Goal: Information Seeking & Learning: Learn about a topic

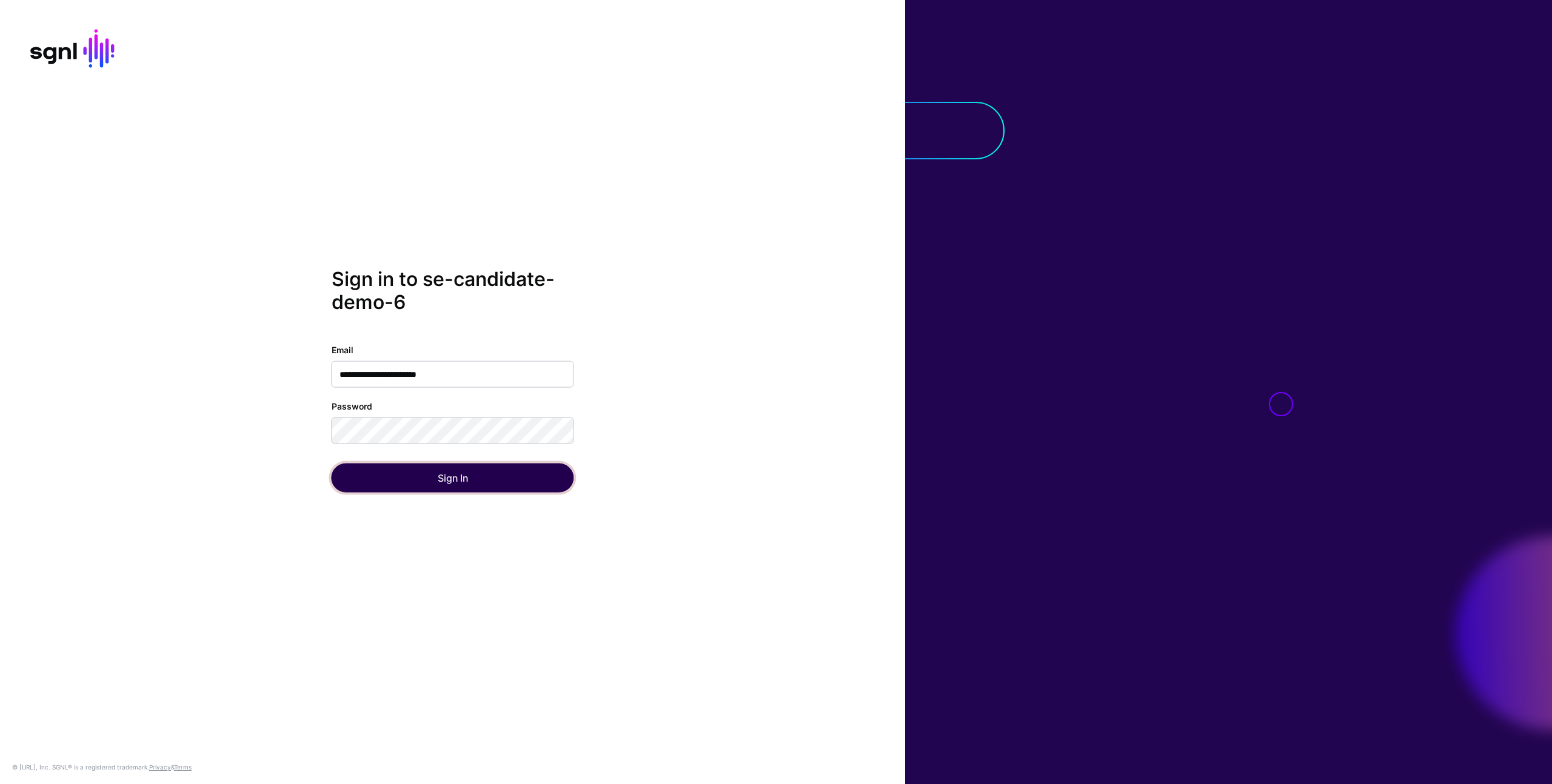
click at [394, 472] on button "Sign In" at bounding box center [453, 477] width 243 height 29
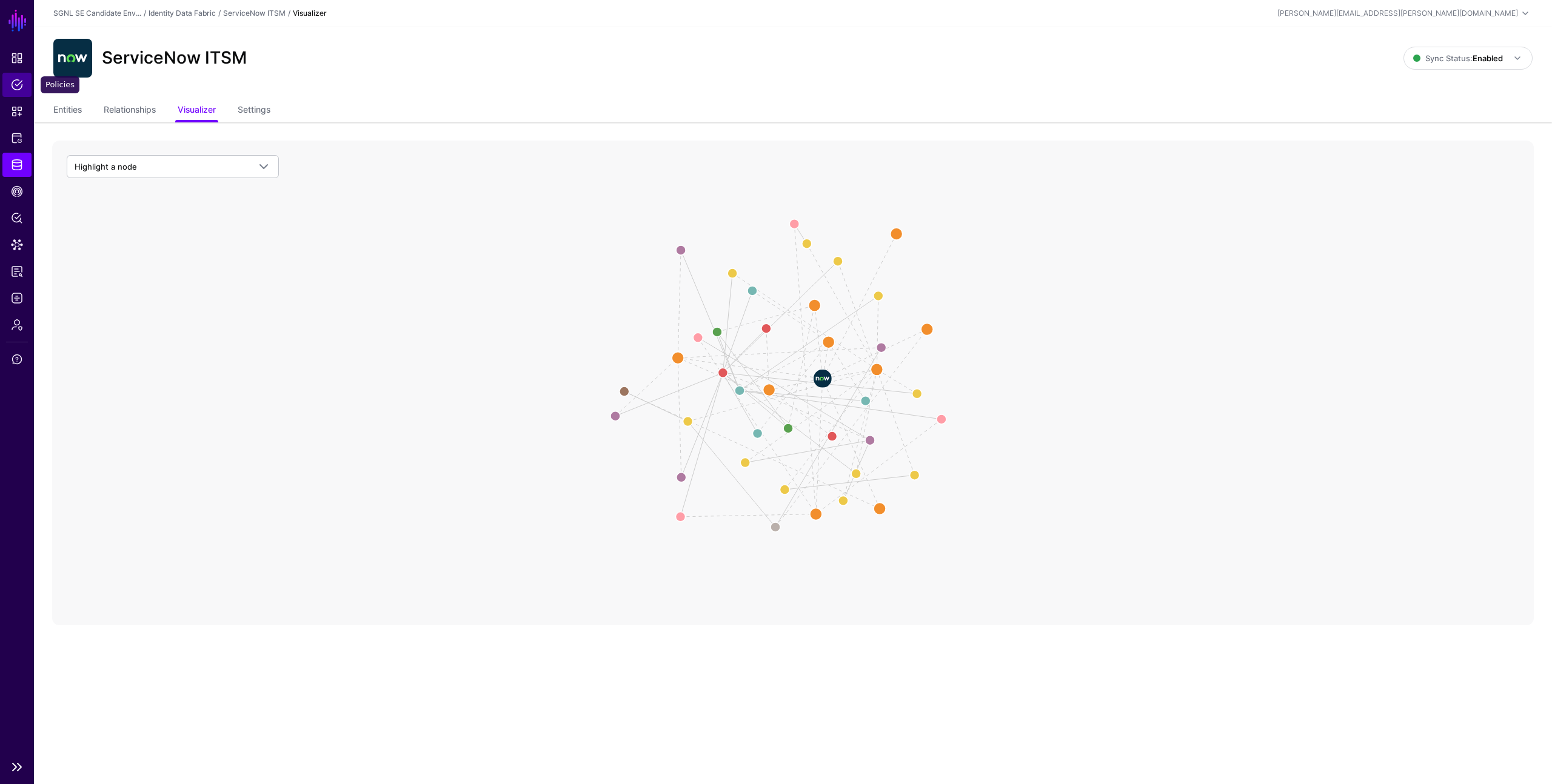
click at [13, 85] on span "Policies" at bounding box center [17, 85] width 12 height 12
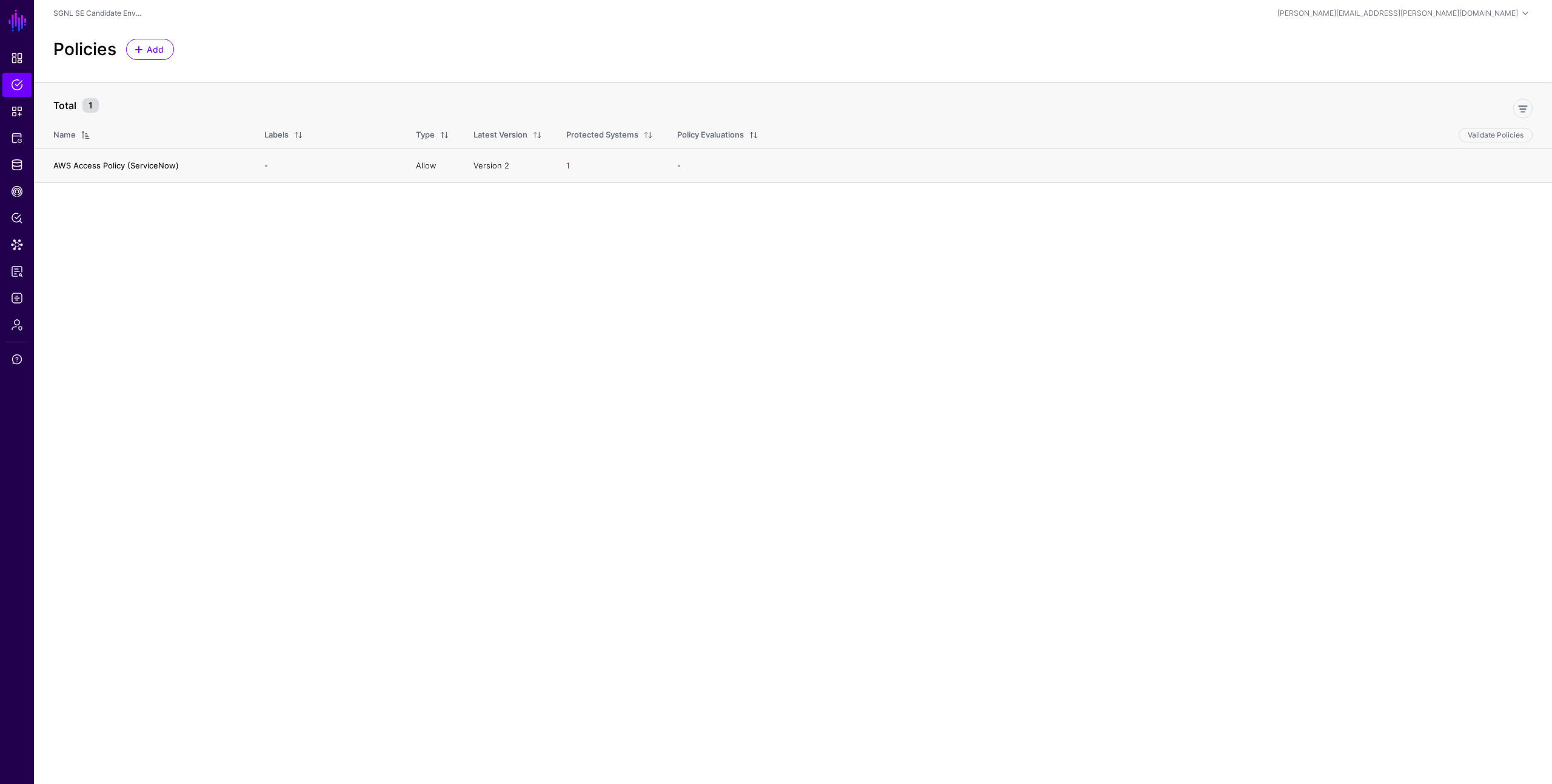
click at [83, 162] on link "AWS Access Policy (ServiceNow)" at bounding box center [115, 165] width 125 height 10
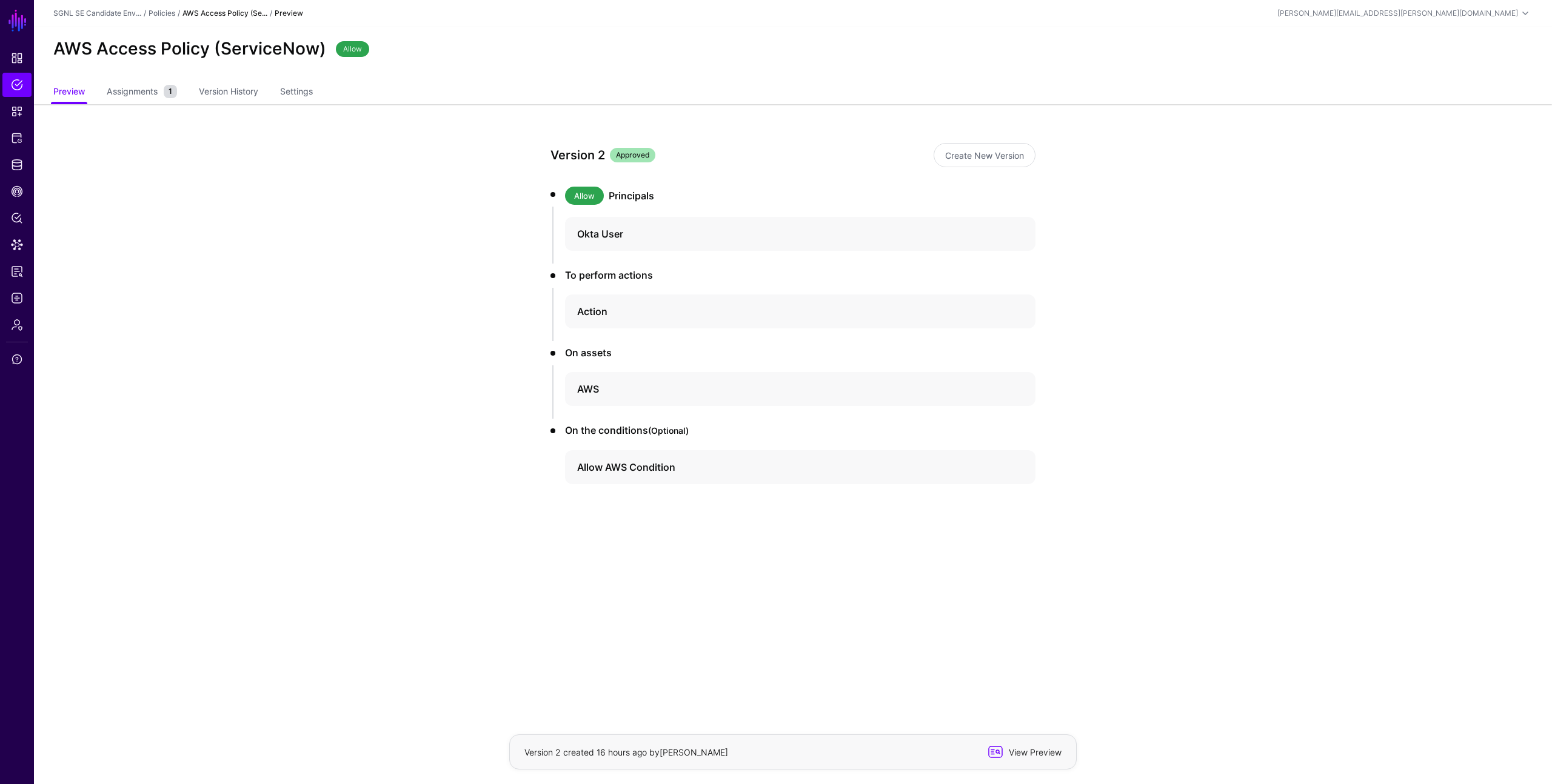
click at [1045, 755] on span "View Preview" at bounding box center [1033, 752] width 59 height 13
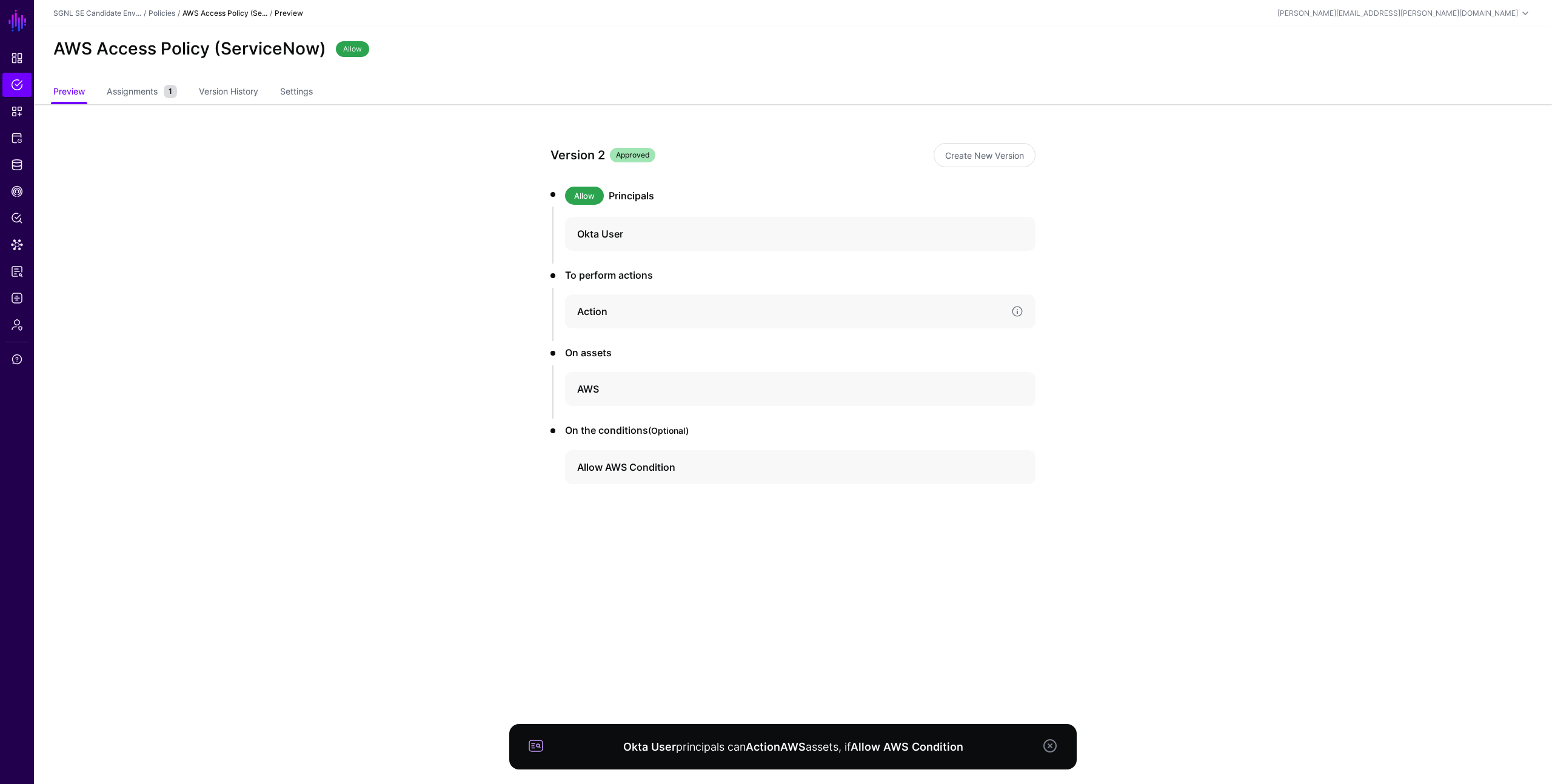
click at [583, 311] on h4 "Action" at bounding box center [789, 311] width 424 height 14
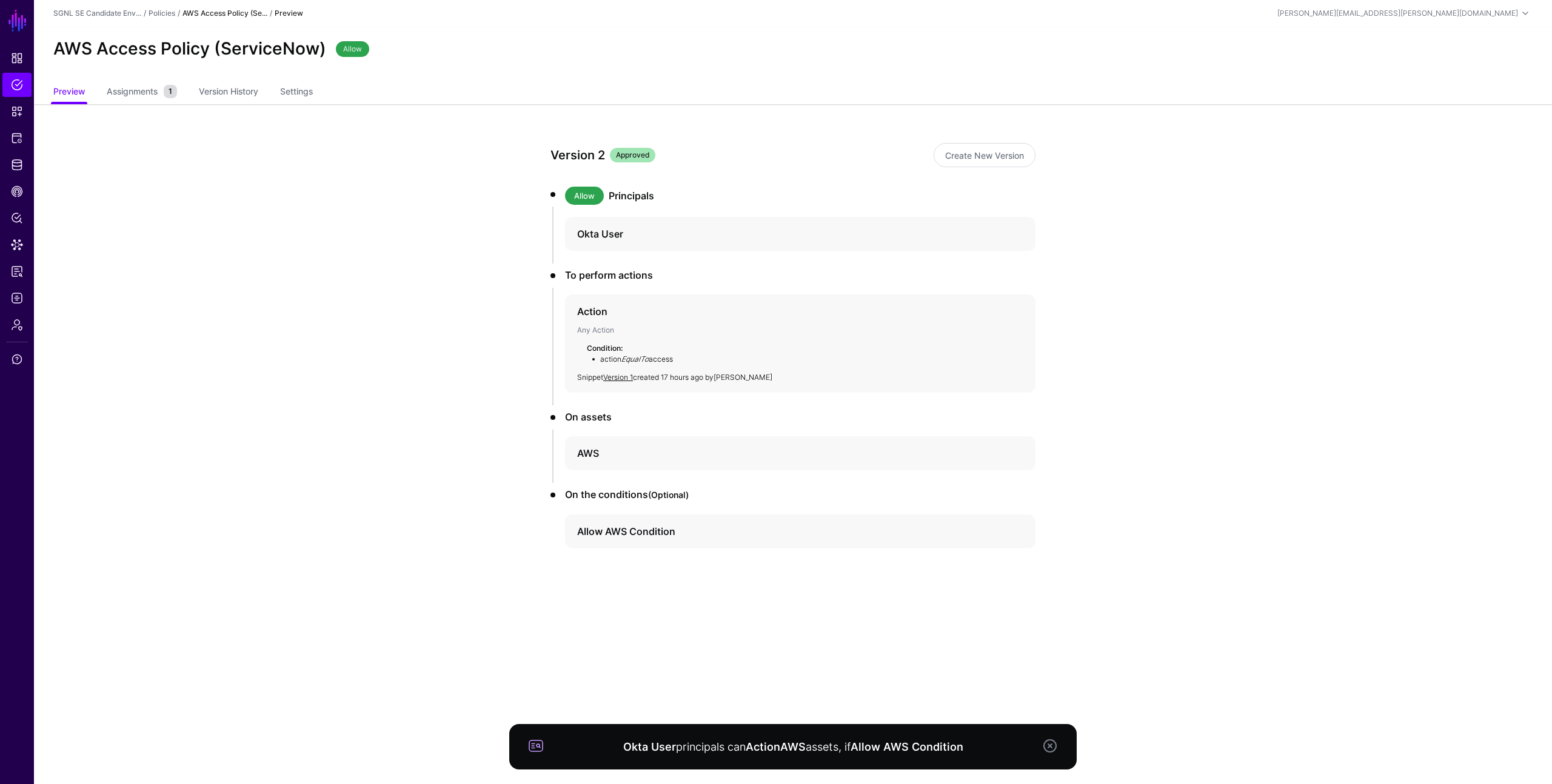
click at [418, 397] on app-policies-v2-item-preview "Version 2 Approved Create New Version Allow Principals Okta User To perform act…" at bounding box center [793, 387] width 1518 height 568
click at [118, 92] on span "Assignments" at bounding box center [132, 91] width 57 height 13
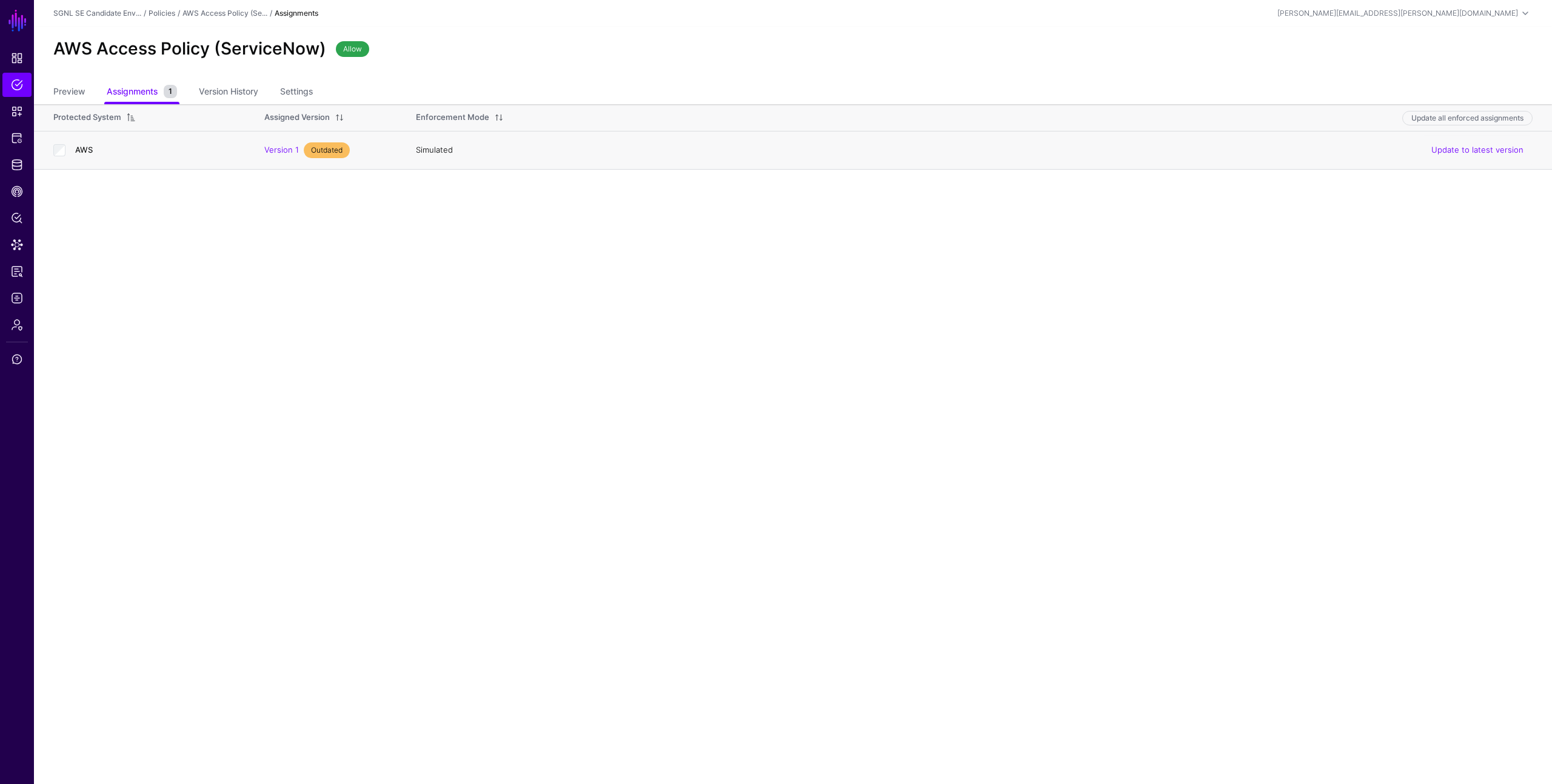
click at [86, 150] on link "AWS" at bounding box center [83, 149] width 17 height 10
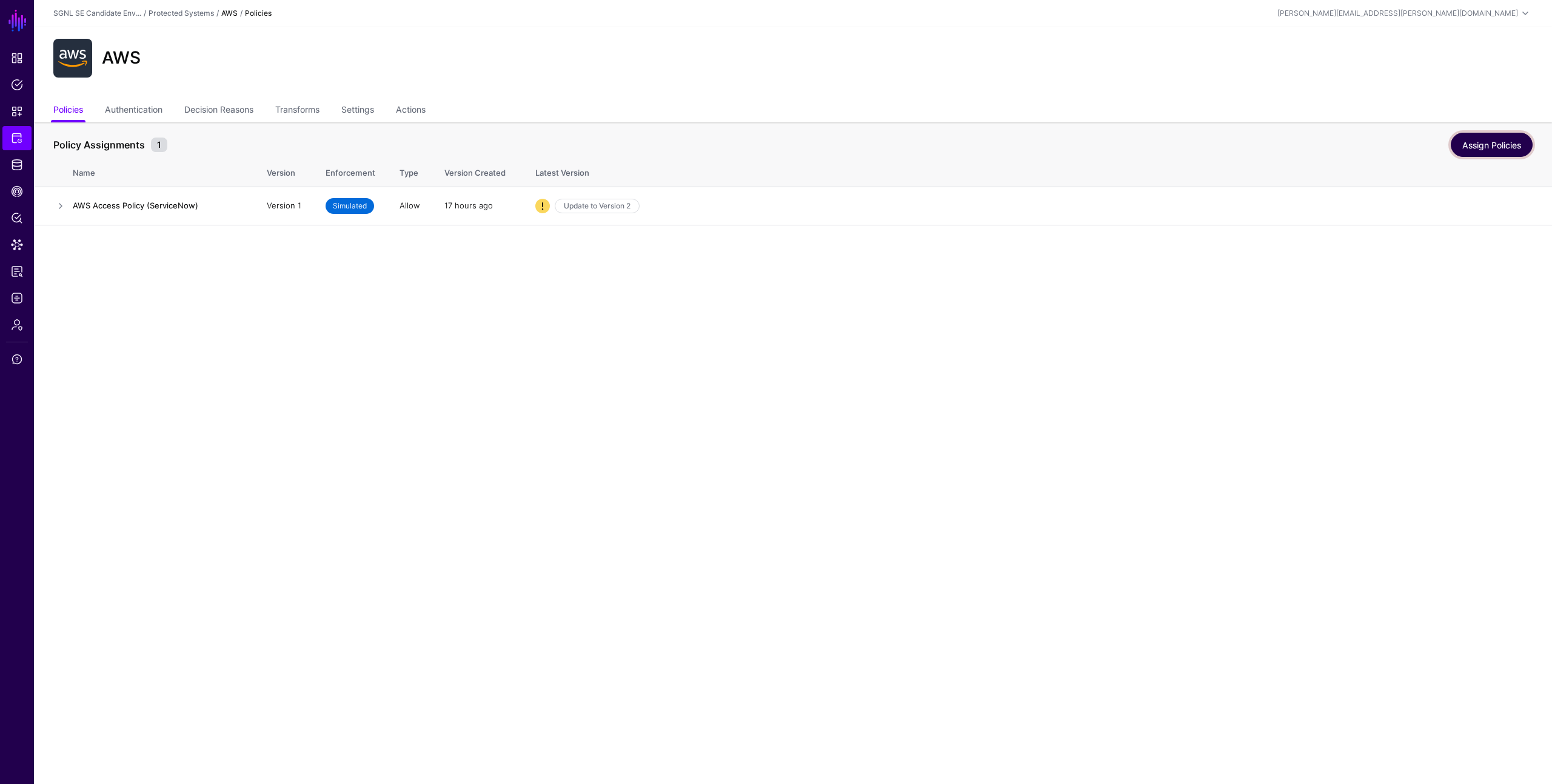
click at [1469, 152] on link "Assign Policies" at bounding box center [1491, 145] width 82 height 24
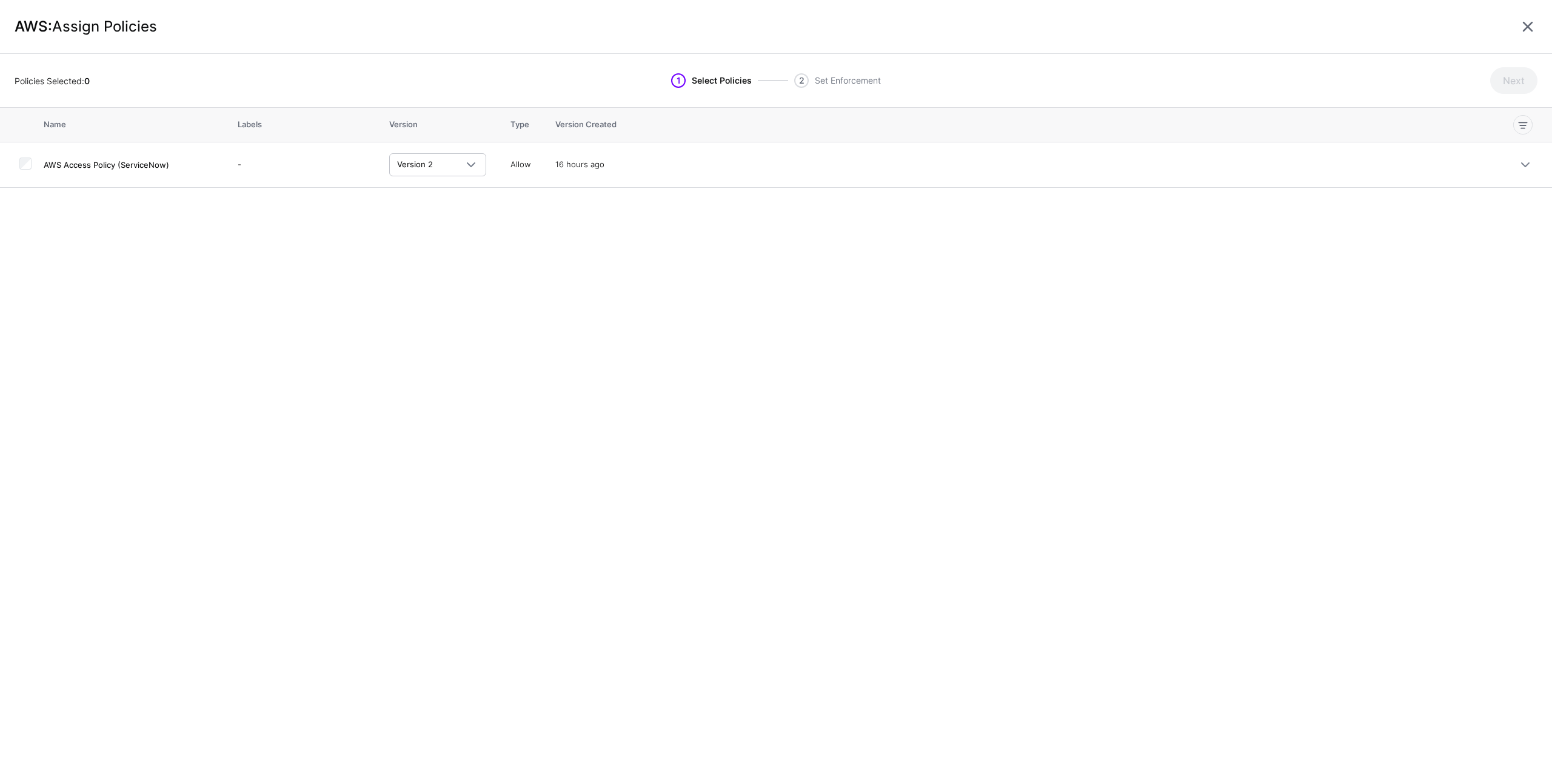
click at [789, 79] on li "2 Set Enforcement" at bounding box center [834, 80] width 93 height 14
click at [68, 167] on h4 "AWS Access Policy (ServiceNow)" at bounding box center [129, 165] width 170 height 11
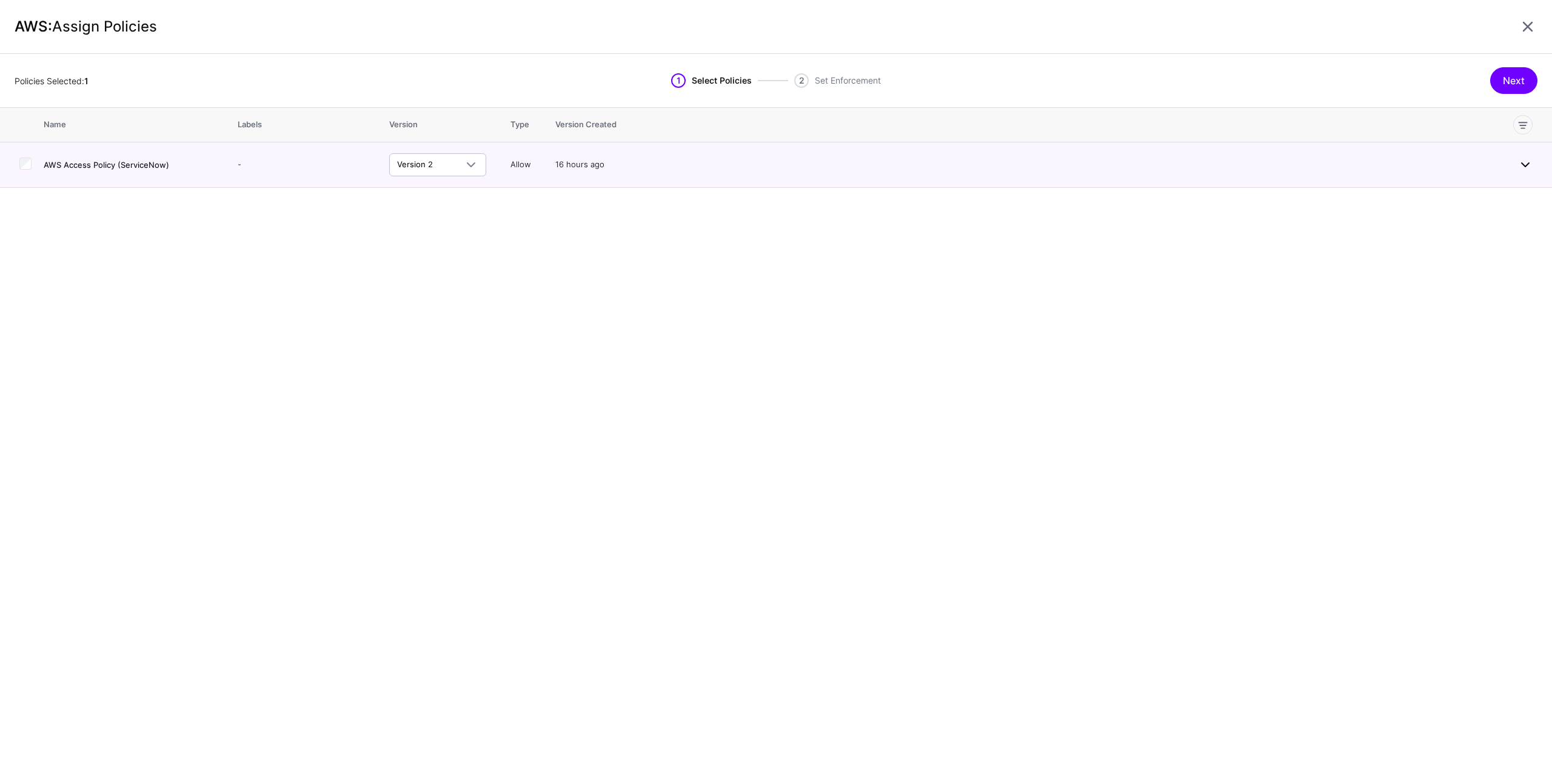
click at [1528, 165] on link at bounding box center [1525, 165] width 14 height 14
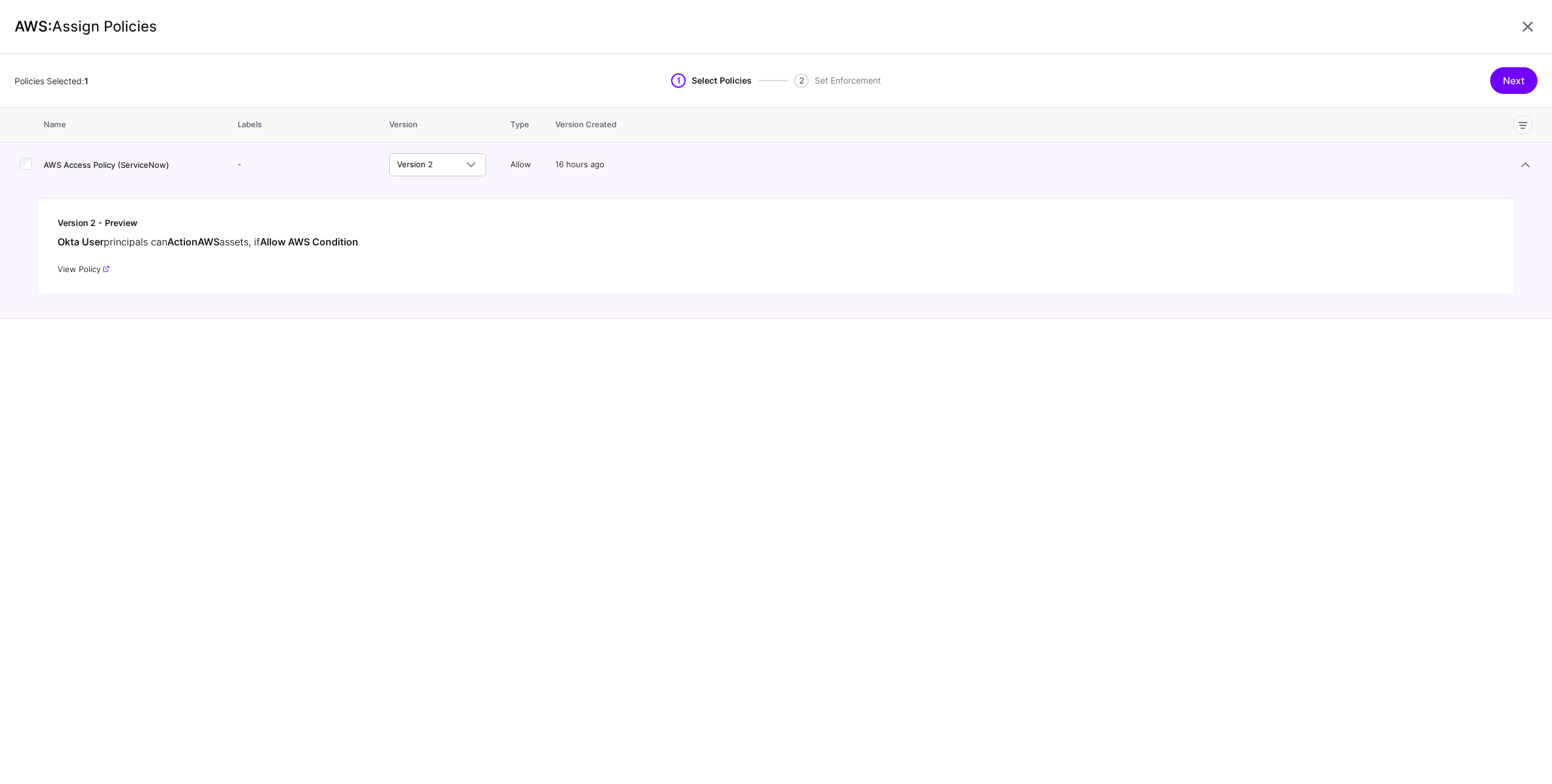
click at [95, 267] on link "View Policy" at bounding box center [83, 268] width 52 height 10
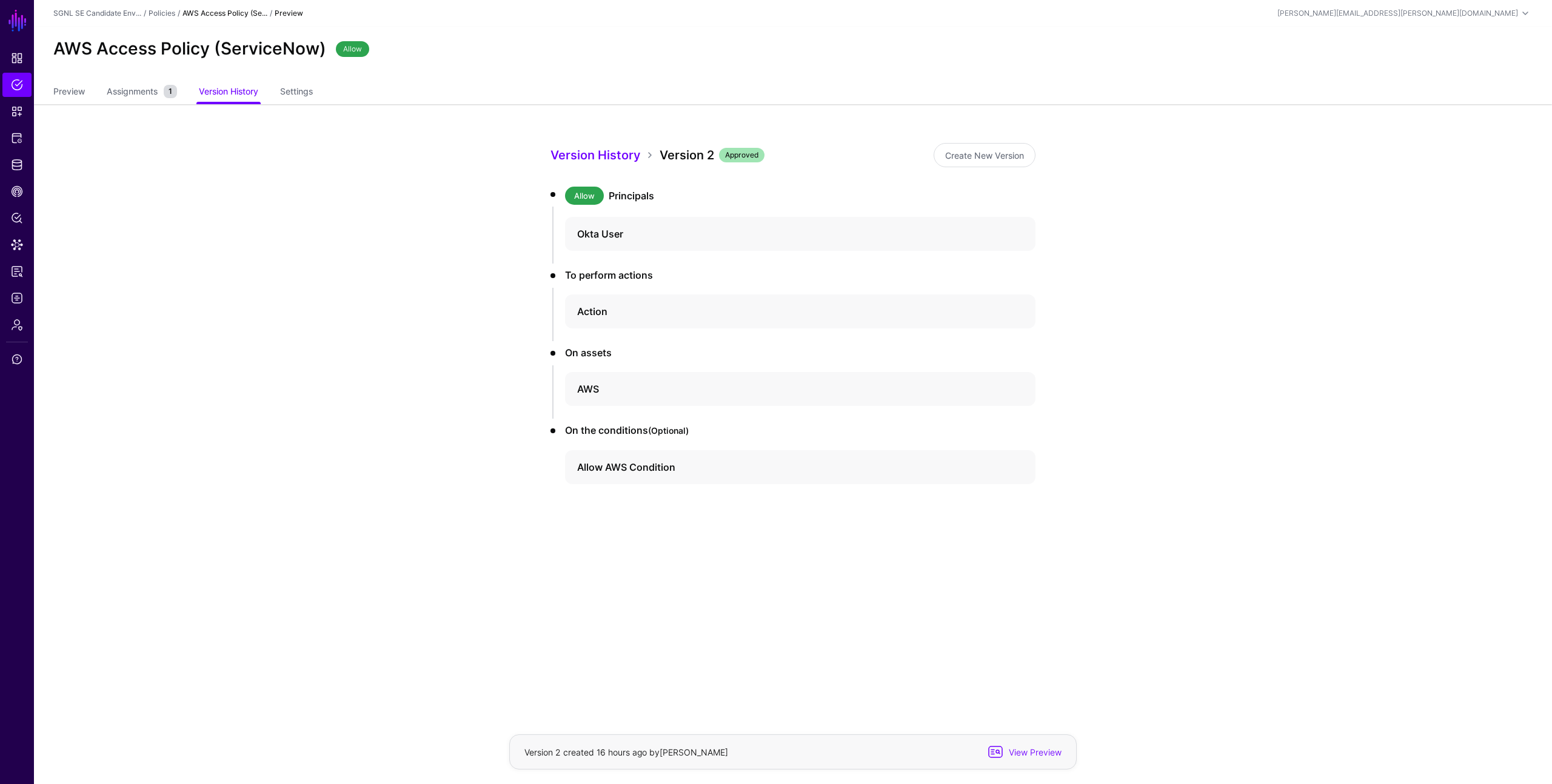
click at [353, 345] on app-policies-v2-item-preview "Version History Version 2 Approved Create New Version Allow Principals Okta Use…" at bounding box center [793, 356] width 1518 height 504
click at [306, 96] on link "Settings" at bounding box center [296, 93] width 33 height 23
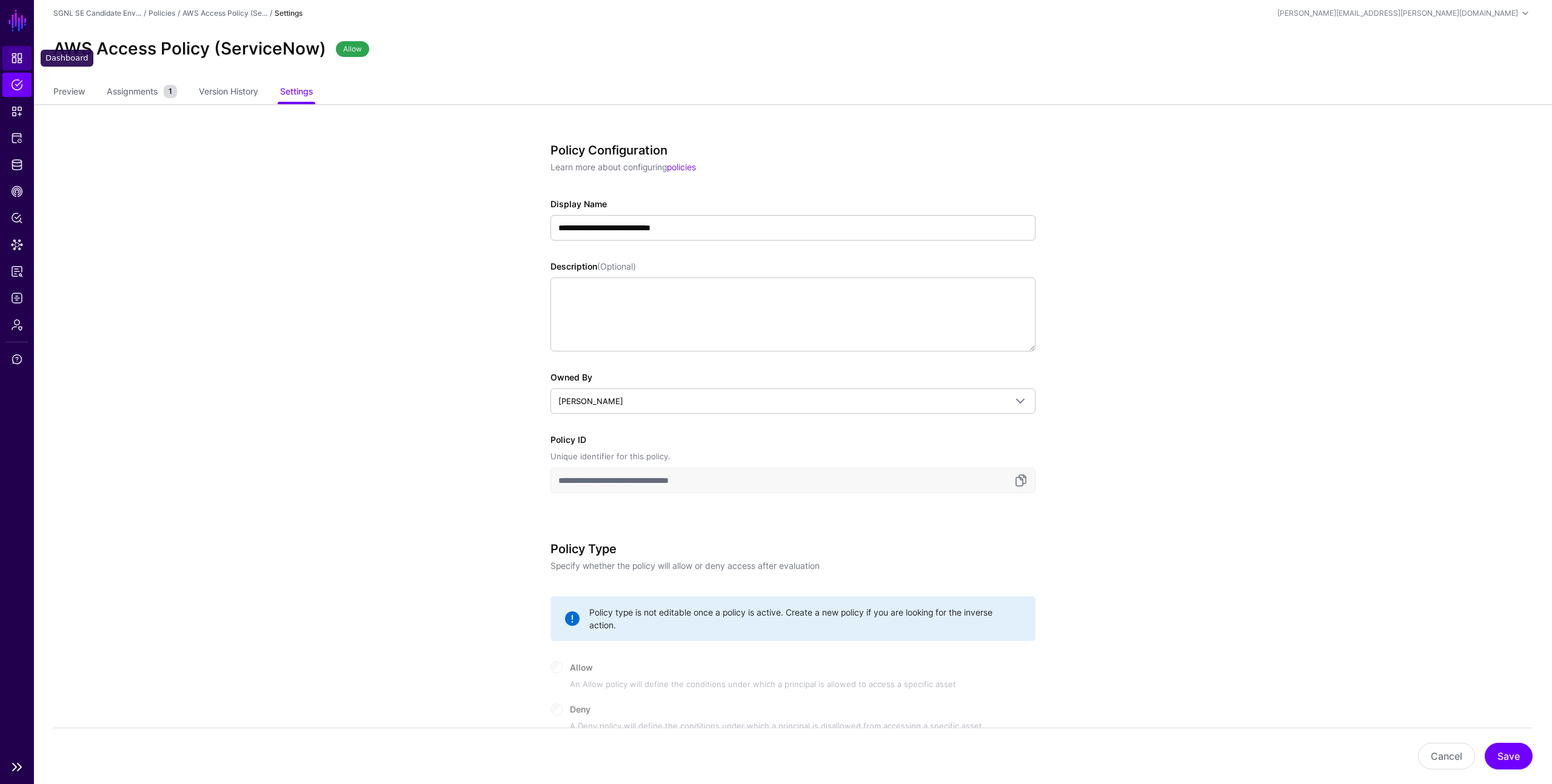
click at [19, 64] on link "Dashboard" at bounding box center [17, 58] width 29 height 24
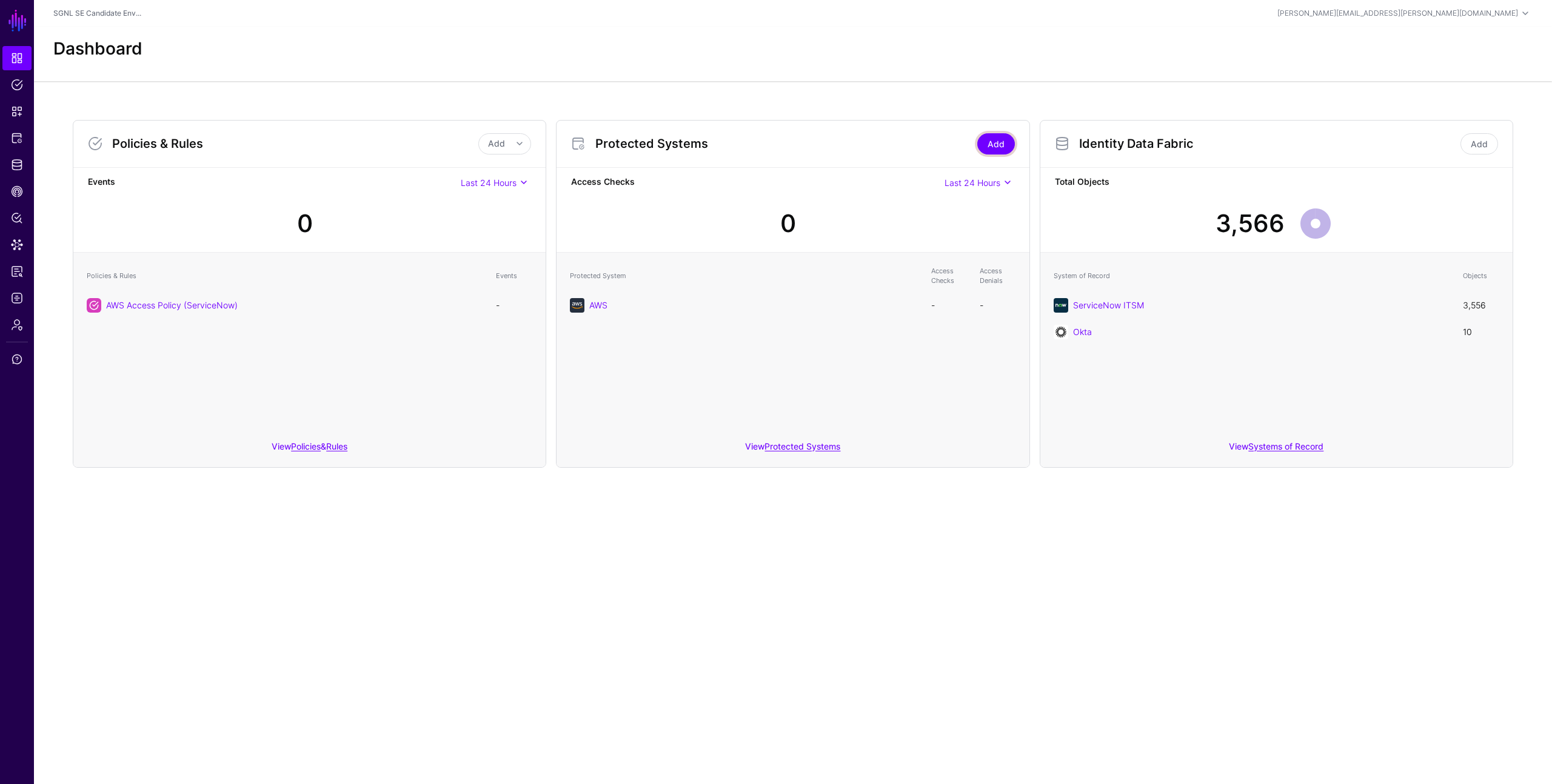
click at [995, 147] on link "Add" at bounding box center [996, 144] width 38 height 21
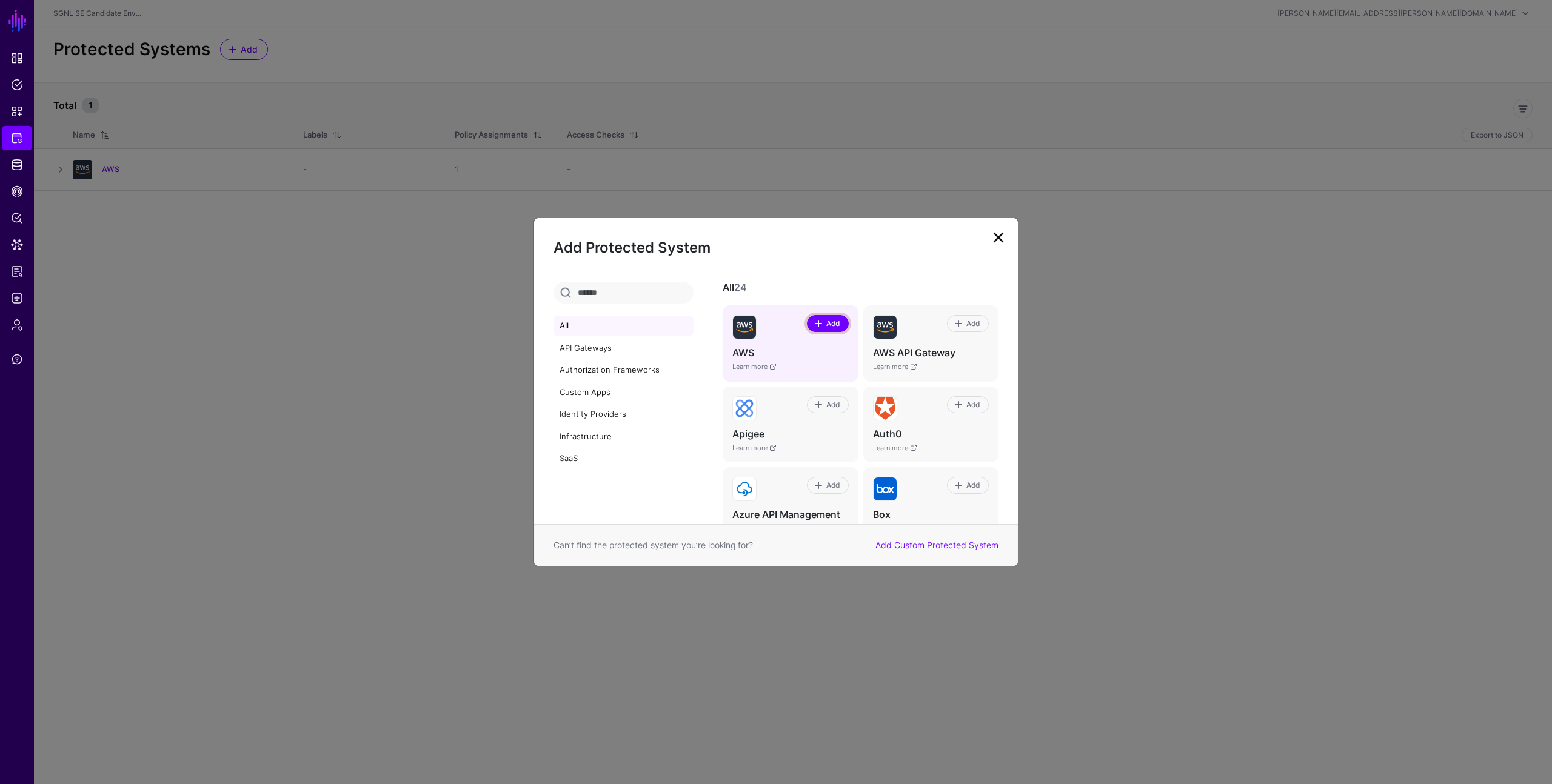
click at [825, 325] on span "Add" at bounding box center [833, 323] width 17 height 11
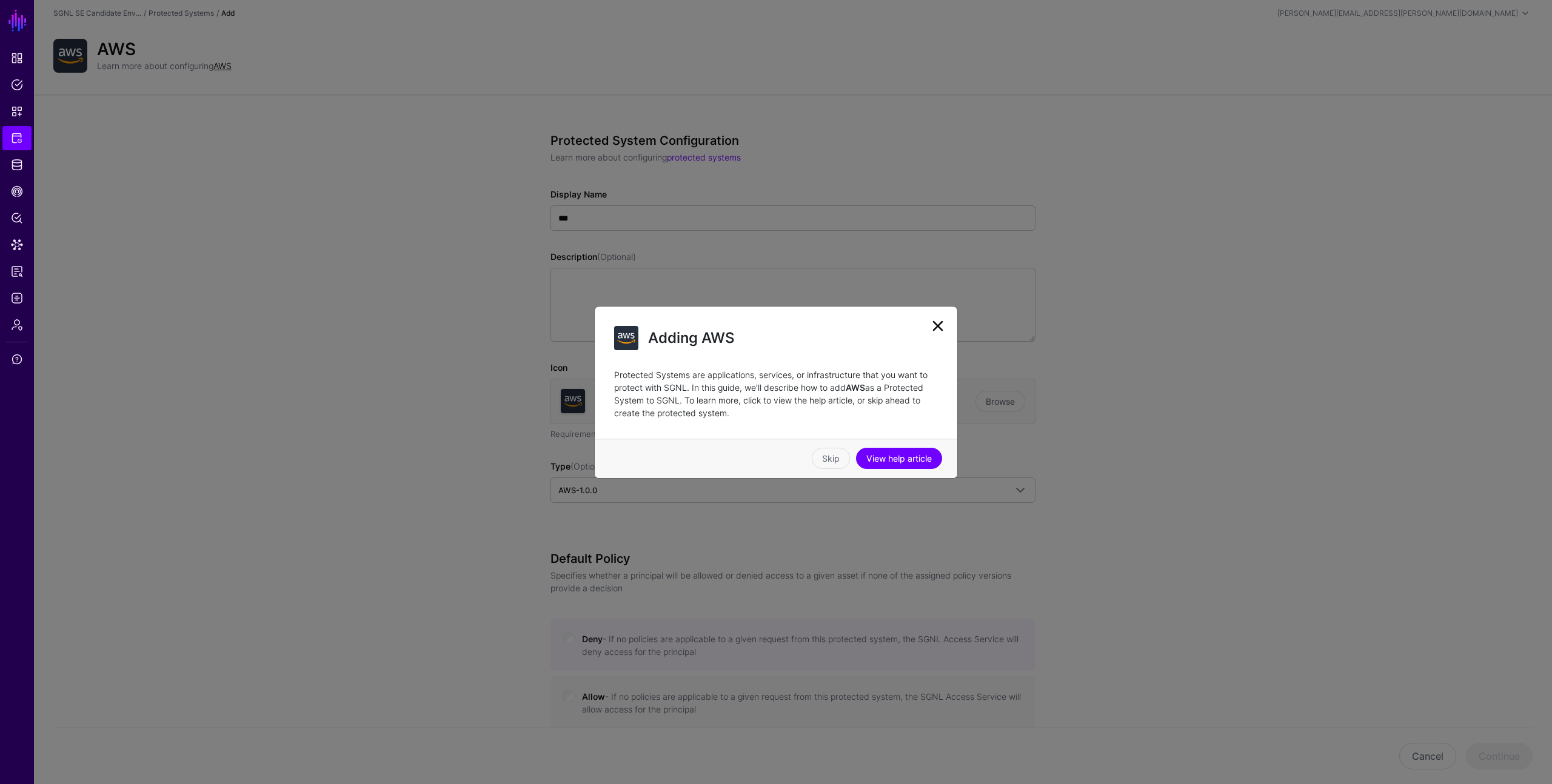
click at [940, 328] on link at bounding box center [938, 326] width 20 height 20
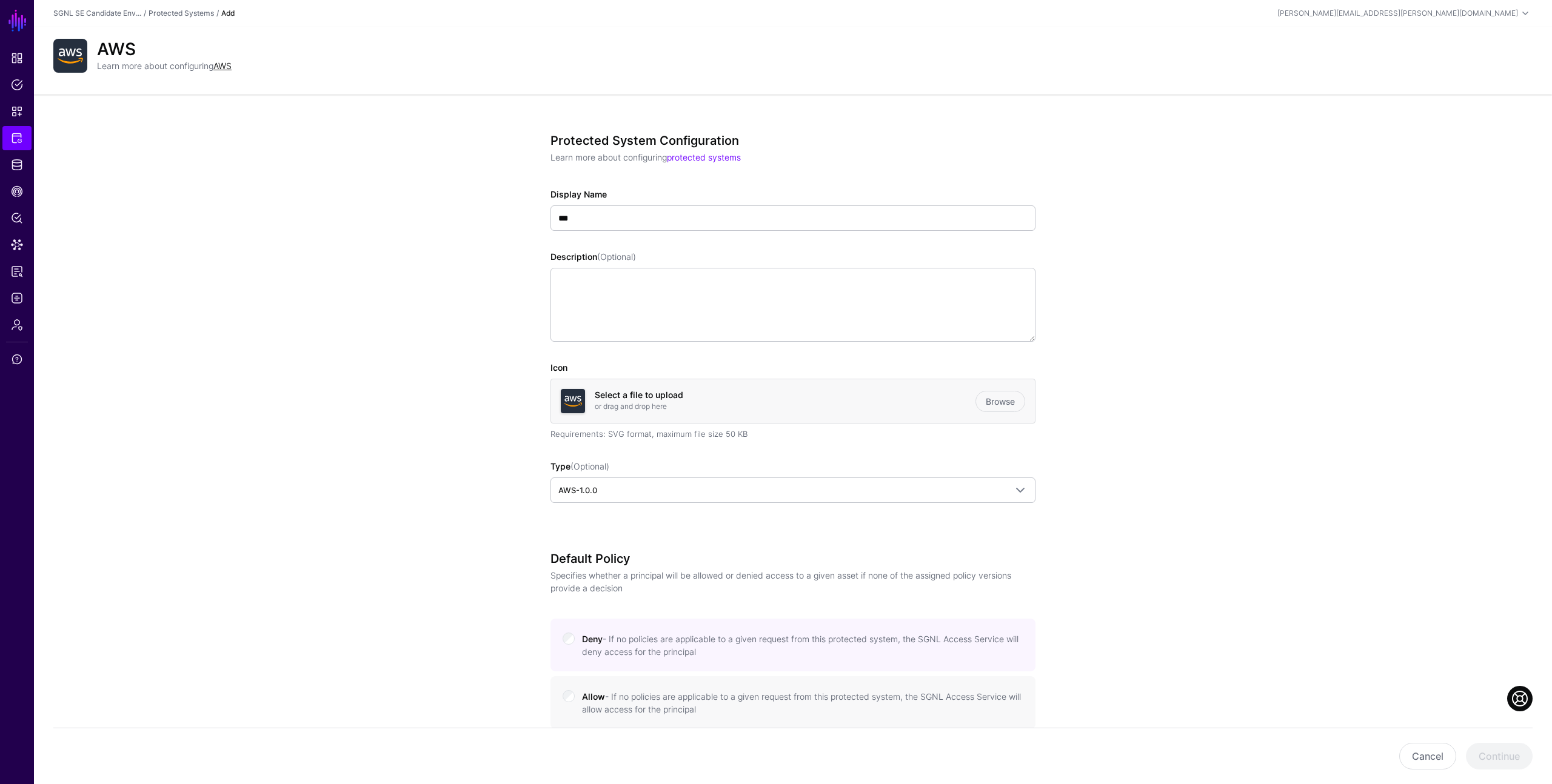
click at [1076, 351] on app-integrations-details-form "Protected System Configuration Learn more about configuring protected systems D…" at bounding box center [793, 614] width 1518 height 1039
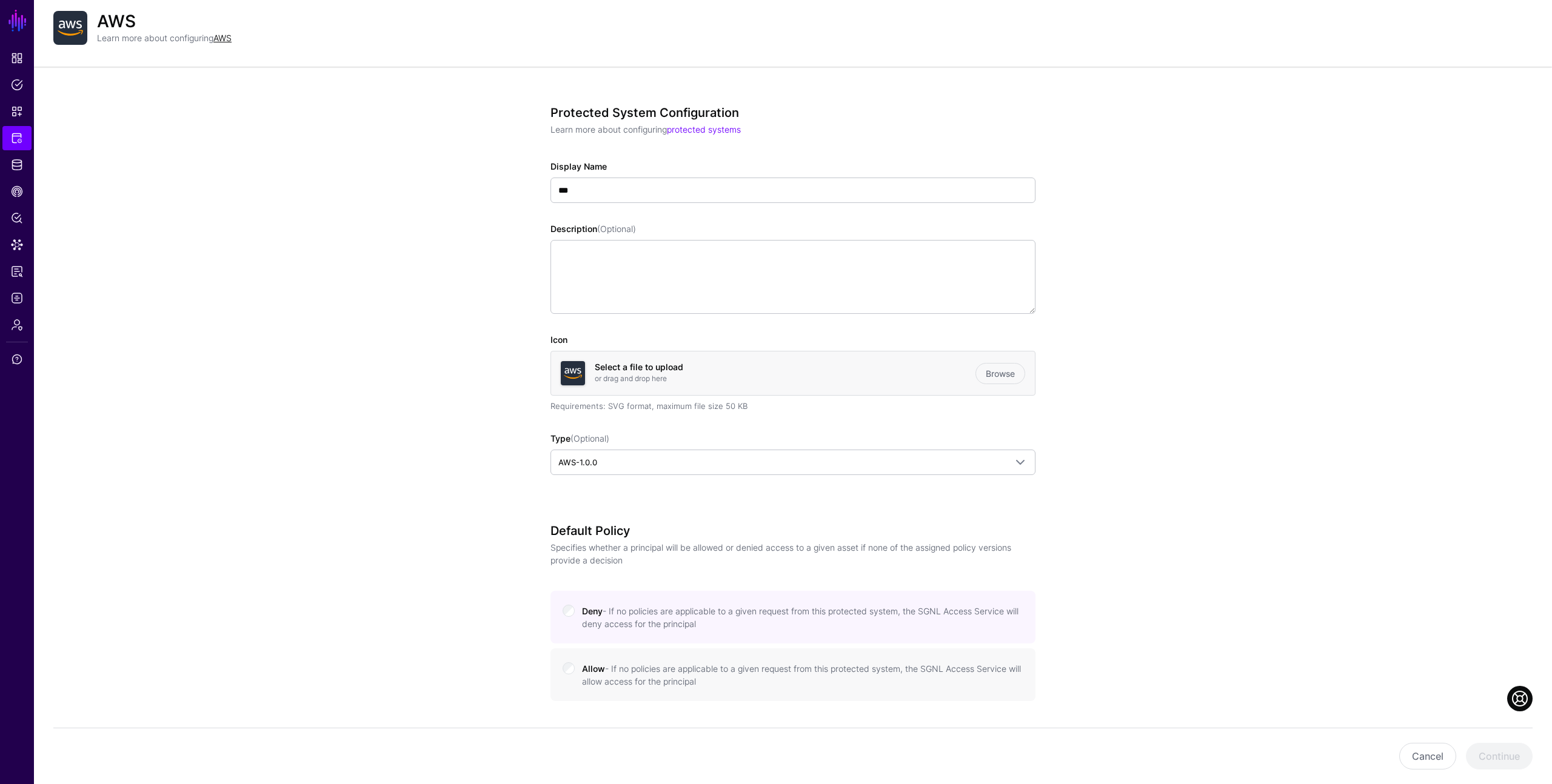
scroll to position [5, 0]
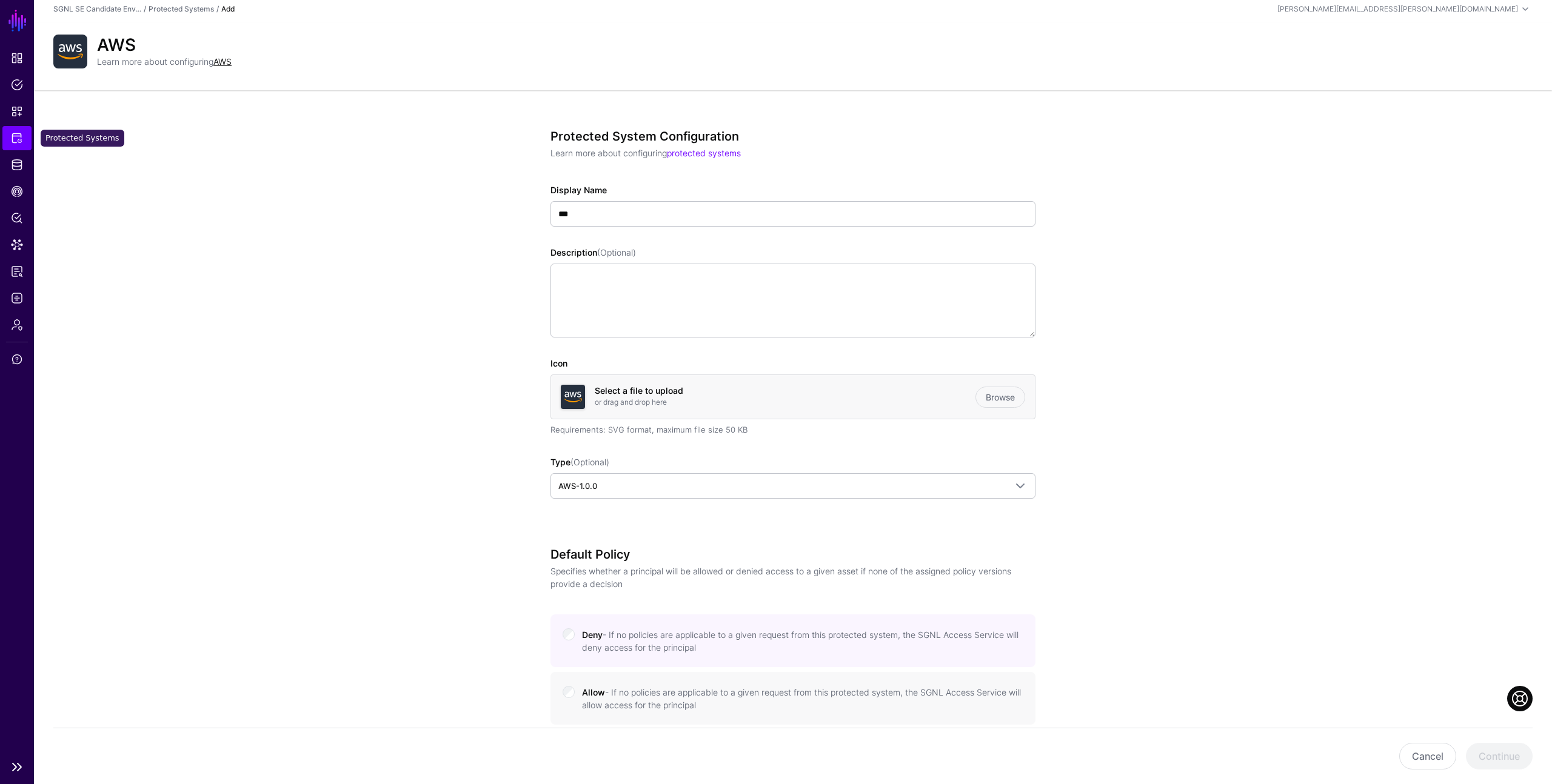
click at [14, 140] on span "Protected Systems" at bounding box center [17, 138] width 12 height 12
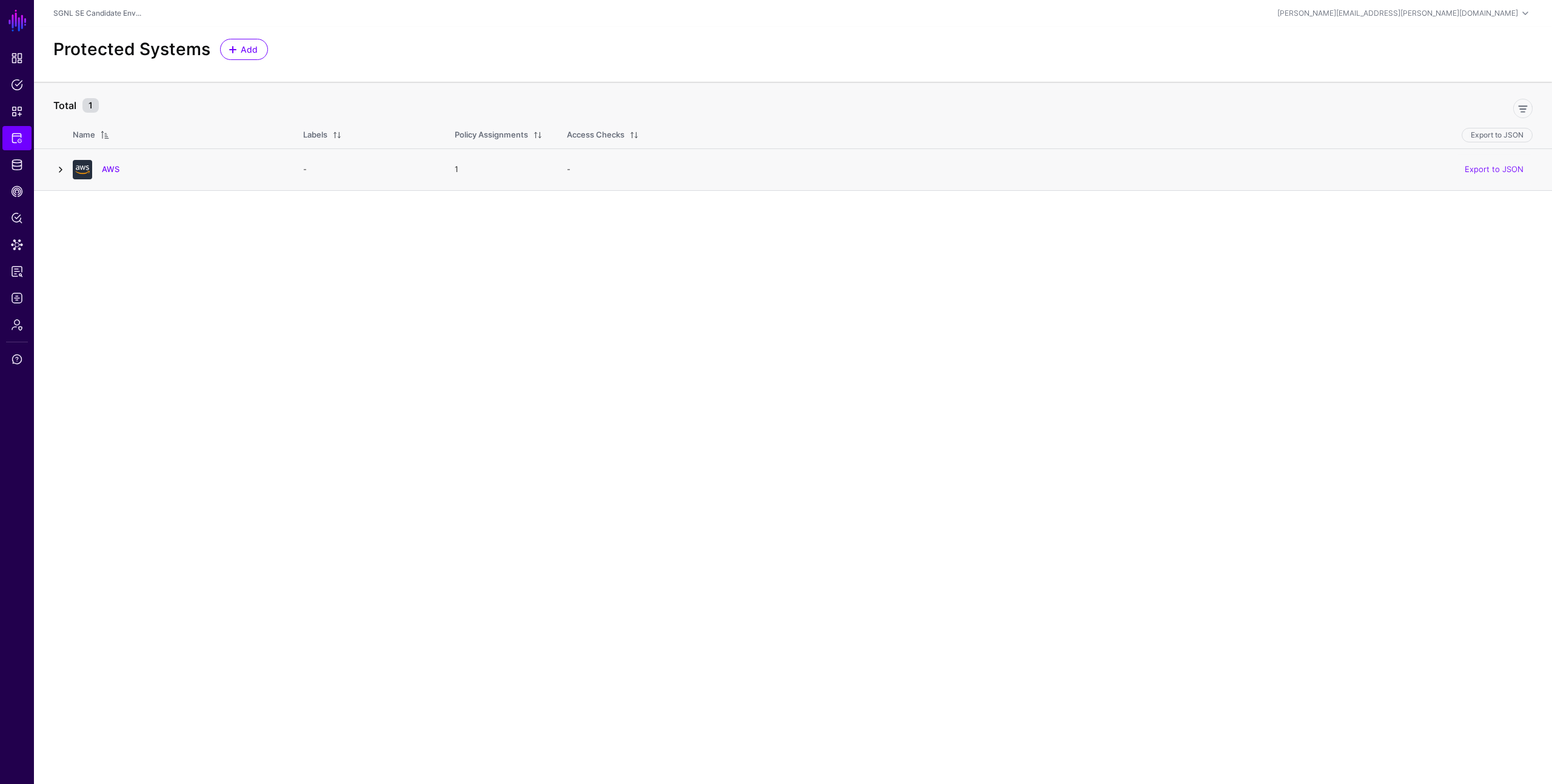
click at [62, 172] on link at bounding box center [60, 169] width 14 height 14
click at [617, 243] on link "Update to Version 2" at bounding box center [624, 246] width 85 height 14
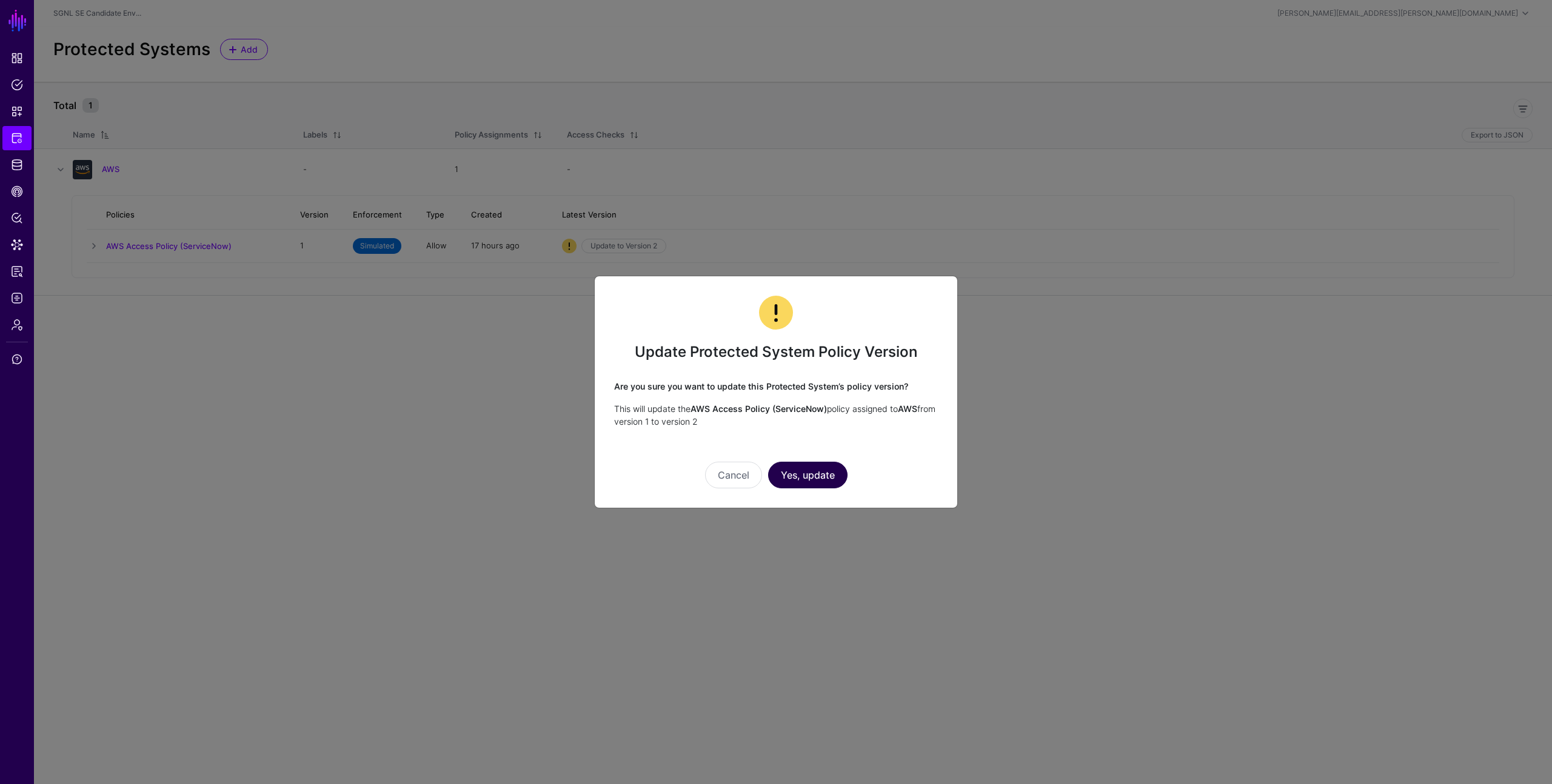
click at [809, 471] on button "Yes, update" at bounding box center [807, 475] width 80 height 27
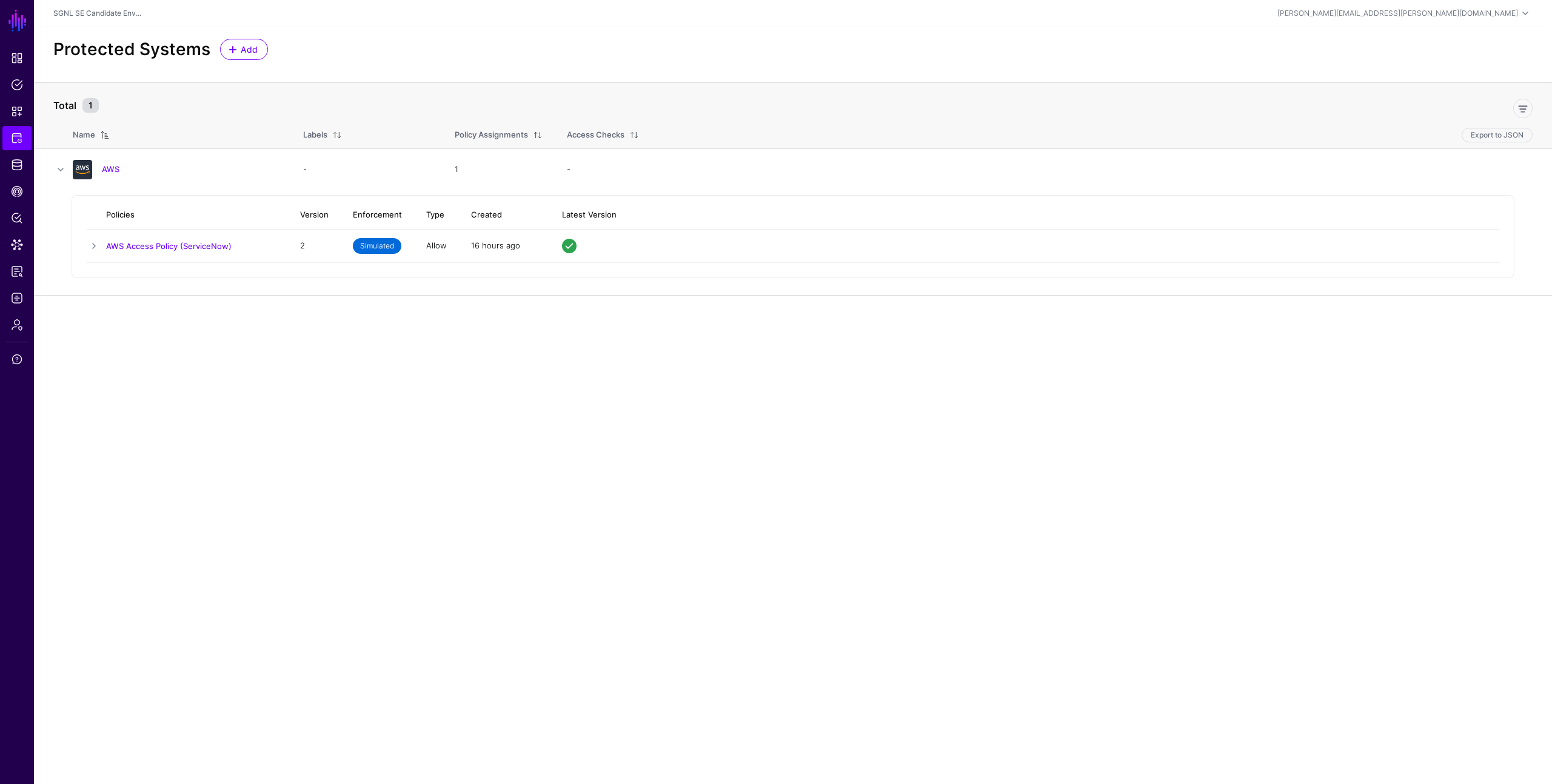
click at [361, 337] on main "SGNL Dashboard Policies Snippets Protected Systems Identity Data Fabric CAEP Hu…" at bounding box center [776, 392] width 1552 height 784
click at [17, 165] on span "Identity Data Fabric" at bounding box center [17, 165] width 12 height 12
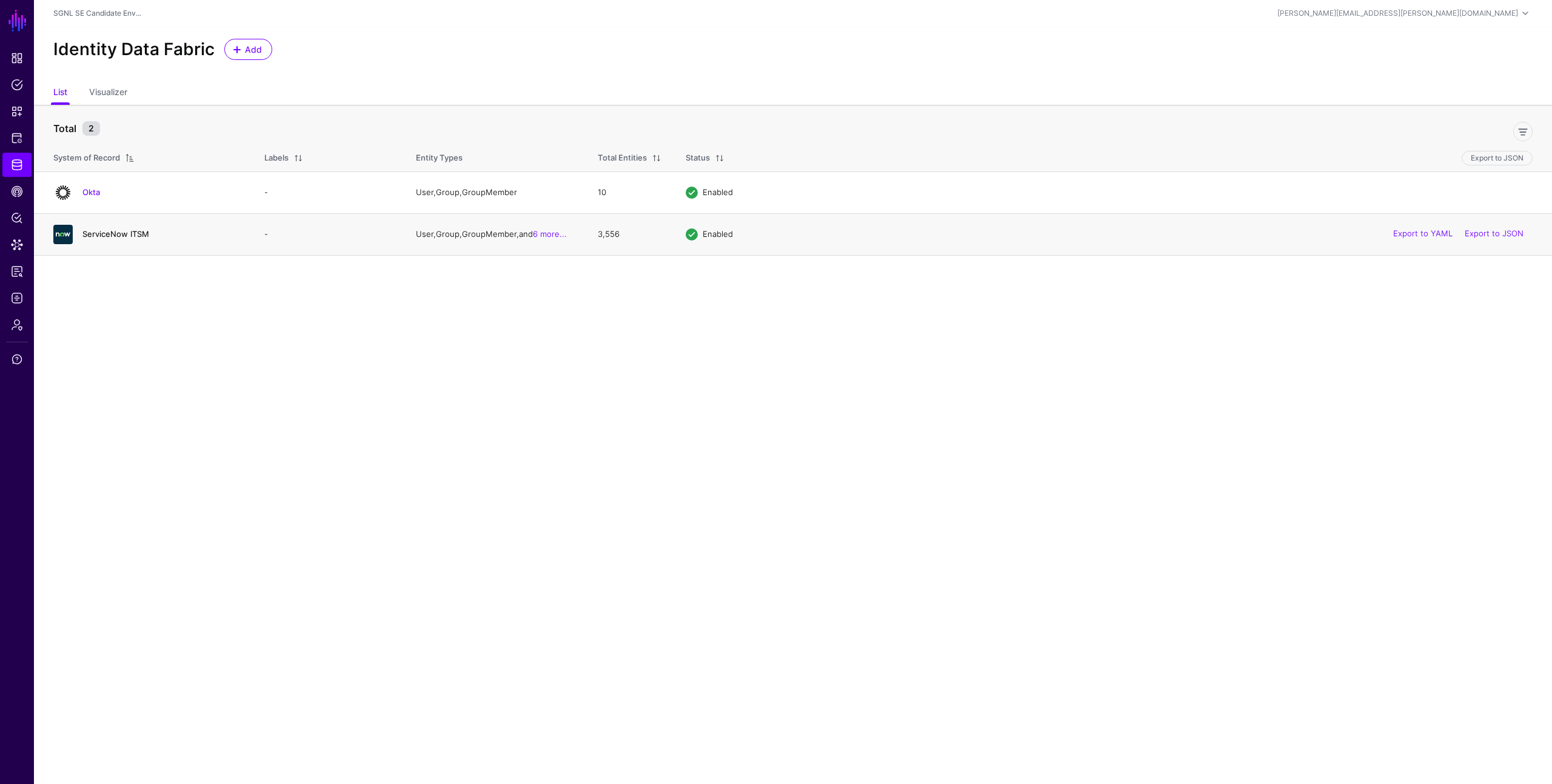
click at [134, 234] on link "ServiceNow ITSM" at bounding box center [116, 234] width 67 height 10
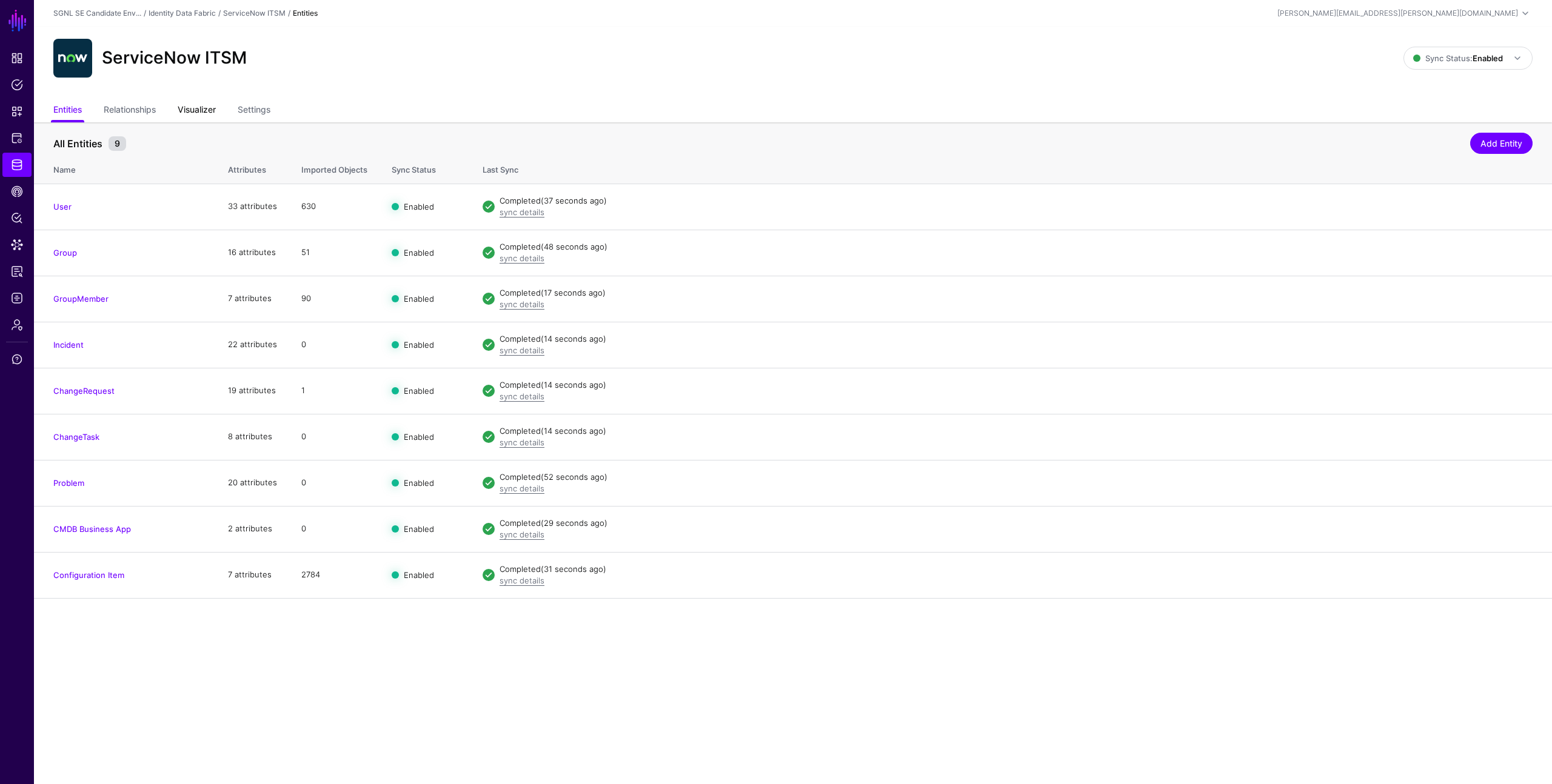
click at [193, 108] on link "Visualizer" at bounding box center [196, 111] width 38 height 23
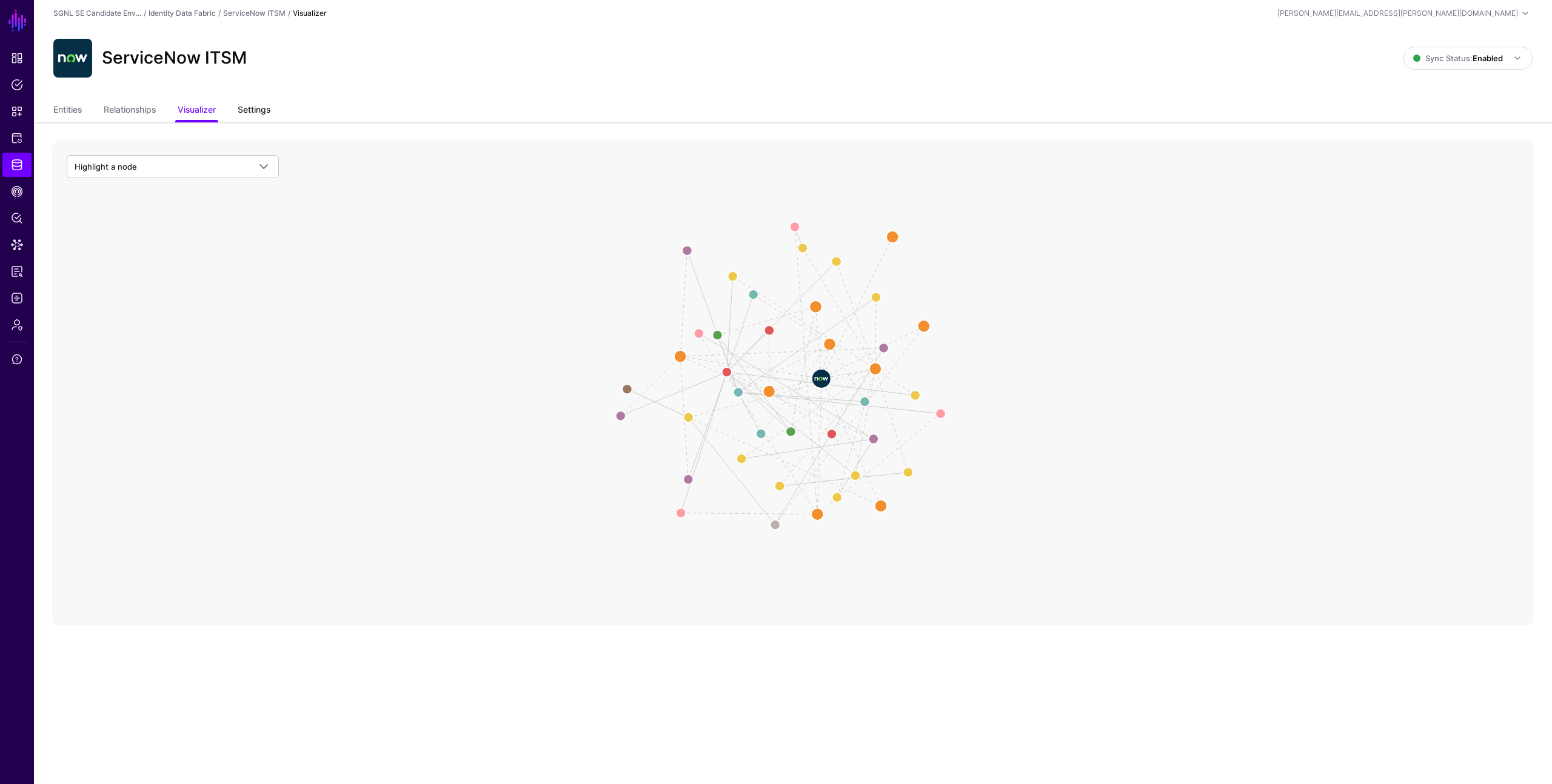
click at [252, 108] on link "Settings" at bounding box center [253, 111] width 33 height 23
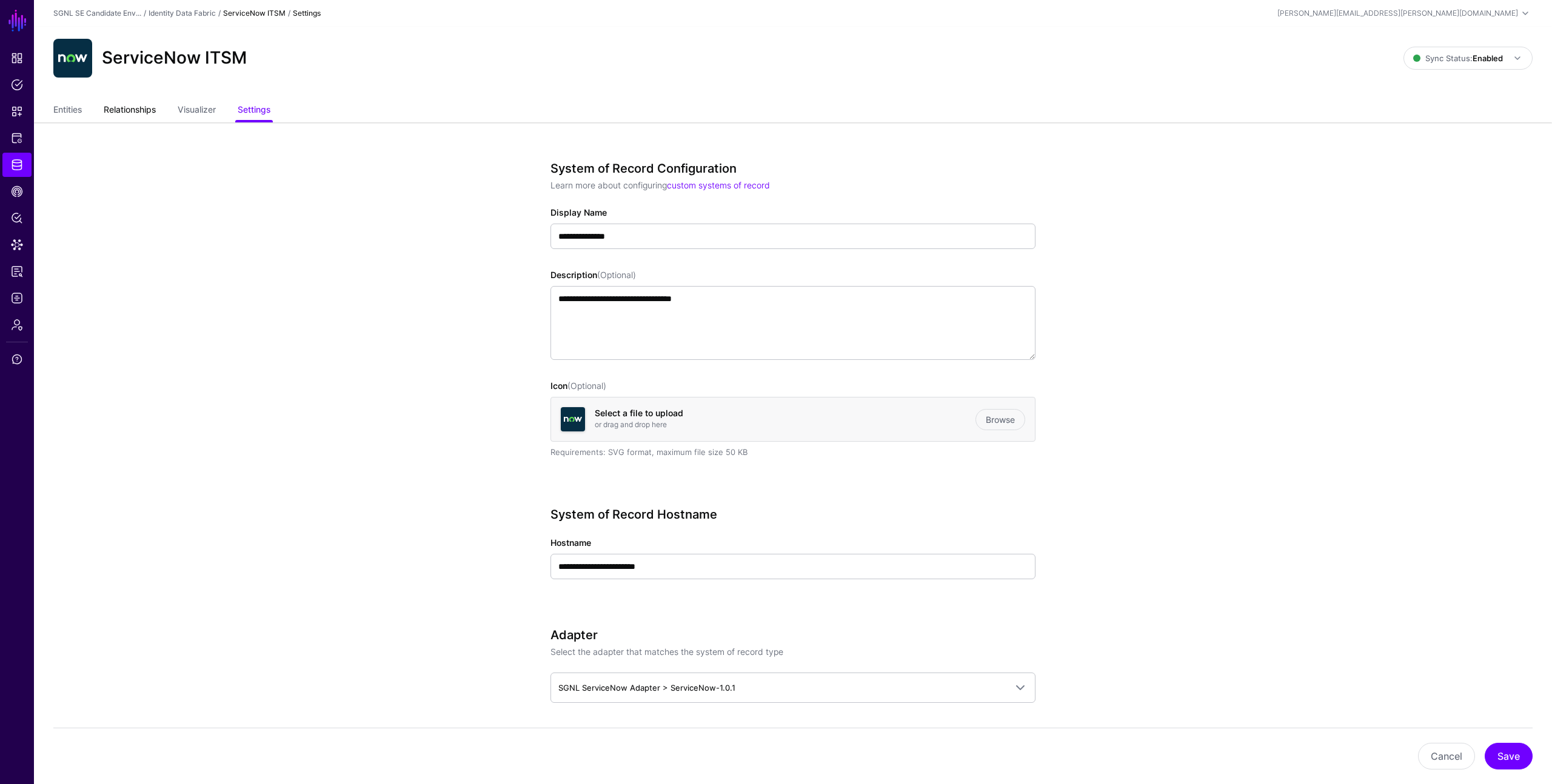
click at [156, 113] on link "Relationships" at bounding box center [130, 111] width 52 height 23
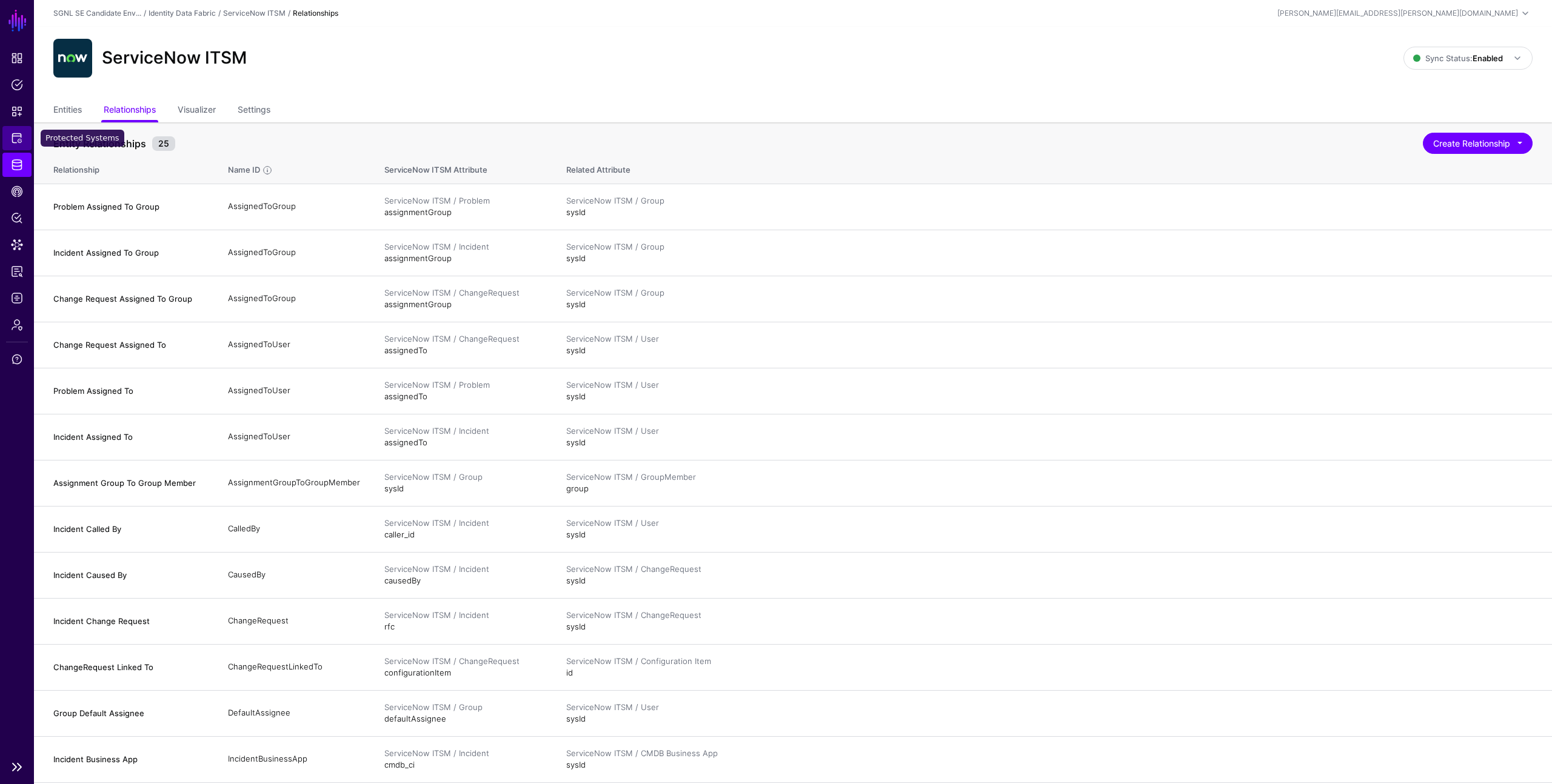
click at [17, 135] on span "Protected Systems" at bounding box center [17, 138] width 12 height 12
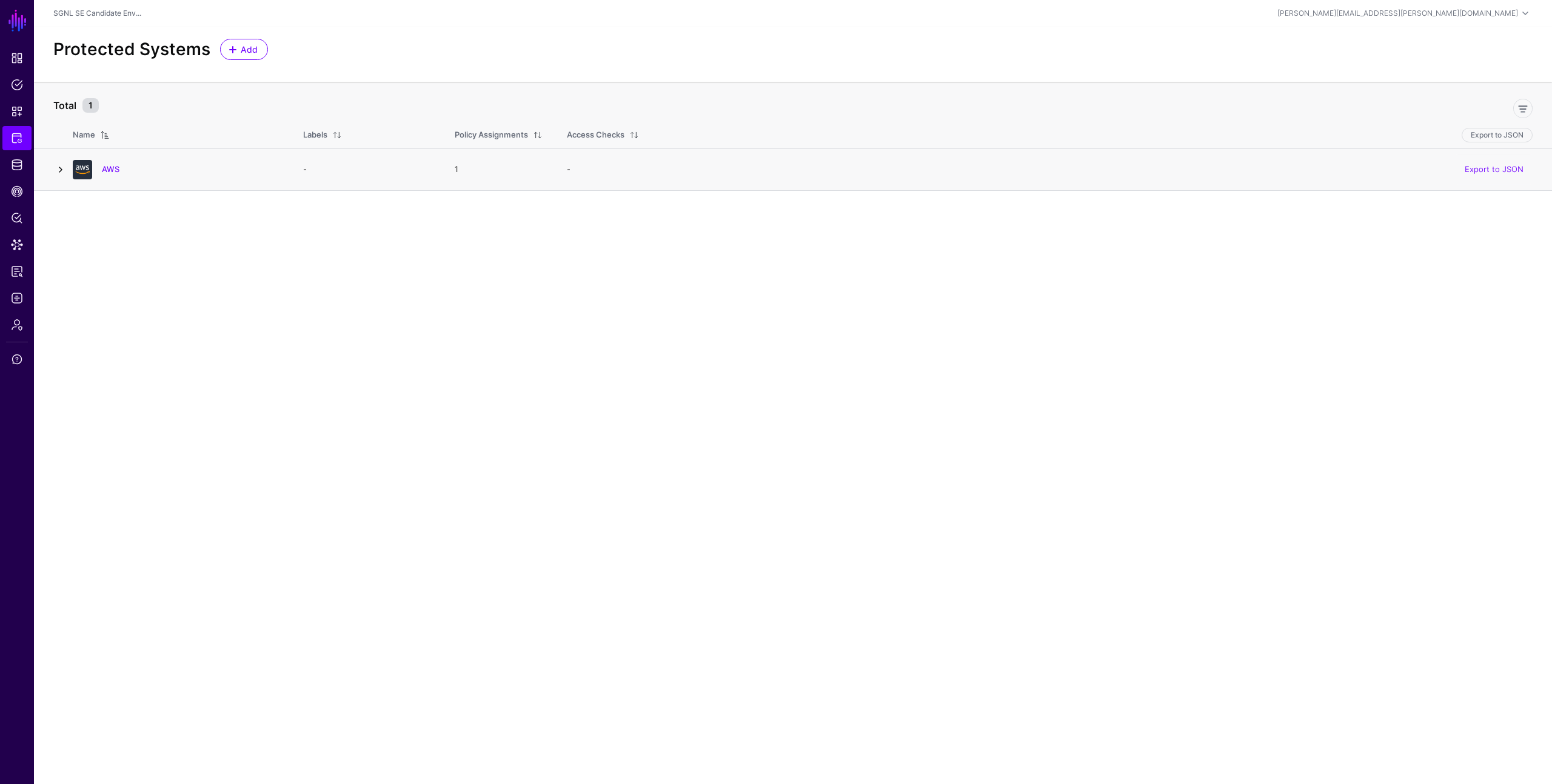
click at [62, 168] on link at bounding box center [60, 169] width 14 height 14
click at [111, 166] on link "AWS" at bounding box center [110, 169] width 17 height 10
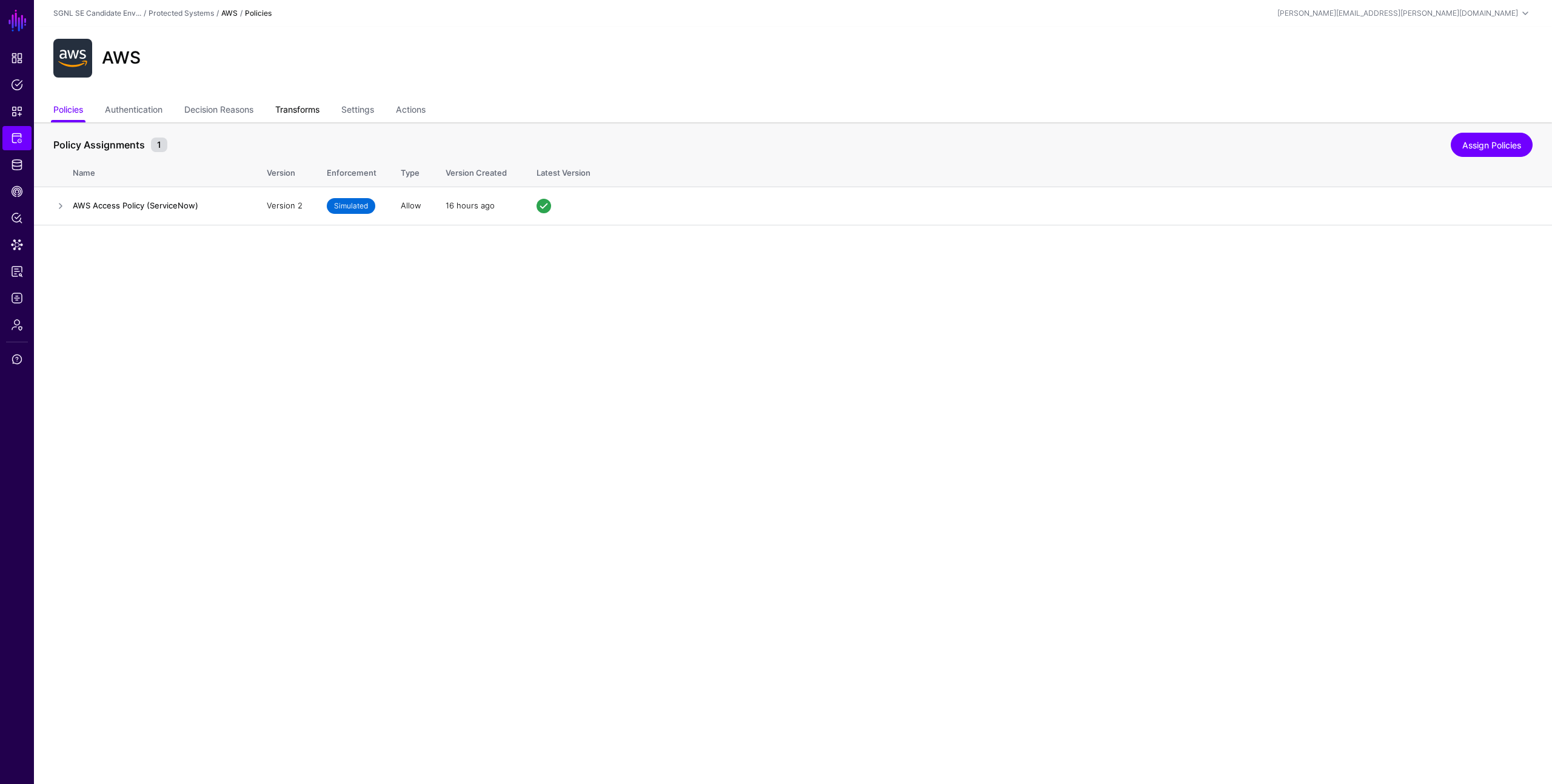
click at [316, 107] on link "Transforms" at bounding box center [297, 111] width 44 height 23
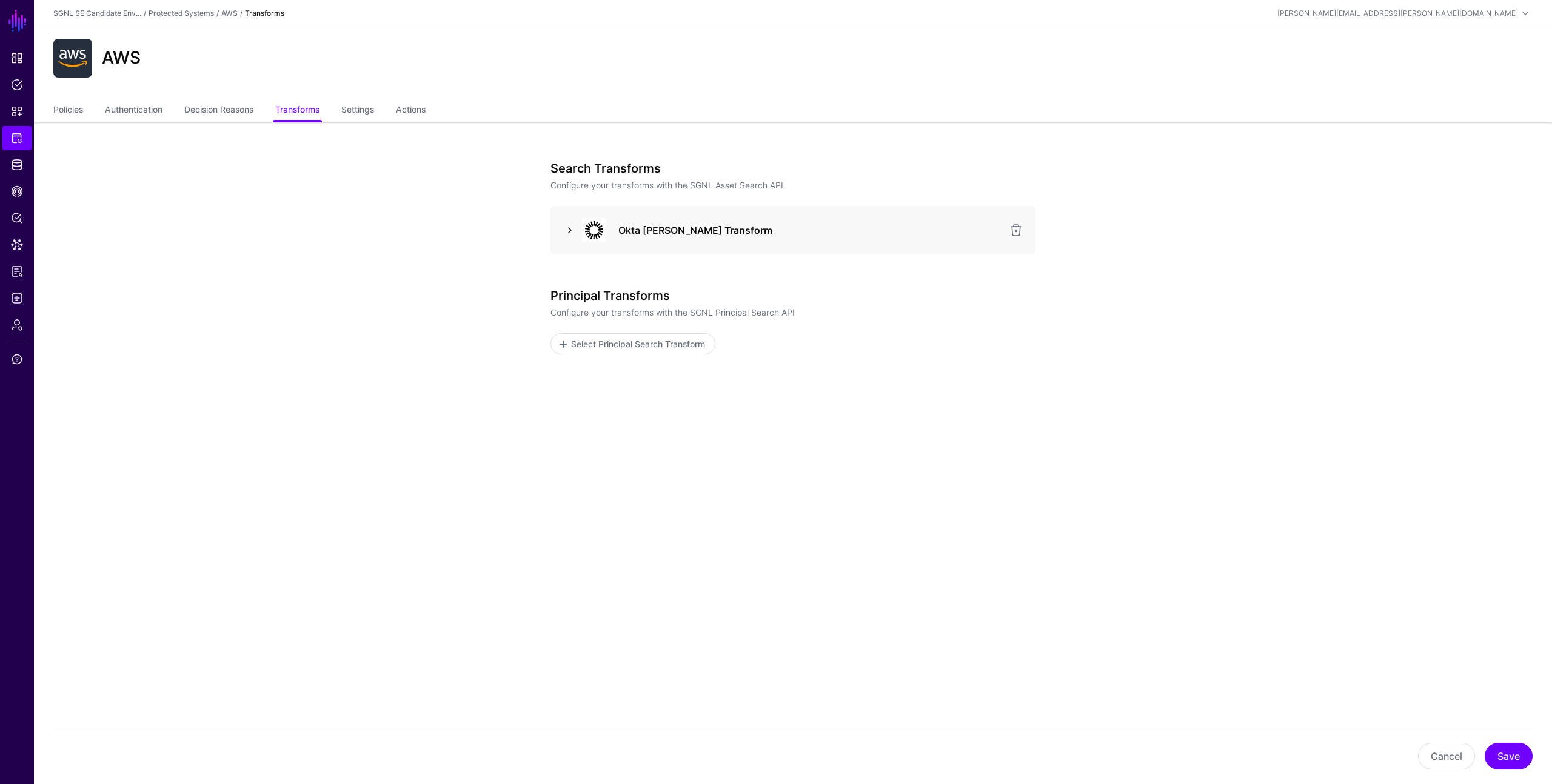
click at [567, 229] on link at bounding box center [570, 230] width 14 height 14
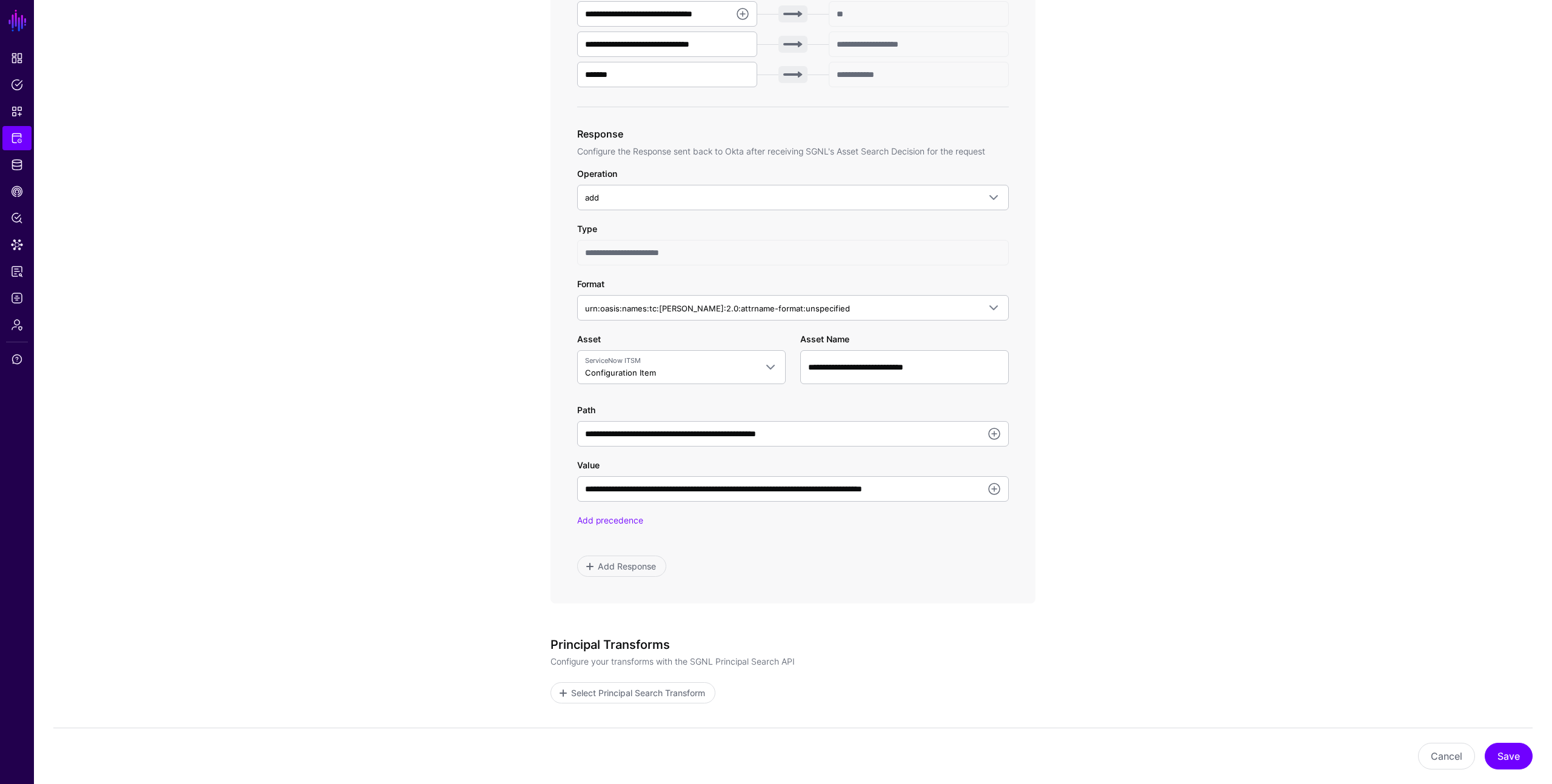
scroll to position [514, 0]
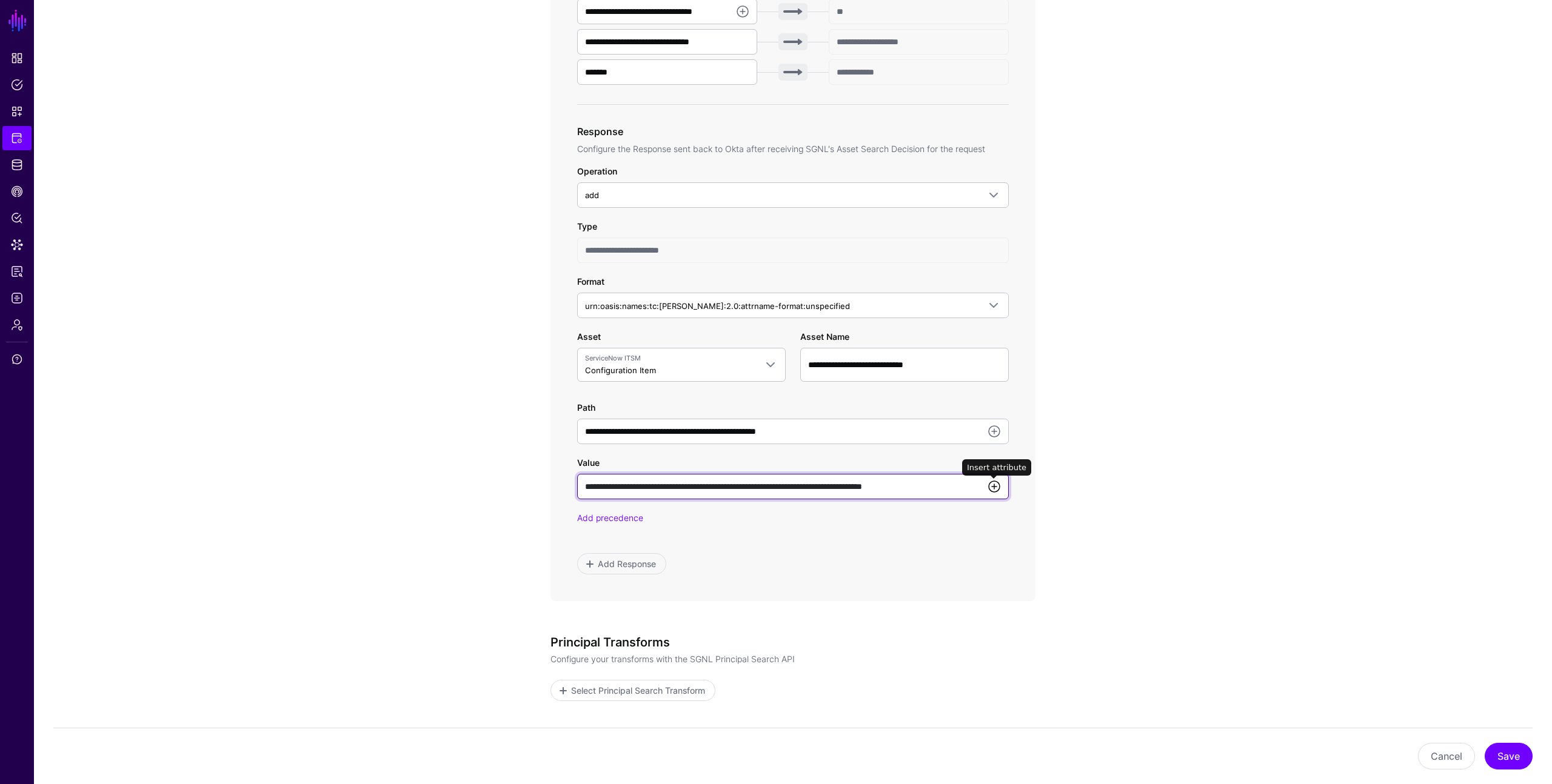
drag, startPoint x: 586, startPoint y: 485, endPoint x: 986, endPoint y: 489, distance: 400.0
click at [986, 489] on div "**********" at bounding box center [793, 487] width 432 height 26
click at [430, 484] on app-integrations-item-transforms "**********" at bounding box center [793, 244] width 1518 height 1272
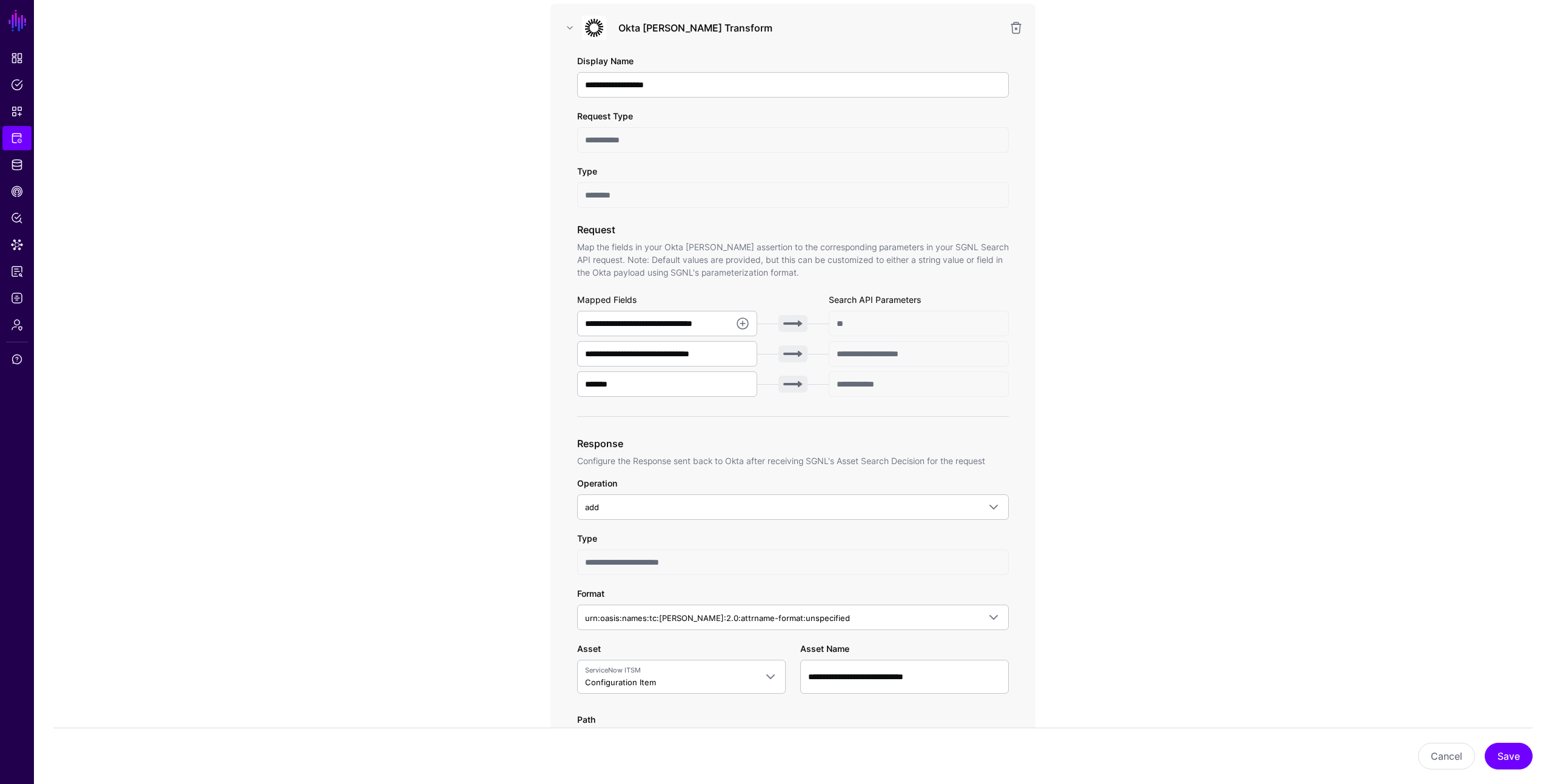
scroll to position [203, 0]
click at [640, 671] on span "ServiceNow ITSM" at bounding box center [670, 670] width 171 height 11
click at [680, 632] on div "ServiceNow ITSM" at bounding box center [681, 622] width 209 height 24
click at [676, 641] on div "ServiceNow ITSM" at bounding box center [674, 641] width 174 height 13
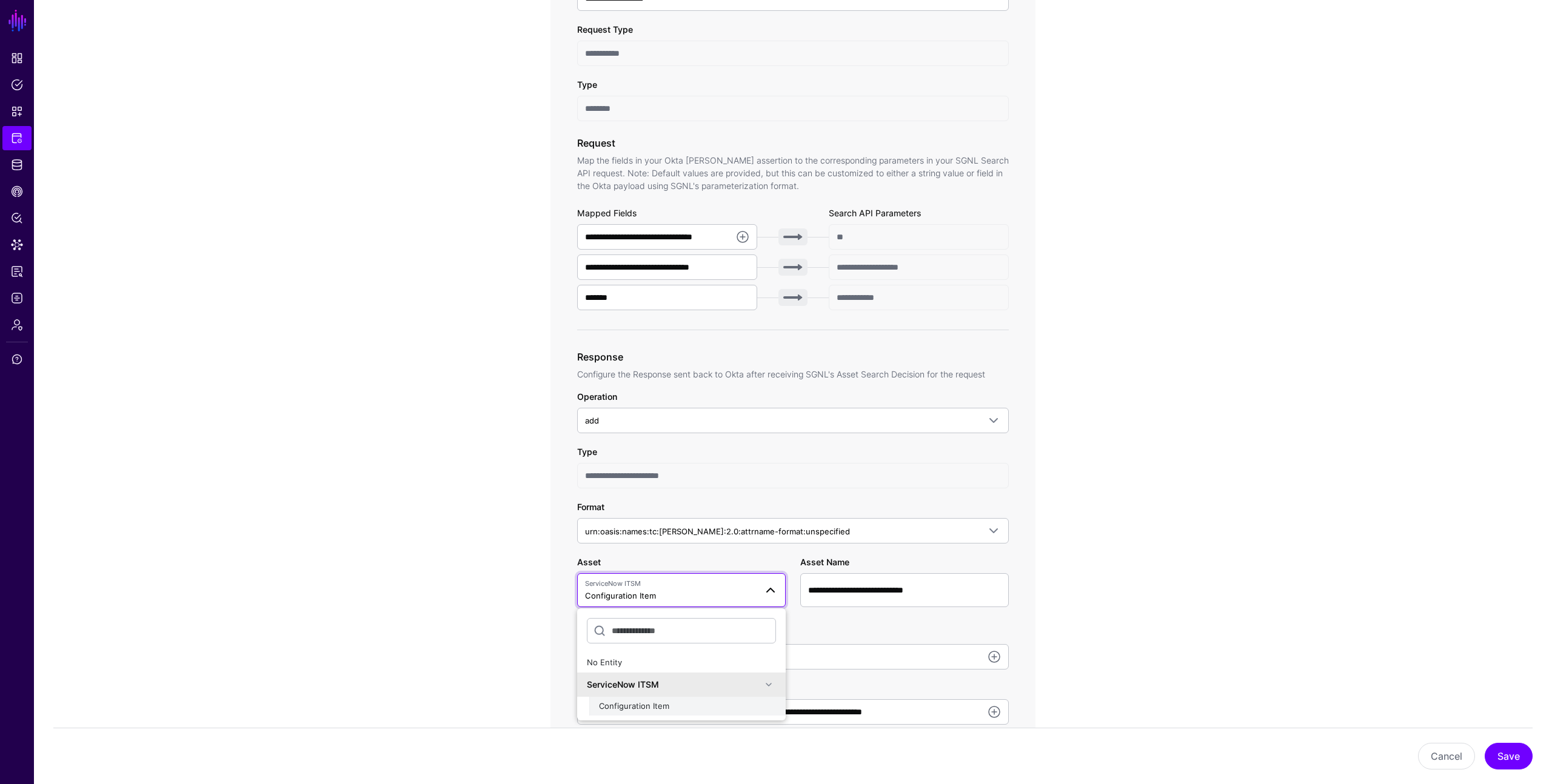
scroll to position [290, 0]
click at [632, 594] on span "Configuration Item" at bounding box center [620, 594] width 71 height 10
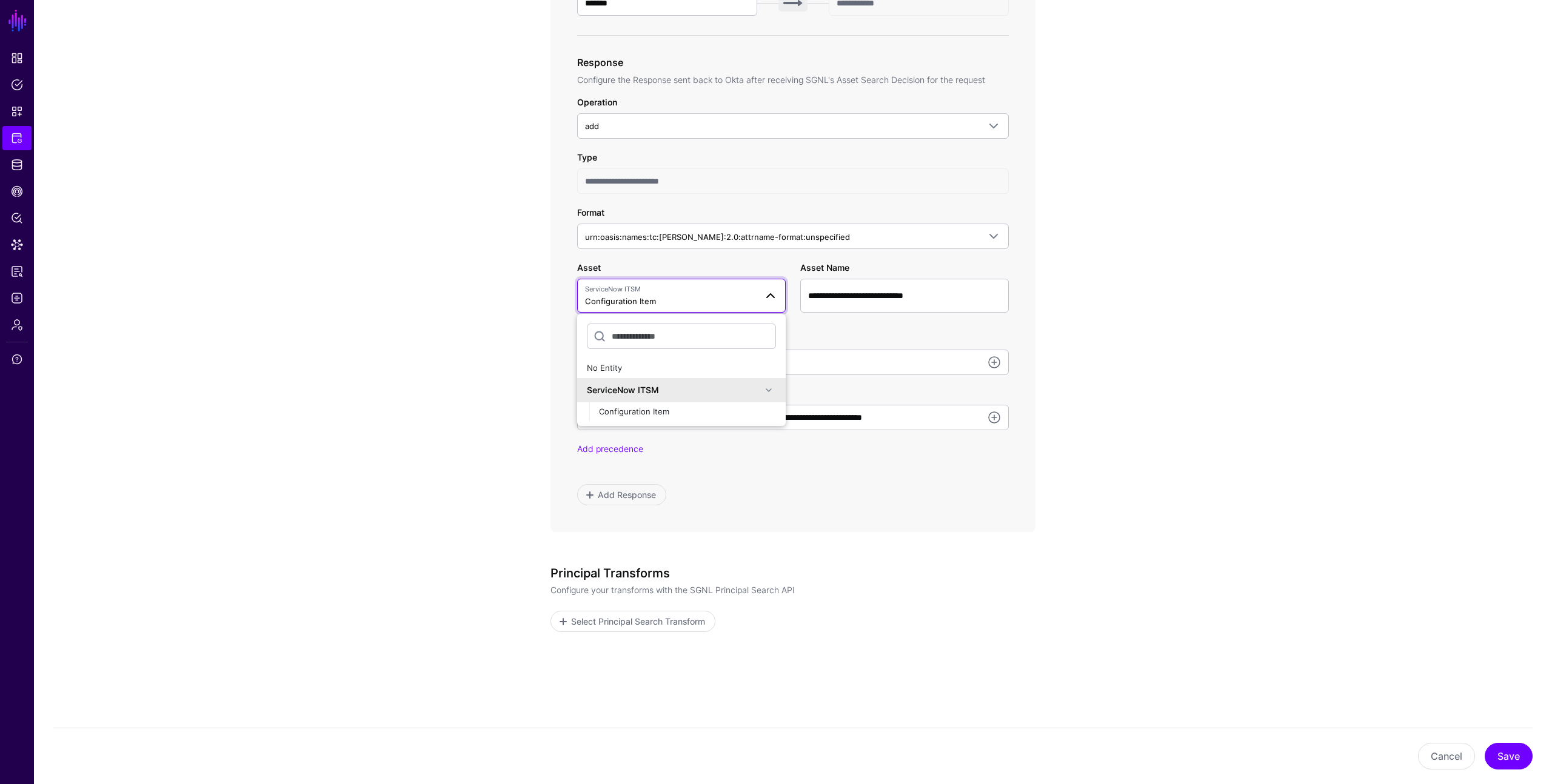
scroll to position [590, 0]
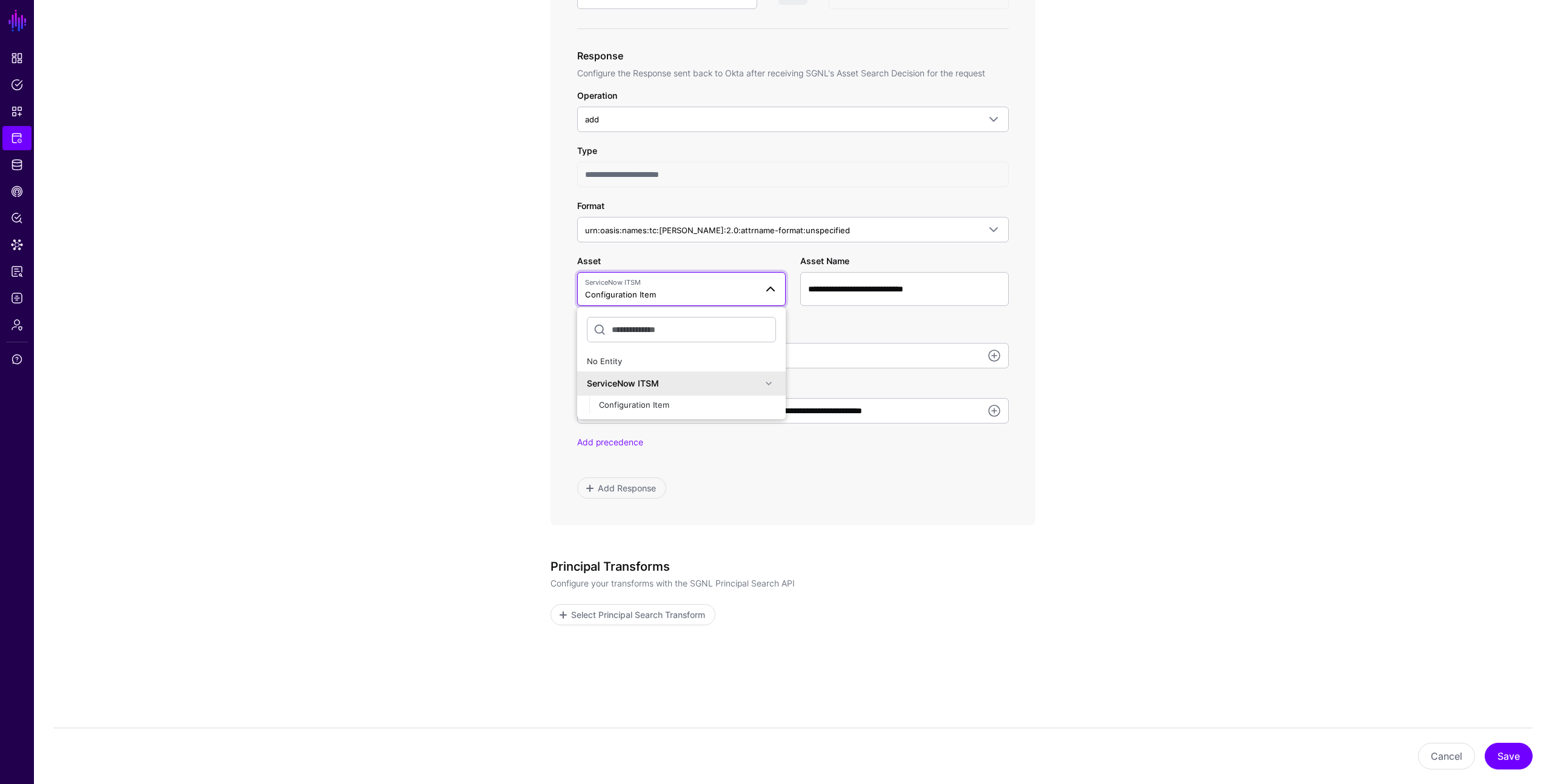
click at [419, 475] on app-integrations-item-transforms "**********" at bounding box center [793, 168] width 1518 height 1272
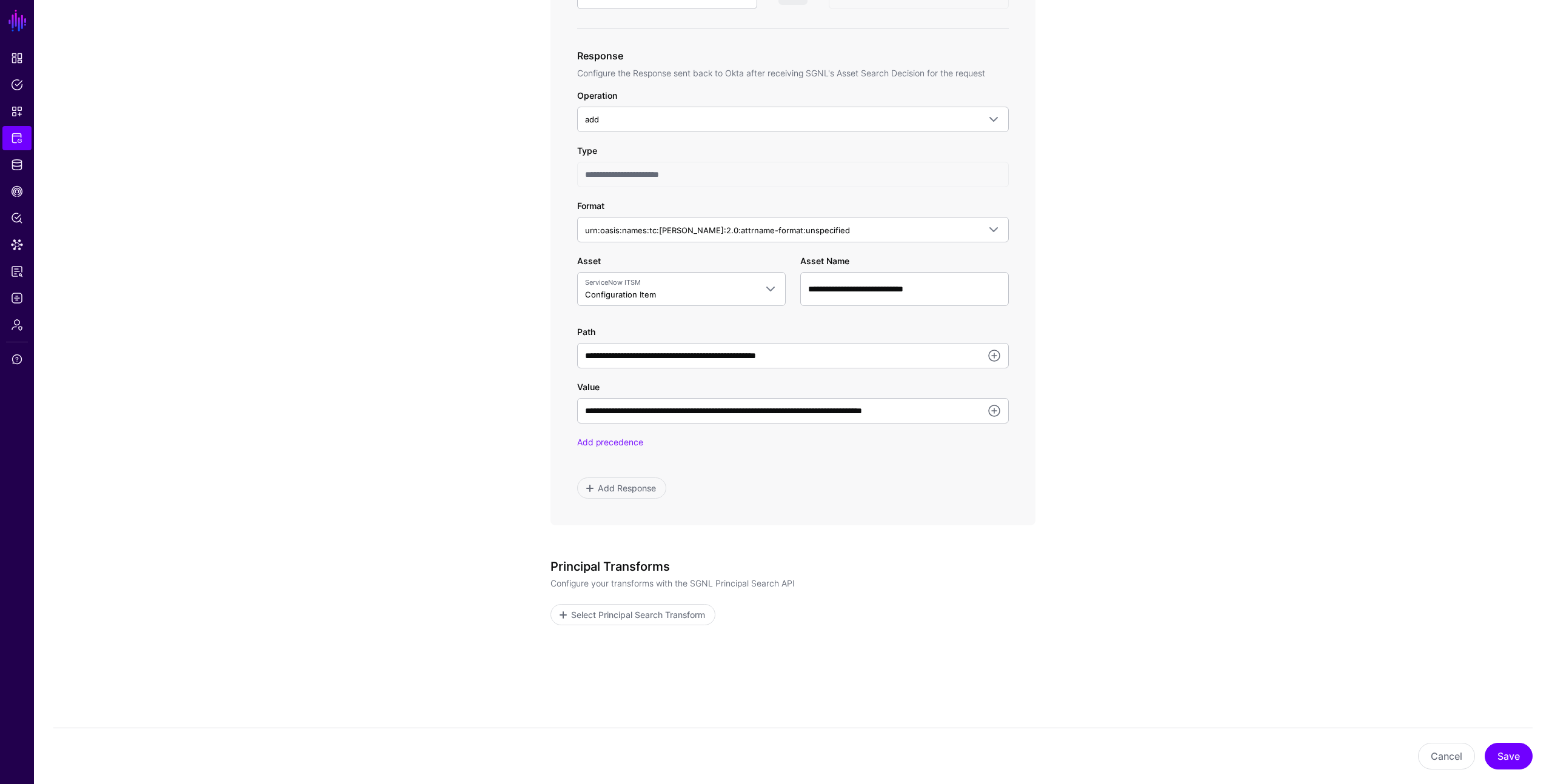
click at [1090, 306] on app-integrations-item-transforms "**********" at bounding box center [793, 168] width 1518 height 1272
click at [490, 290] on app-integrations-item-transforms "**********" at bounding box center [793, 168] width 1518 height 1272
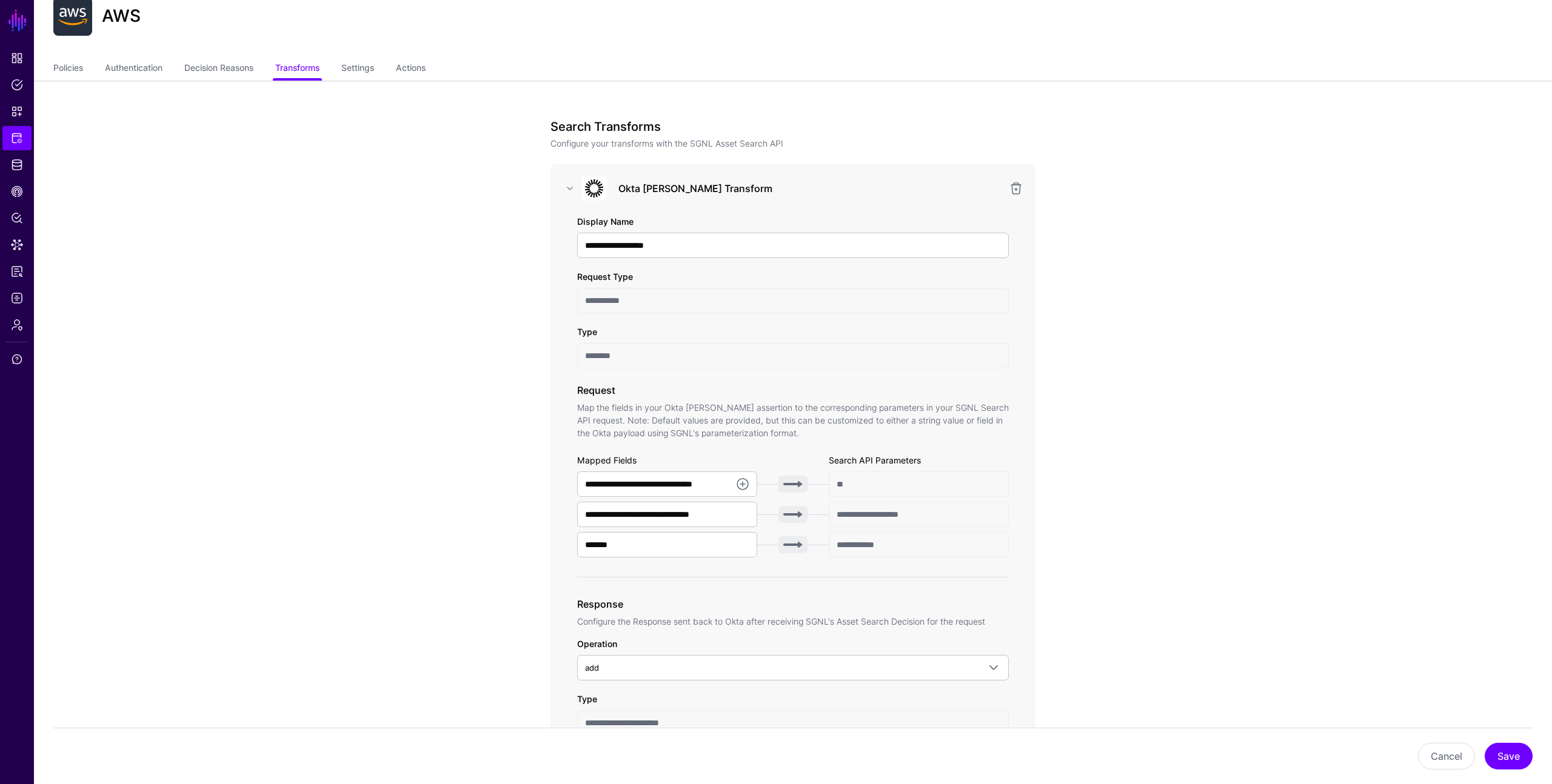
scroll to position [0, 0]
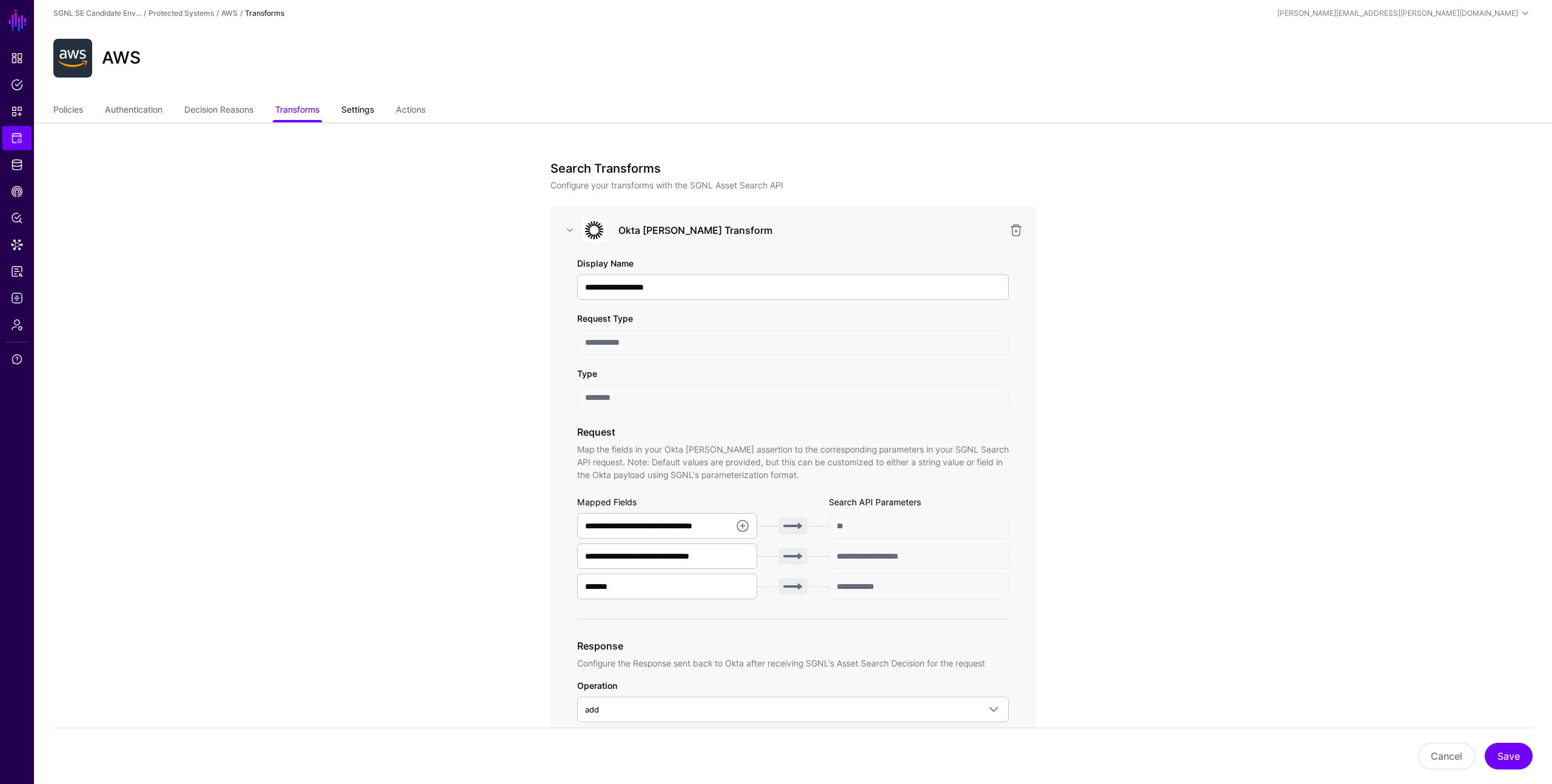
click at [369, 110] on link "Settings" at bounding box center [357, 111] width 33 height 23
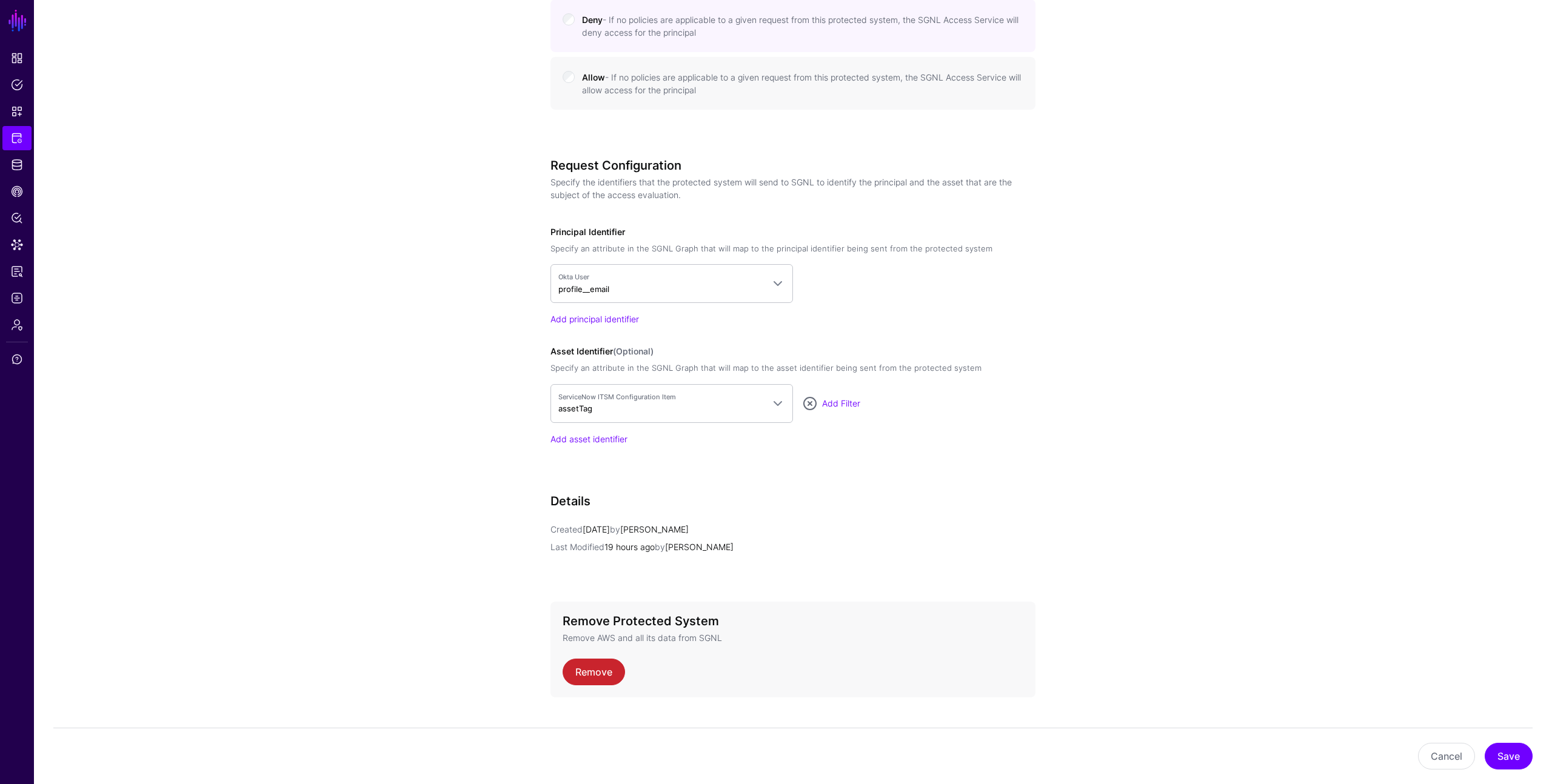
scroll to position [734, 0]
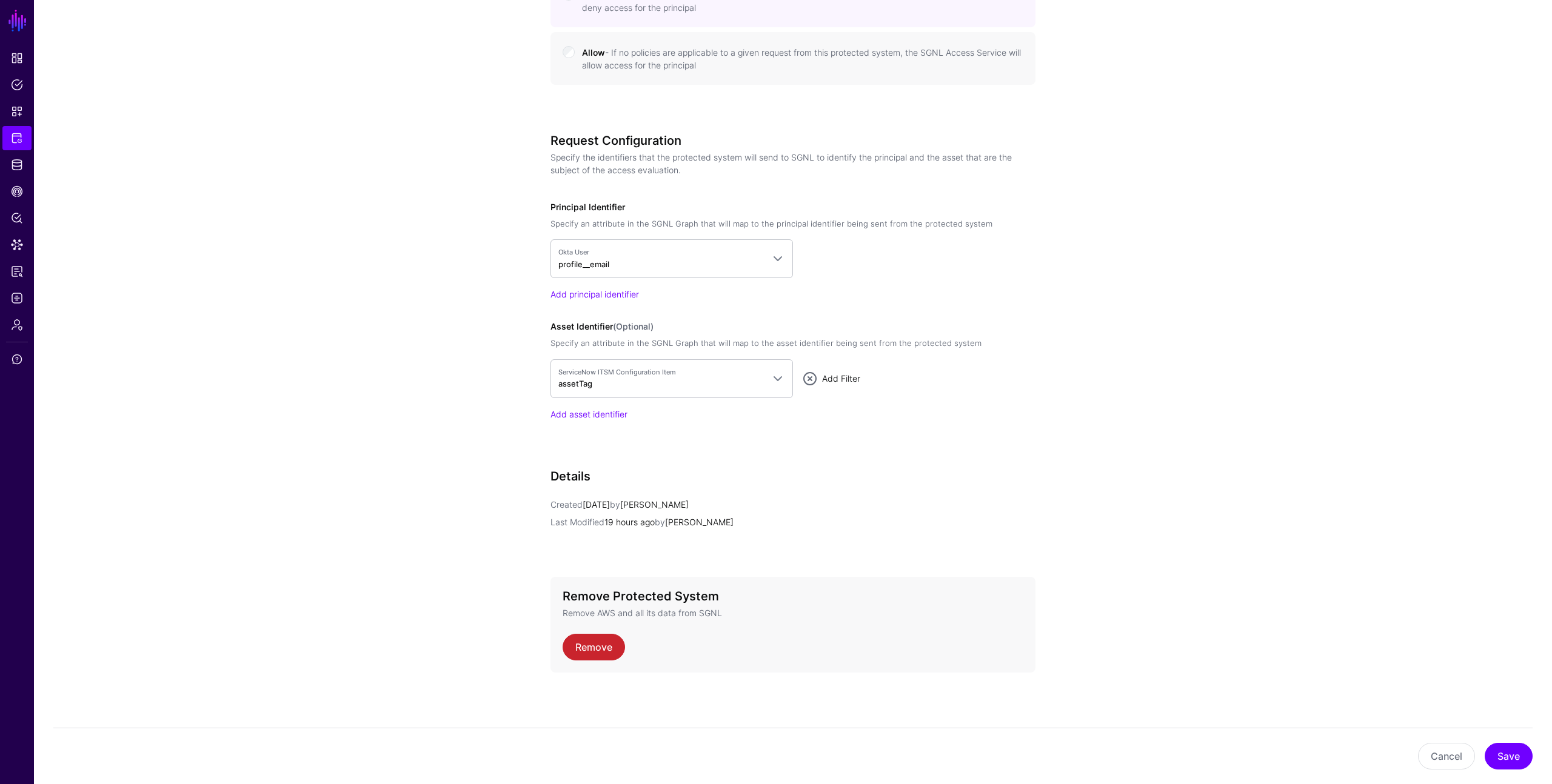
click at [832, 379] on link "Add Filter" at bounding box center [840, 378] width 38 height 11
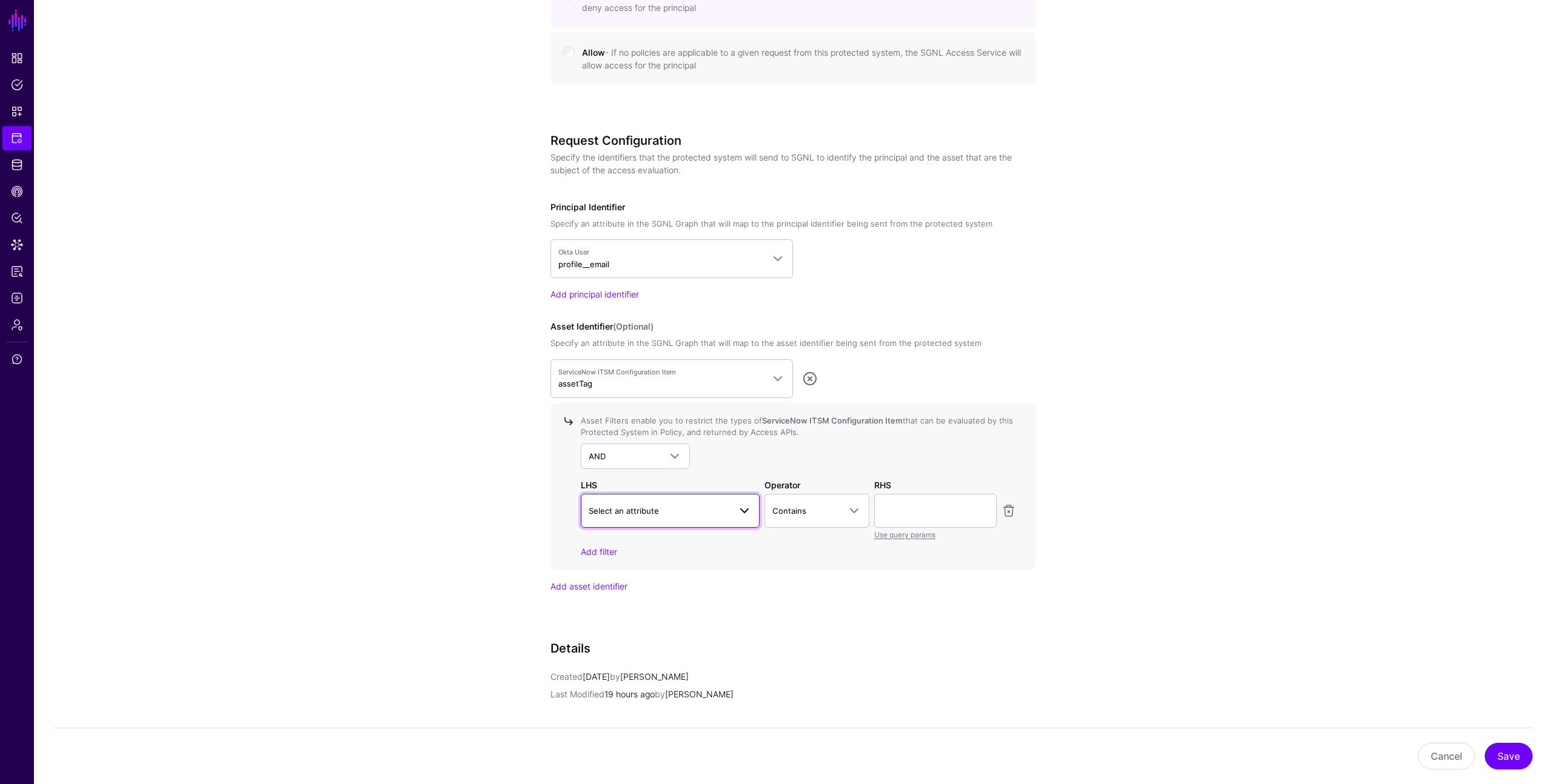
click at [692, 504] on span "Select an attribute" at bounding box center [659, 511] width 141 height 14
click at [503, 500] on app-integrations-details-form "**********" at bounding box center [793, 172] width 1518 height 1568
click at [1430, 745] on button "Cancel" at bounding box center [1446, 756] width 57 height 27
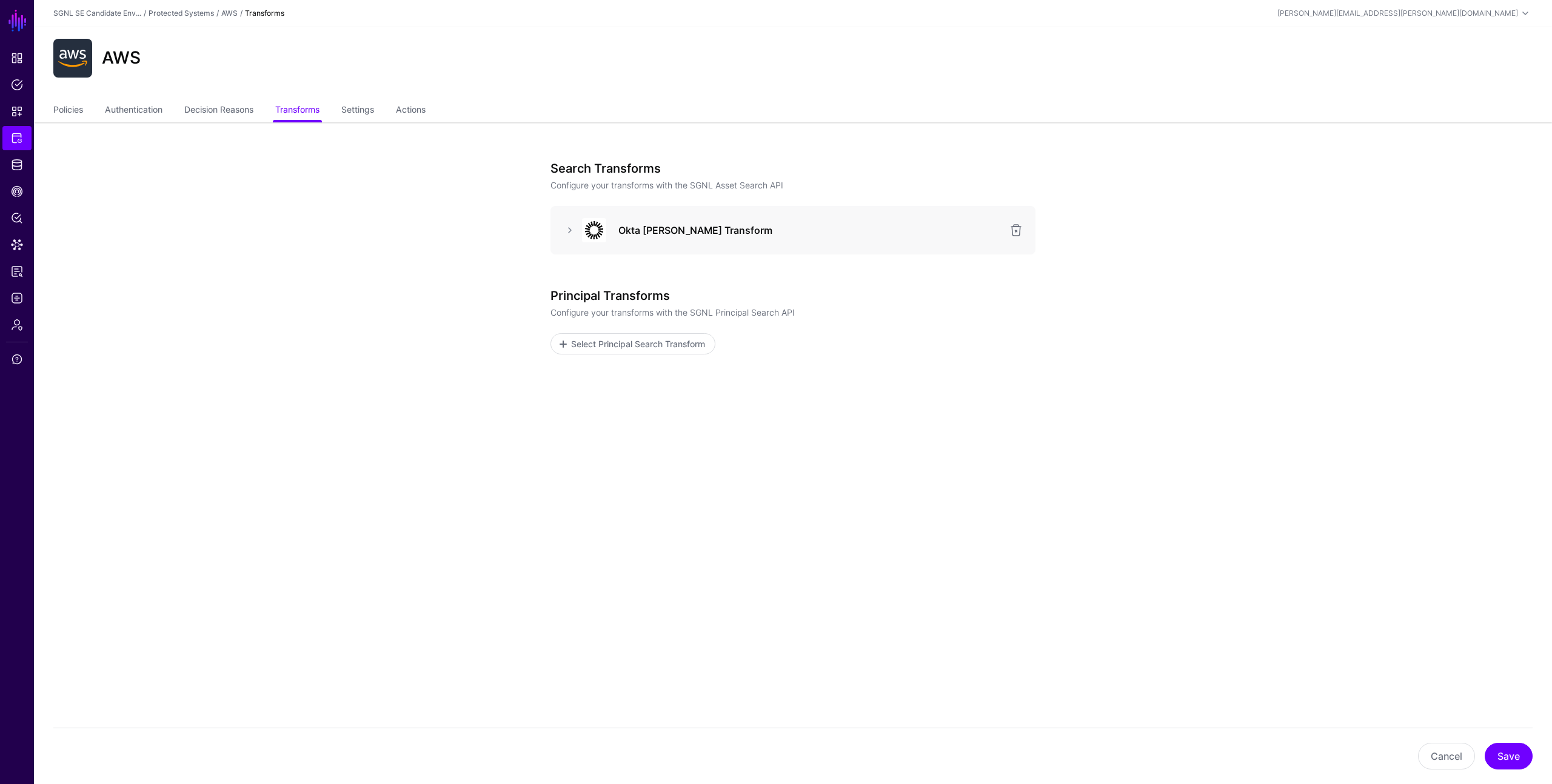
click at [315, 315] on app-integrations-item-transforms "Search Transforms Configure your transforms with the SGNL Asset Search API Okta…" at bounding box center [793, 328] width 1518 height 412
click at [11, 249] on span "Data Lens" at bounding box center [17, 245] width 12 height 12
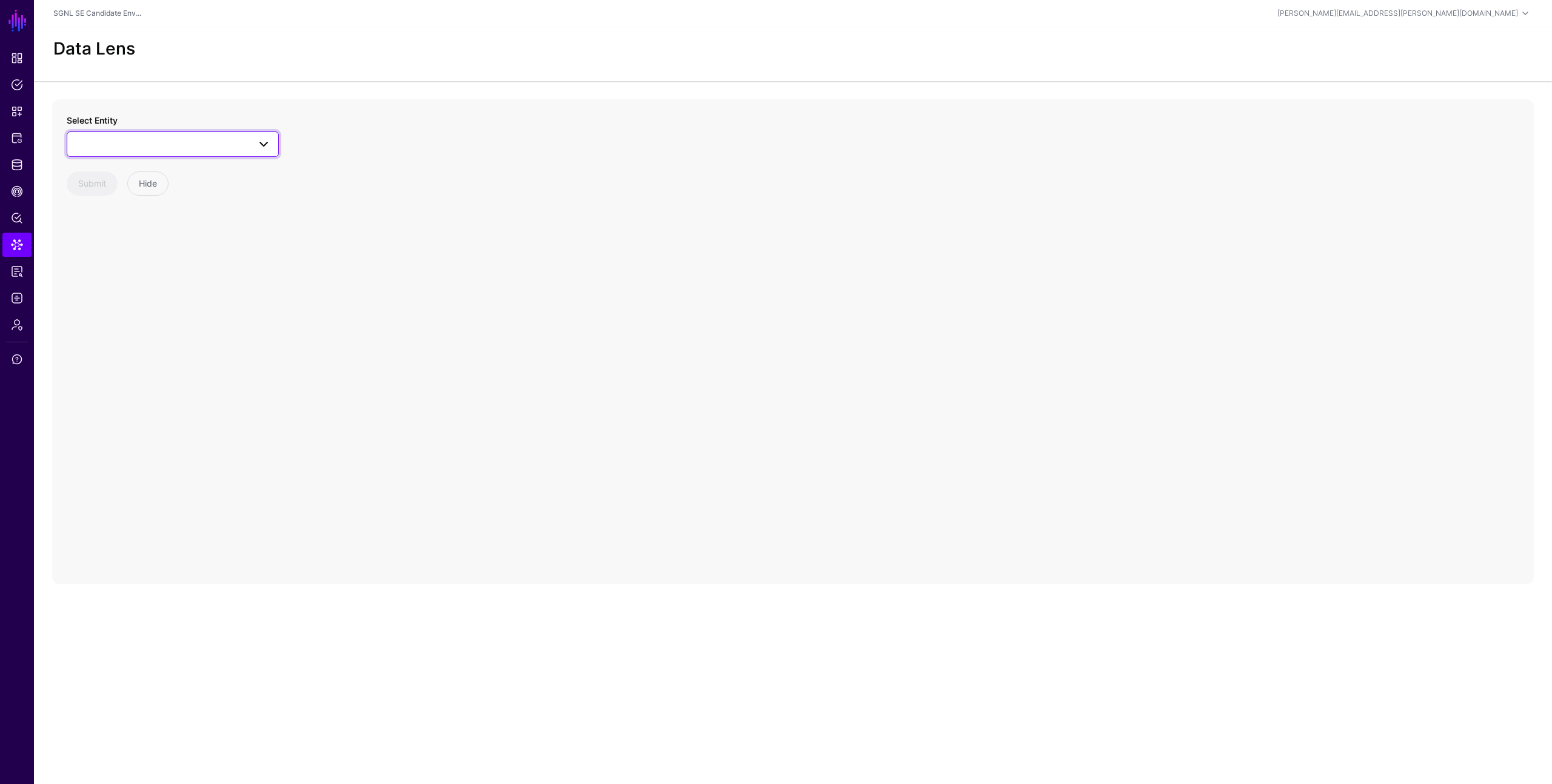
click at [145, 143] on span at bounding box center [172, 144] width 196 height 14
click at [127, 240] on span "ChangeRequest" at bounding box center [119, 236] width 61 height 10
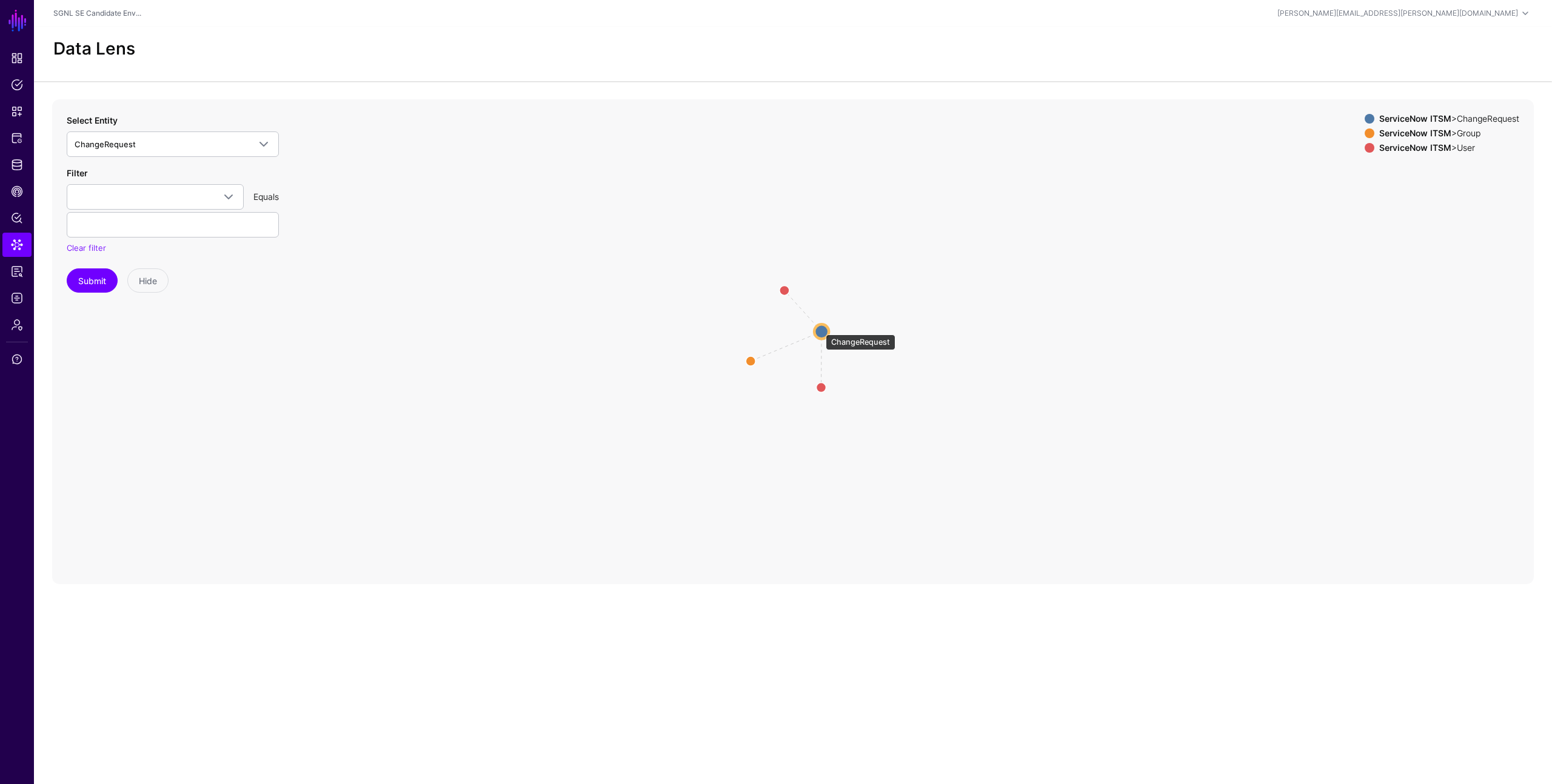
click at [819, 328] on circle at bounding box center [821, 331] width 14 height 14
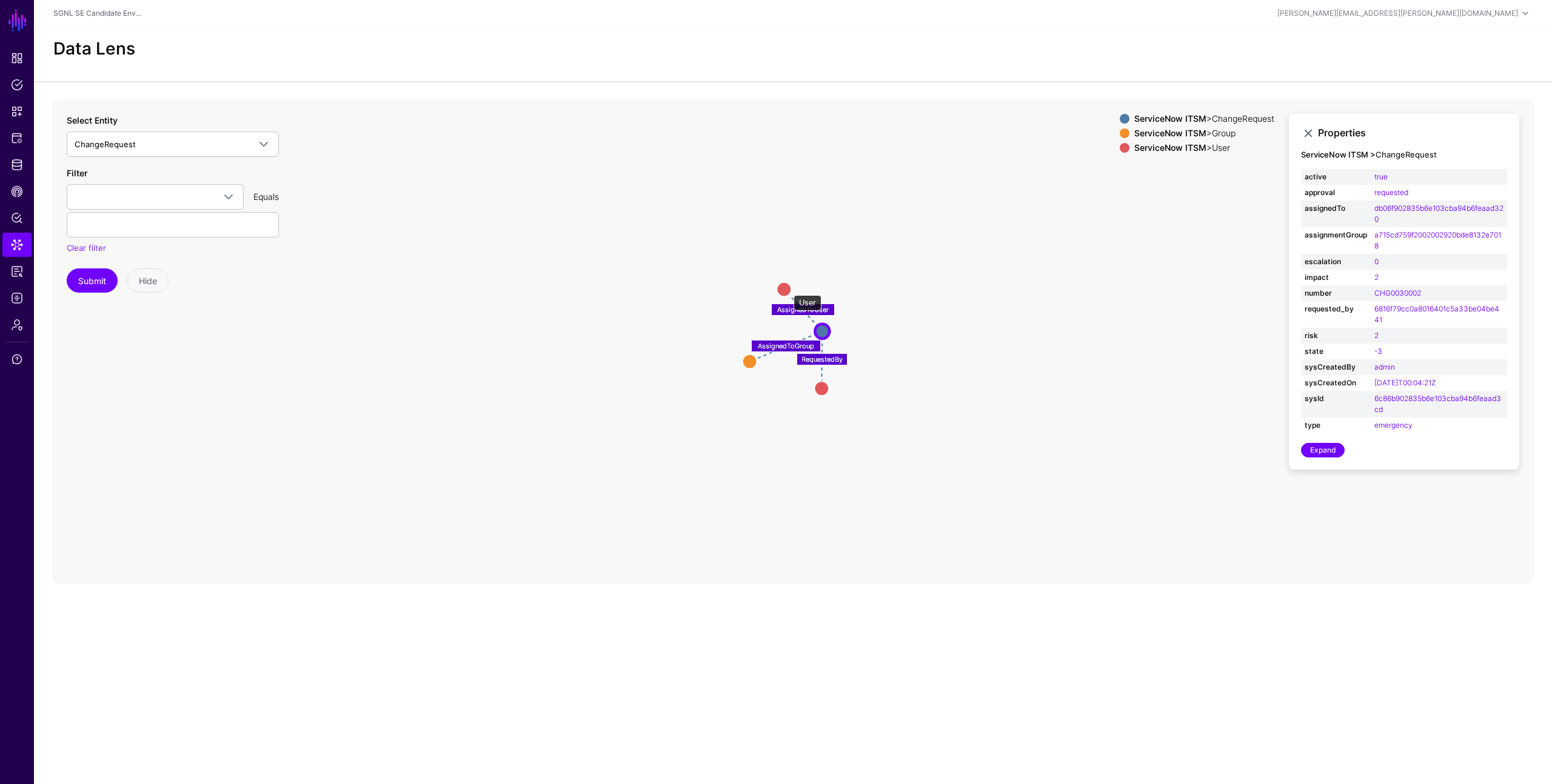
click at [787, 289] on circle at bounding box center [784, 289] width 14 height 14
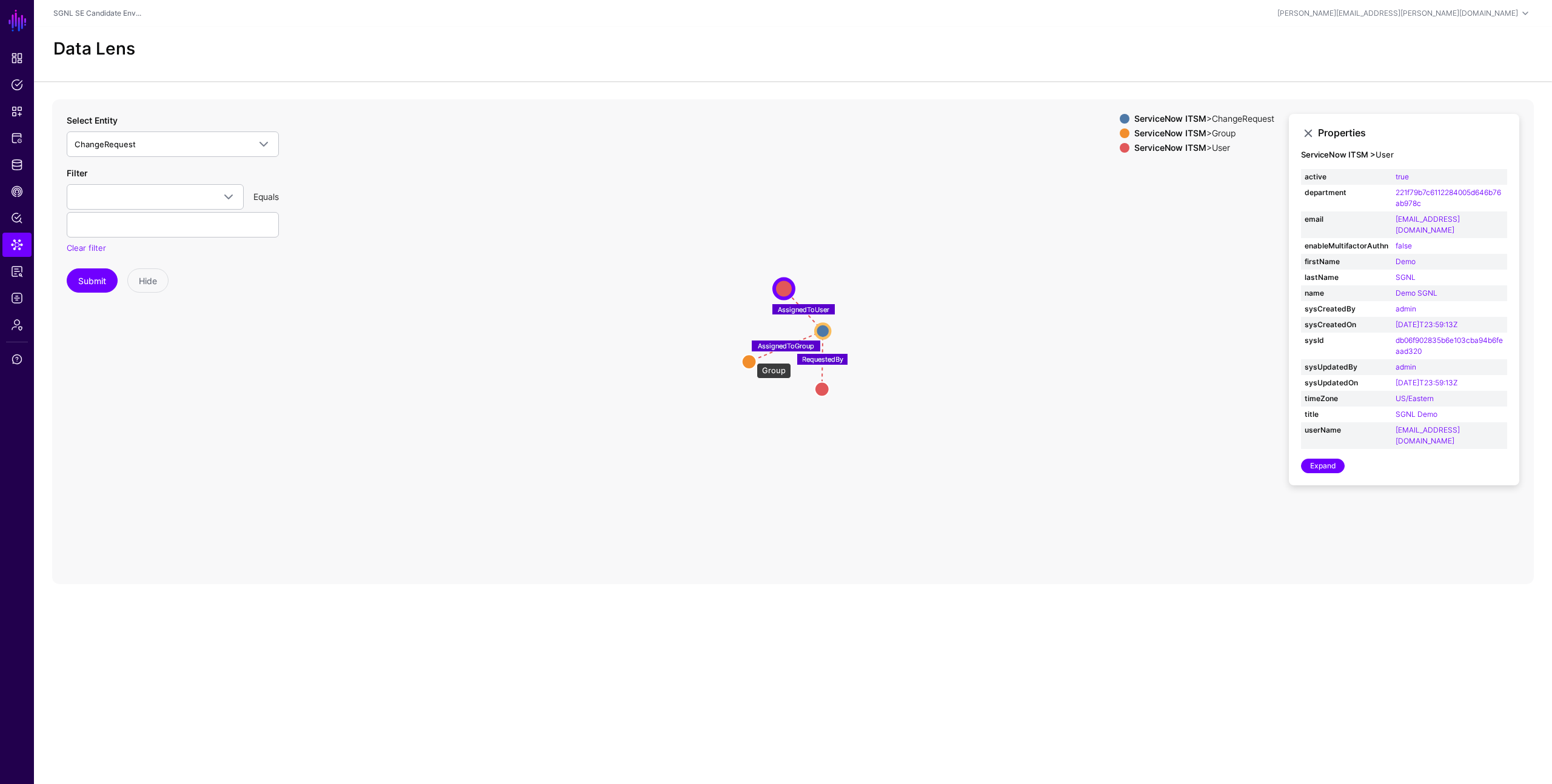
click at [750, 357] on circle at bounding box center [749, 361] width 14 height 14
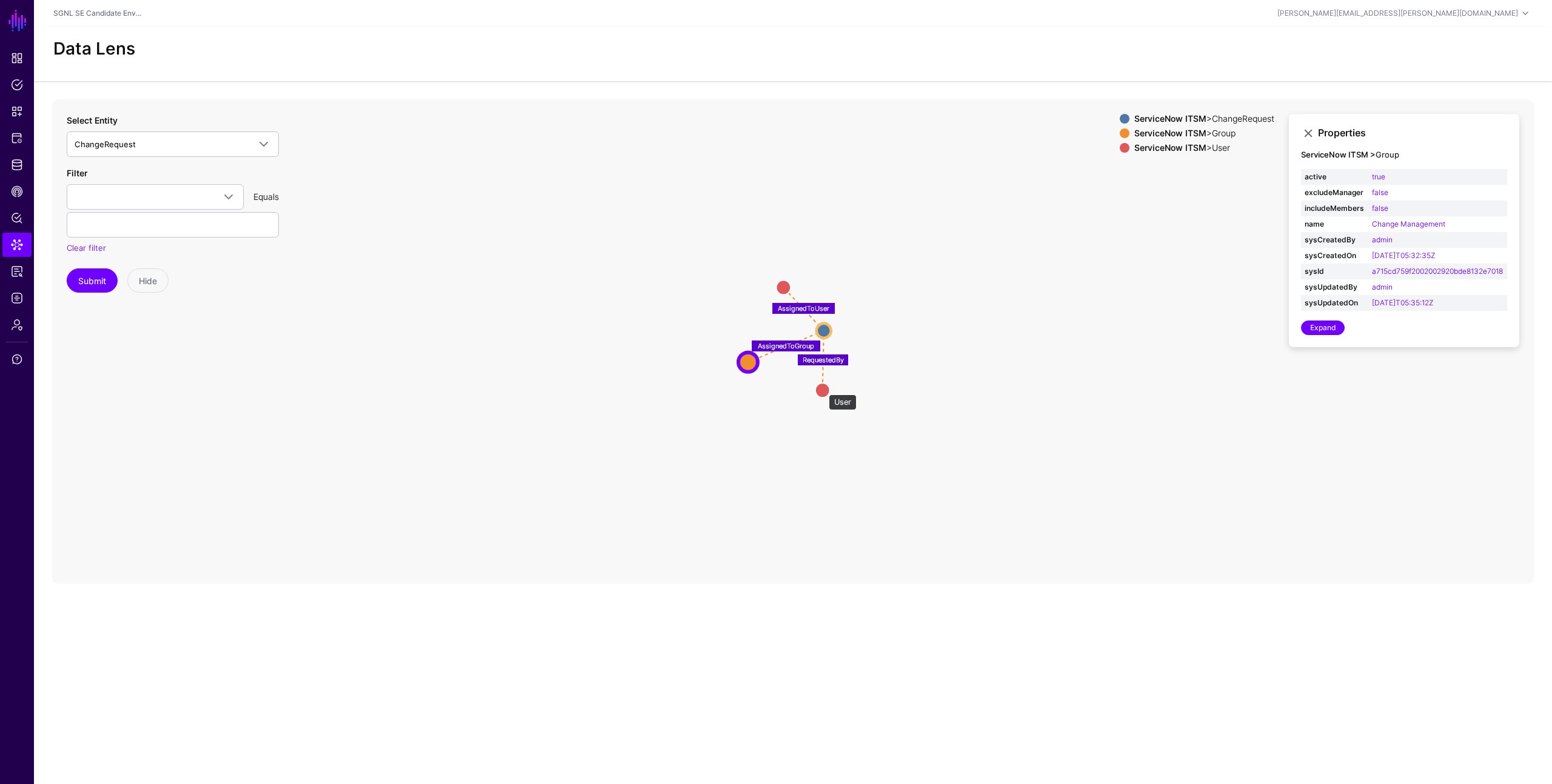
click at [822, 388] on circle at bounding box center [822, 390] width 14 height 14
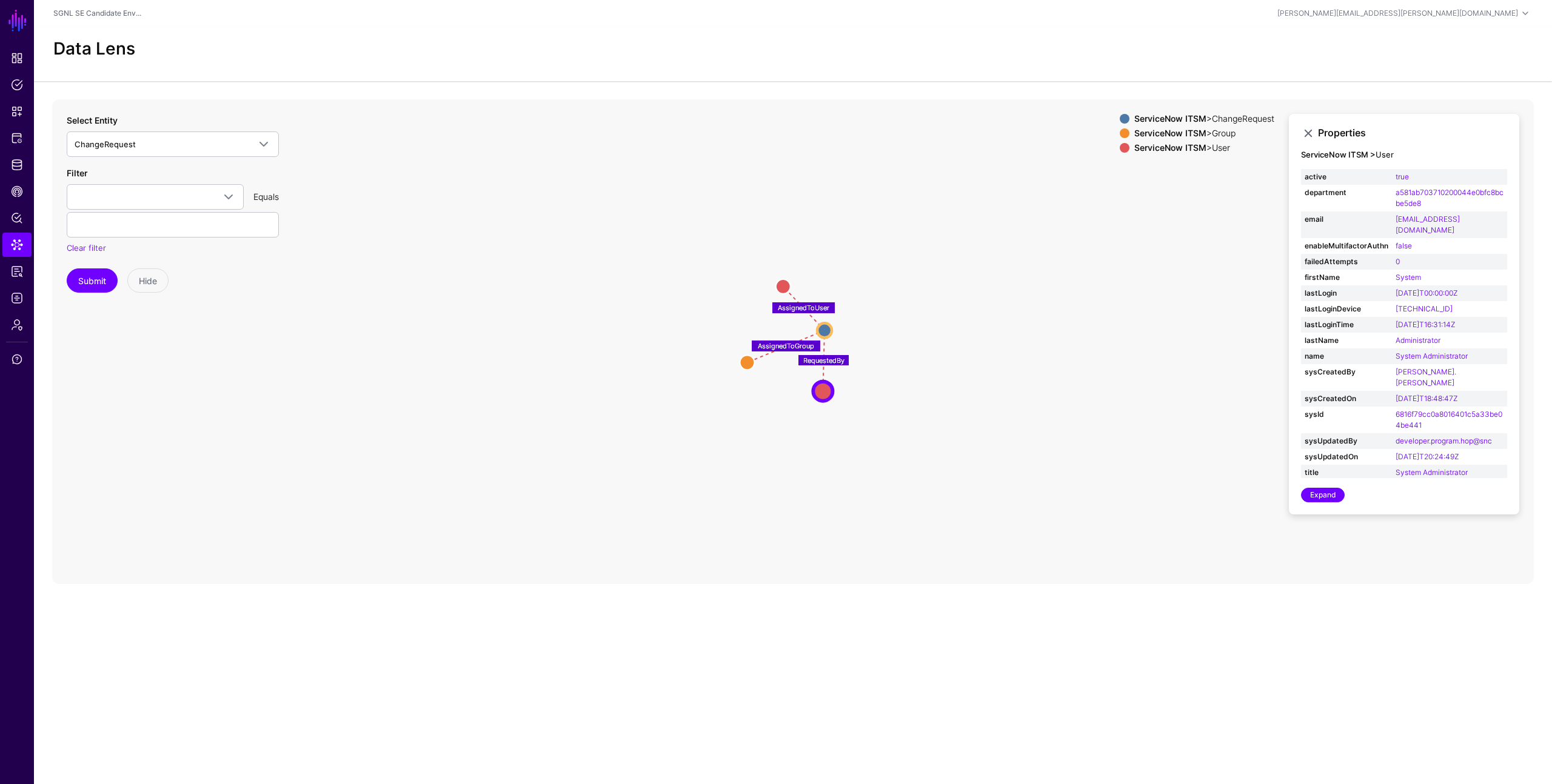
click at [988, 412] on icon "AssignedToGroup AssignedToUser RequestedBy ChangeRequest ChangeRequest Group Gr…" at bounding box center [793, 341] width 1481 height 485
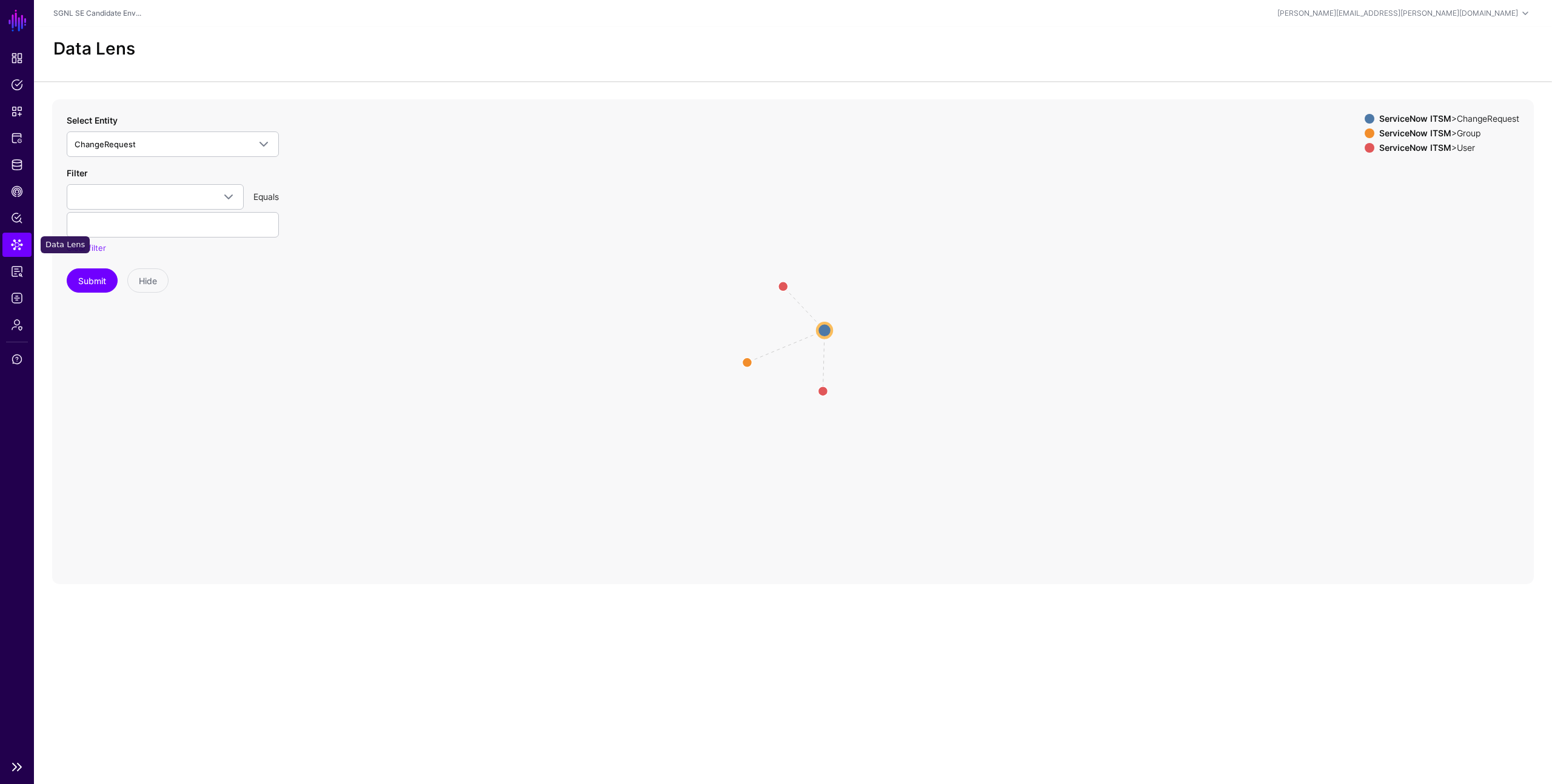
click at [17, 242] on span "Data Lens" at bounding box center [17, 245] width 12 height 12
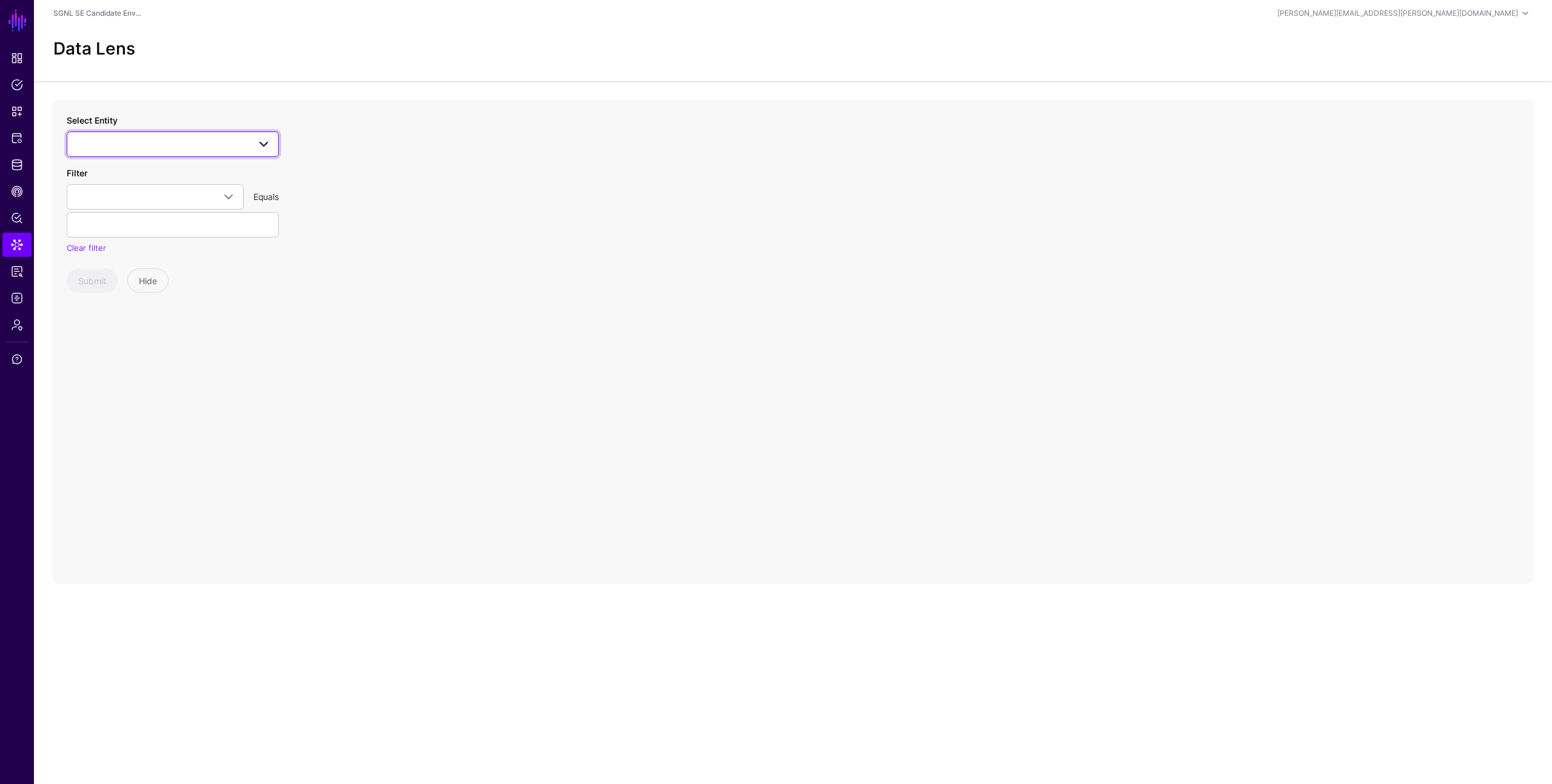
click at [117, 142] on span at bounding box center [172, 144] width 196 height 14
click at [113, 256] on span "ChangeTask" at bounding box center [112, 255] width 46 height 10
click at [117, 147] on span "ChangeTask" at bounding box center [97, 144] width 46 height 10
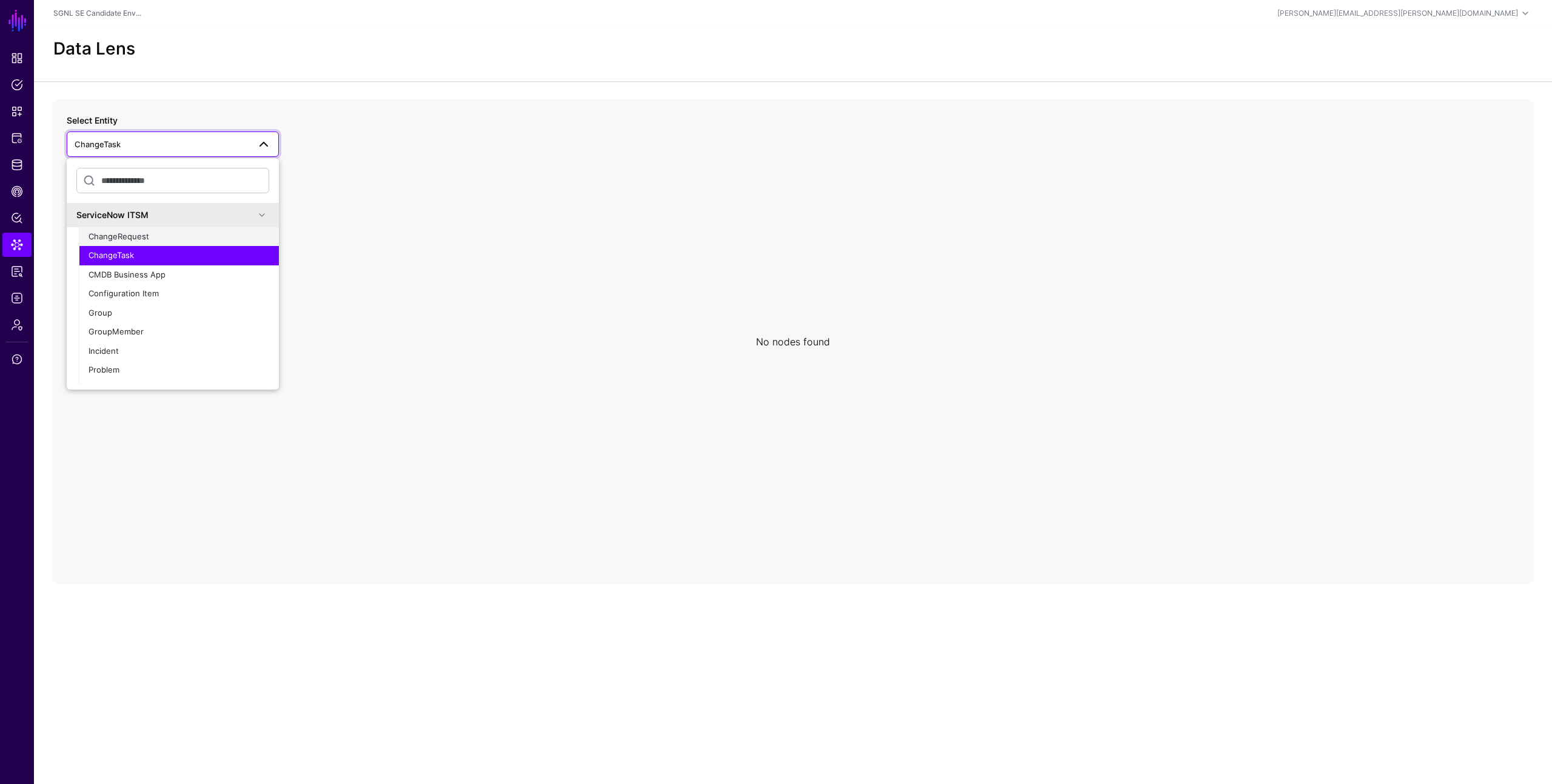
click at [110, 234] on span "ChangeRequest" at bounding box center [119, 236] width 61 height 10
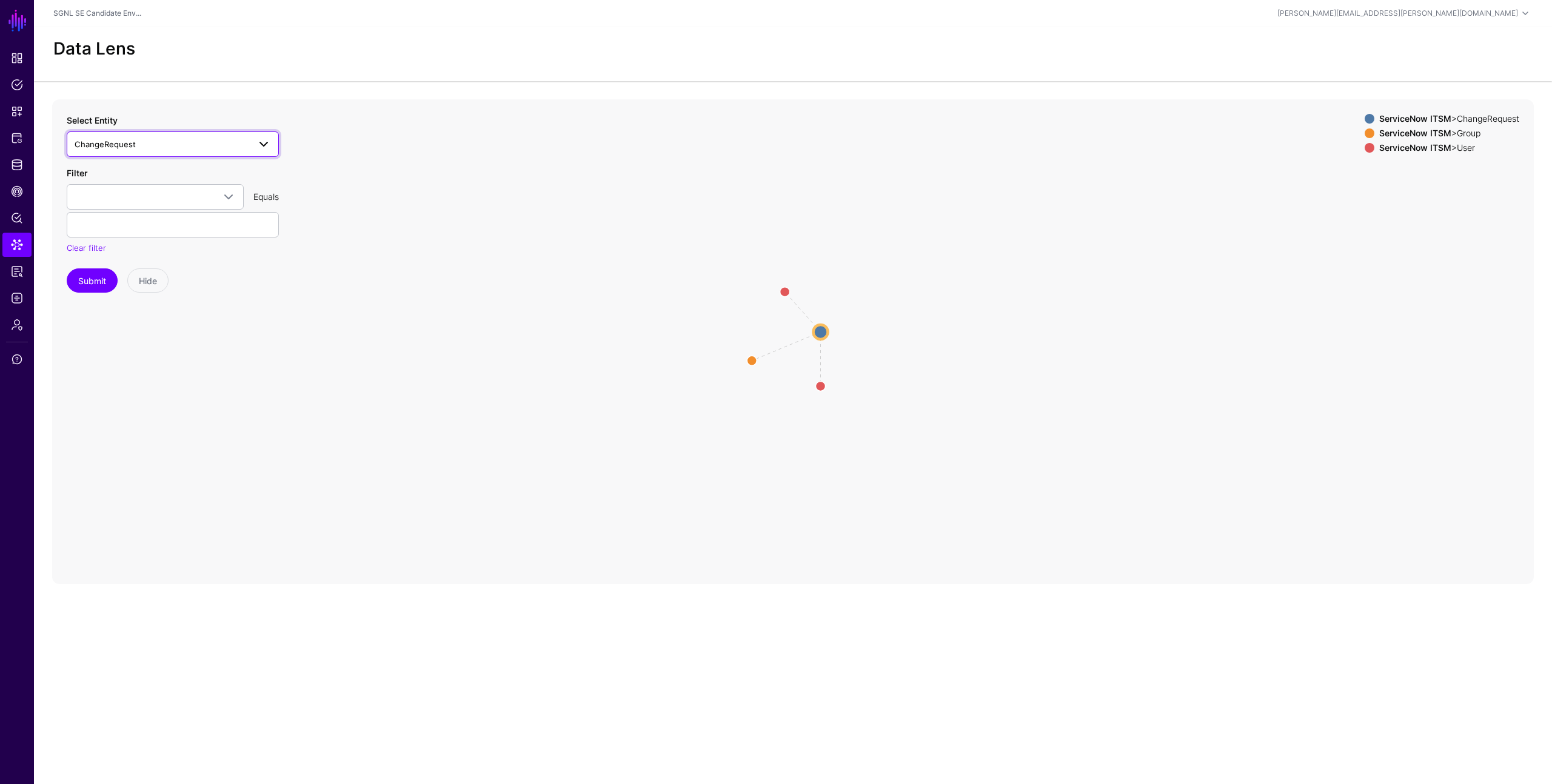
click at [122, 148] on span "ChangeRequest" at bounding box center [105, 144] width 61 height 10
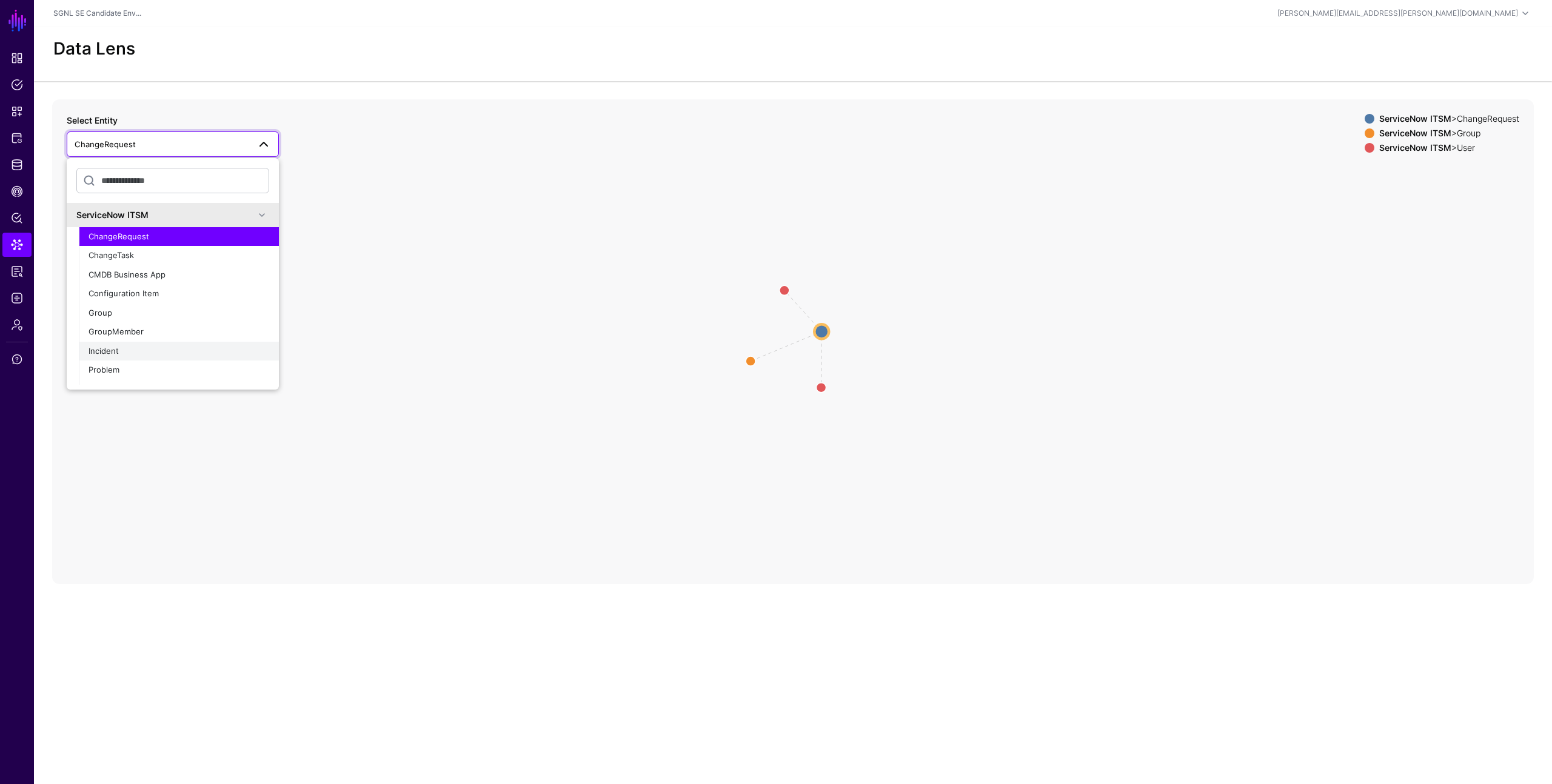
click at [107, 356] on div "Incident" at bounding box center [179, 351] width 181 height 12
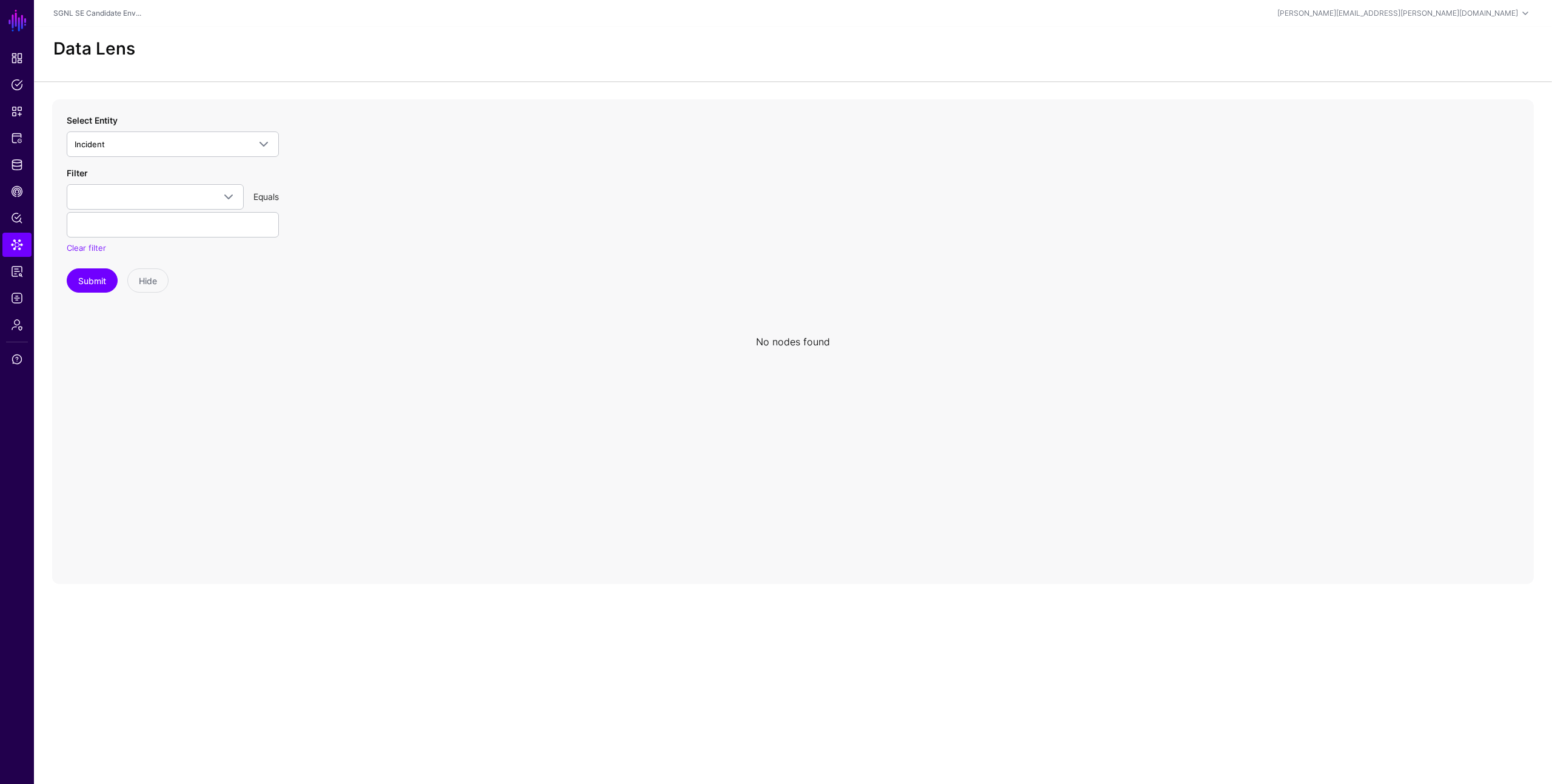
click at [315, 290] on icon at bounding box center [793, 341] width 1481 height 485
click at [13, 271] on span "Access Reporting" at bounding box center [17, 271] width 12 height 12
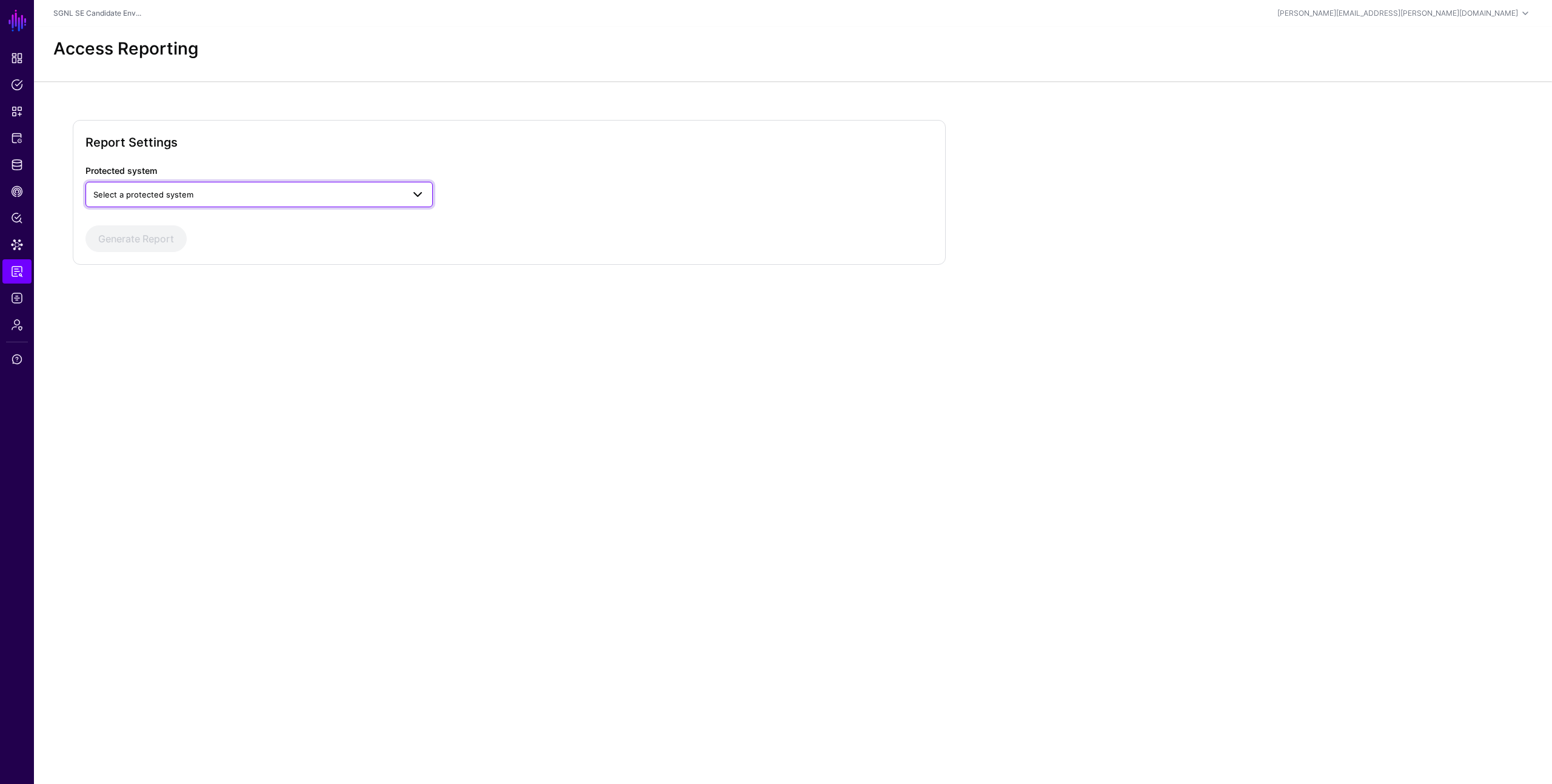
click at [154, 190] on span "Select a protected system" at bounding box center [143, 194] width 100 height 10
click at [136, 221] on div "AWS" at bounding box center [259, 223] width 328 height 12
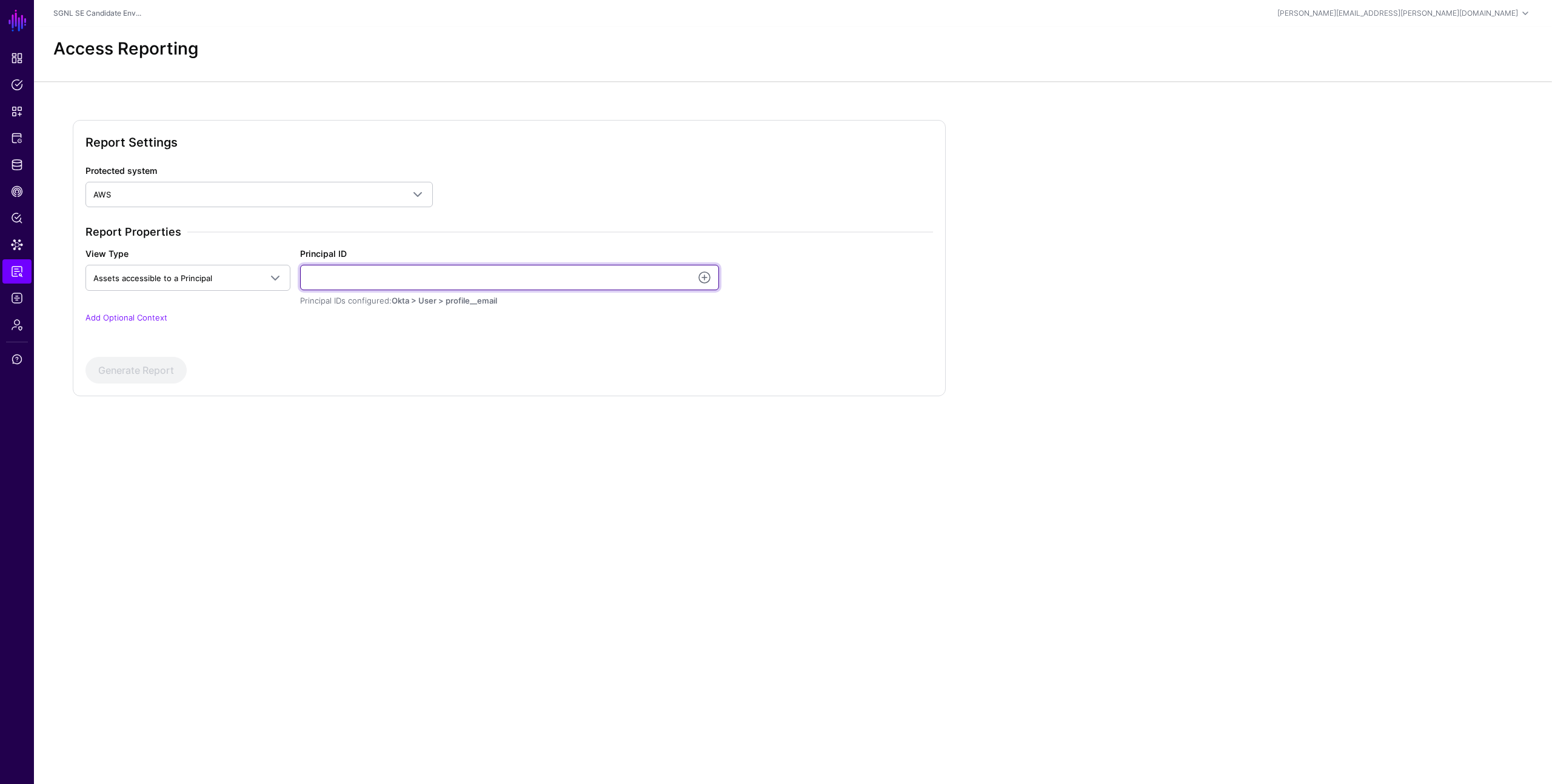
click at [499, 279] on input "Principal ID" at bounding box center [510, 278] width 419 height 26
type input "**********"
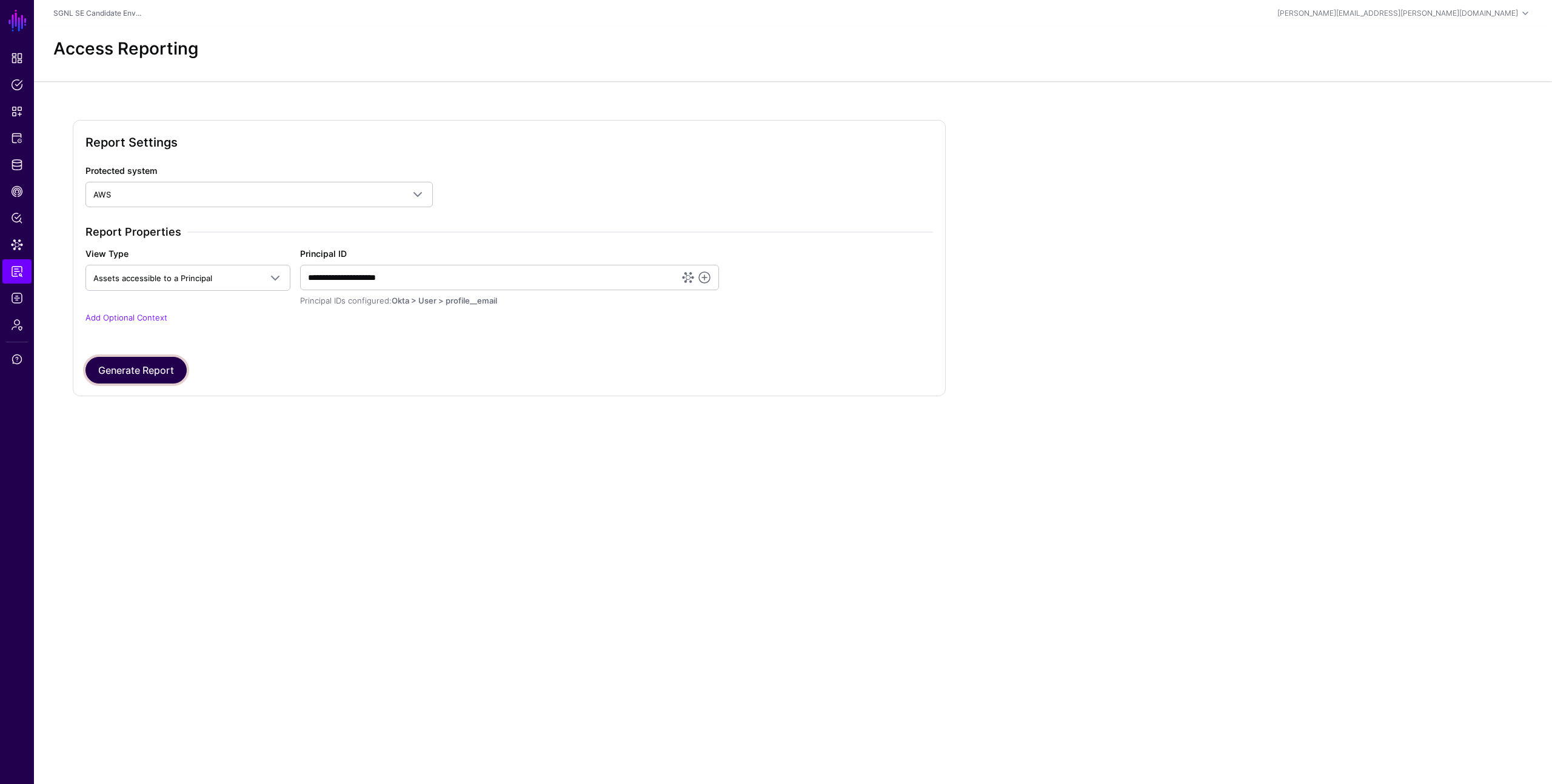
click at [137, 372] on button "Generate Report" at bounding box center [136, 370] width 101 height 27
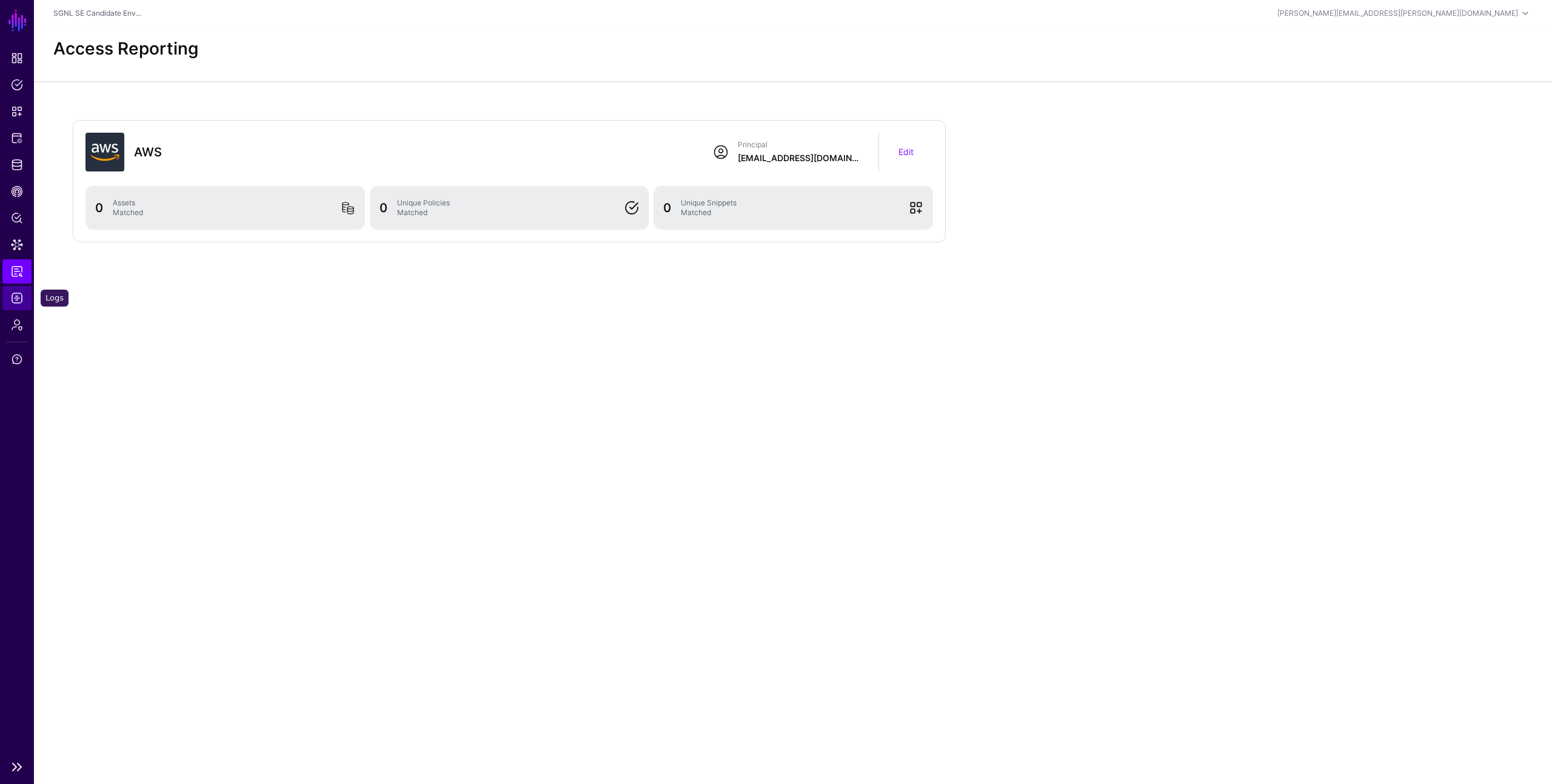
click at [16, 299] on span "Logs" at bounding box center [17, 298] width 12 height 12
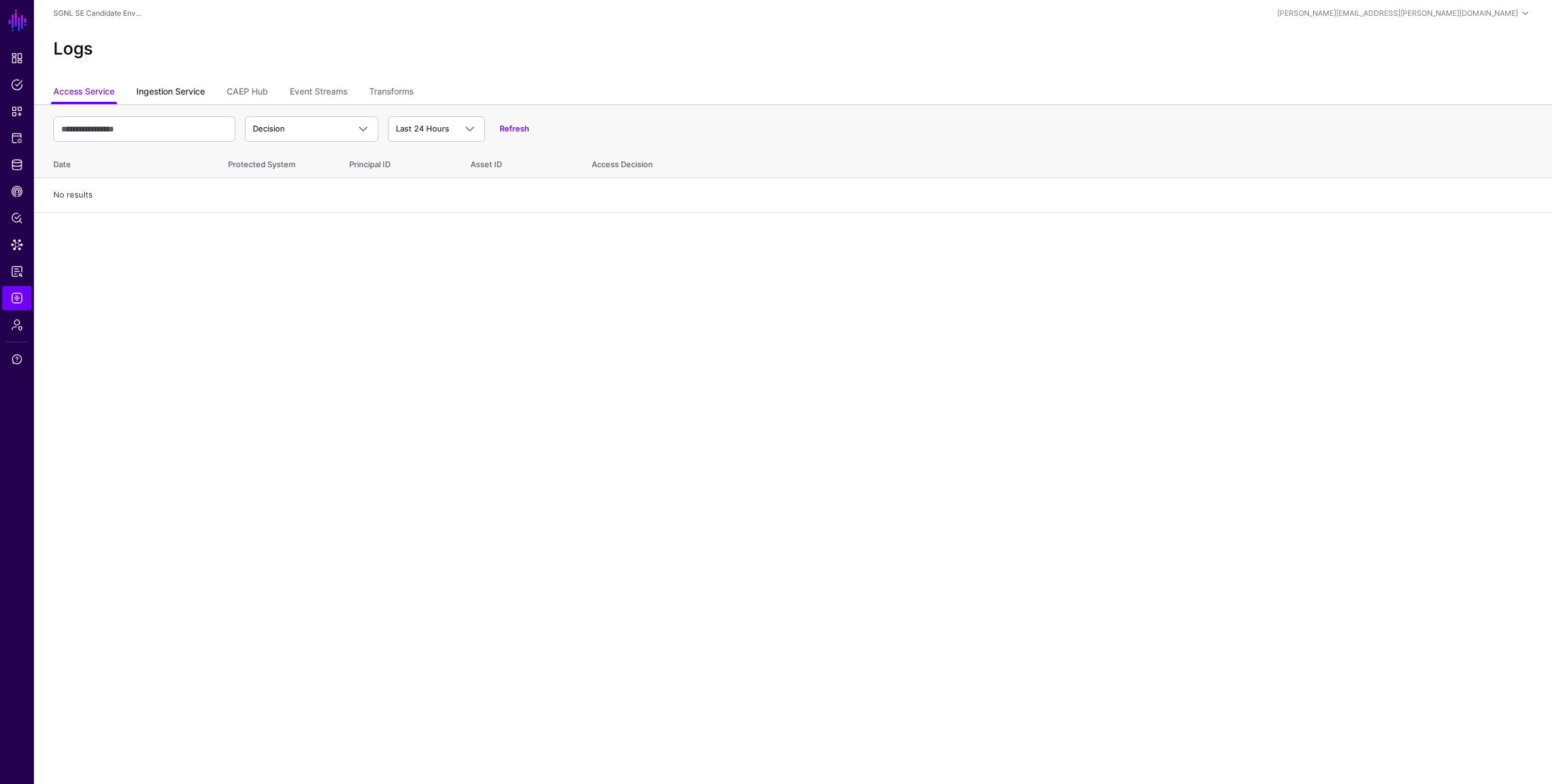
click at [162, 95] on link "Ingestion Service" at bounding box center [171, 93] width 68 height 23
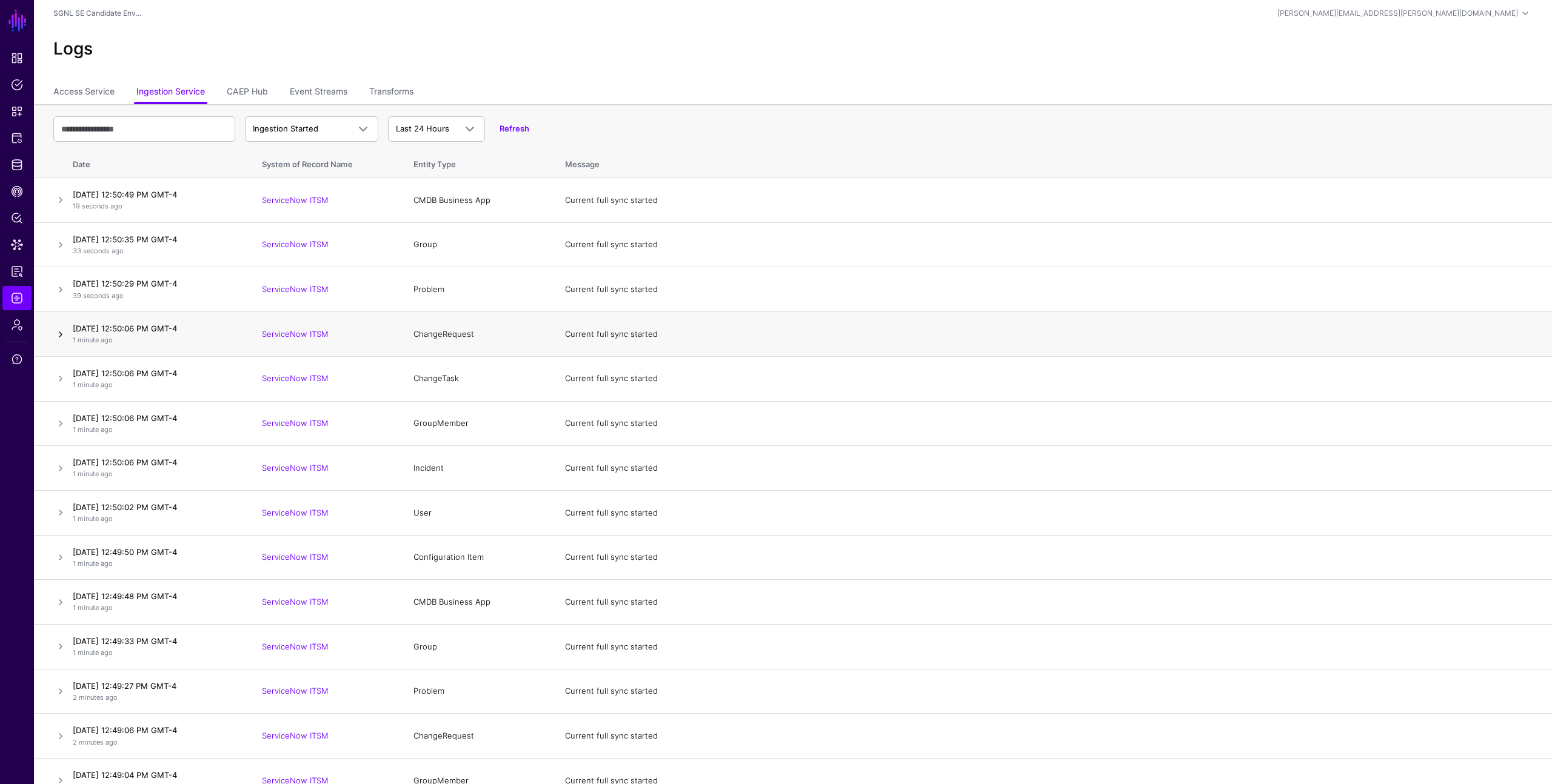
click at [60, 337] on link at bounding box center [60, 334] width 14 height 14
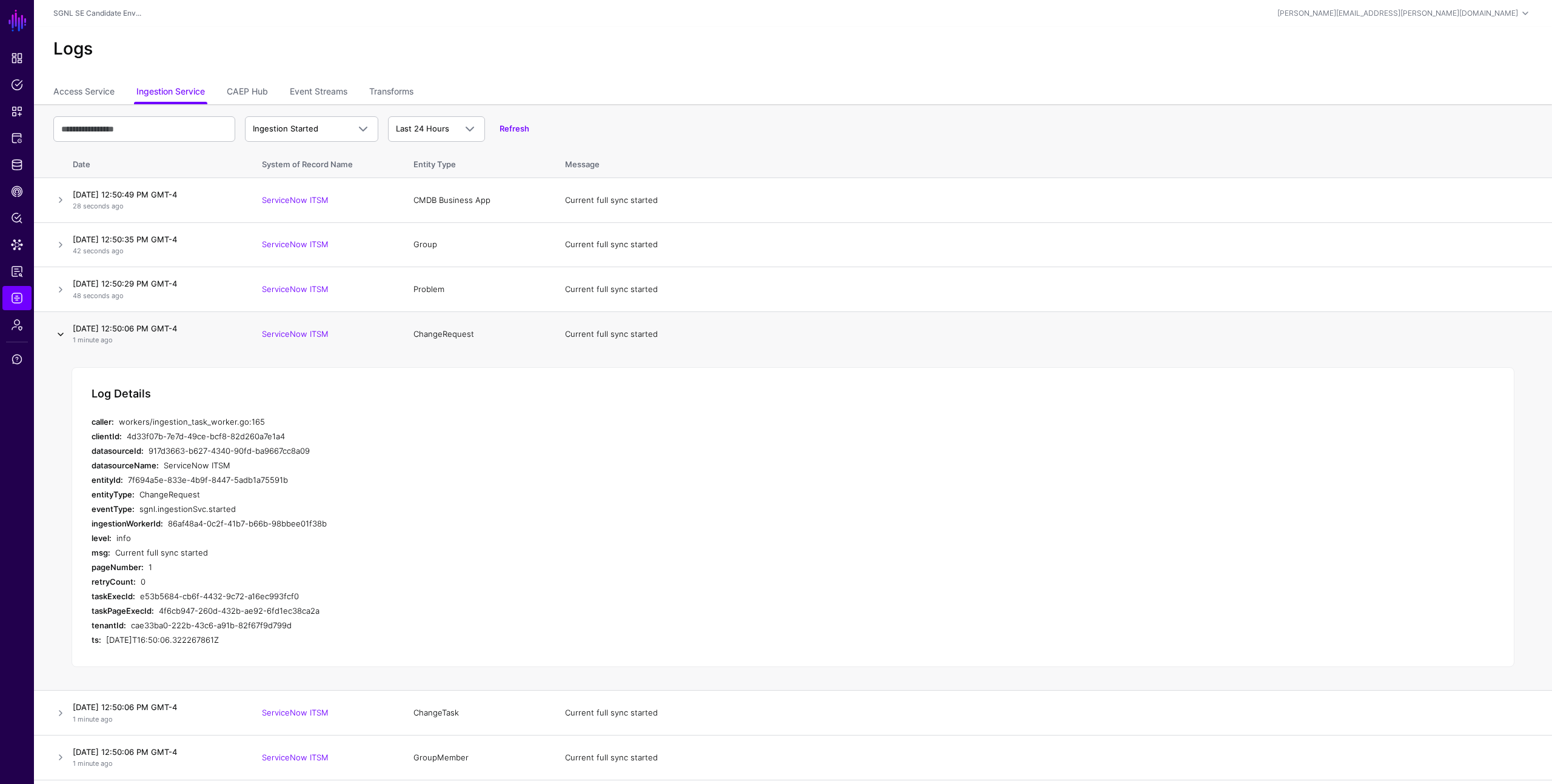
click at [59, 335] on link at bounding box center [60, 334] width 14 height 14
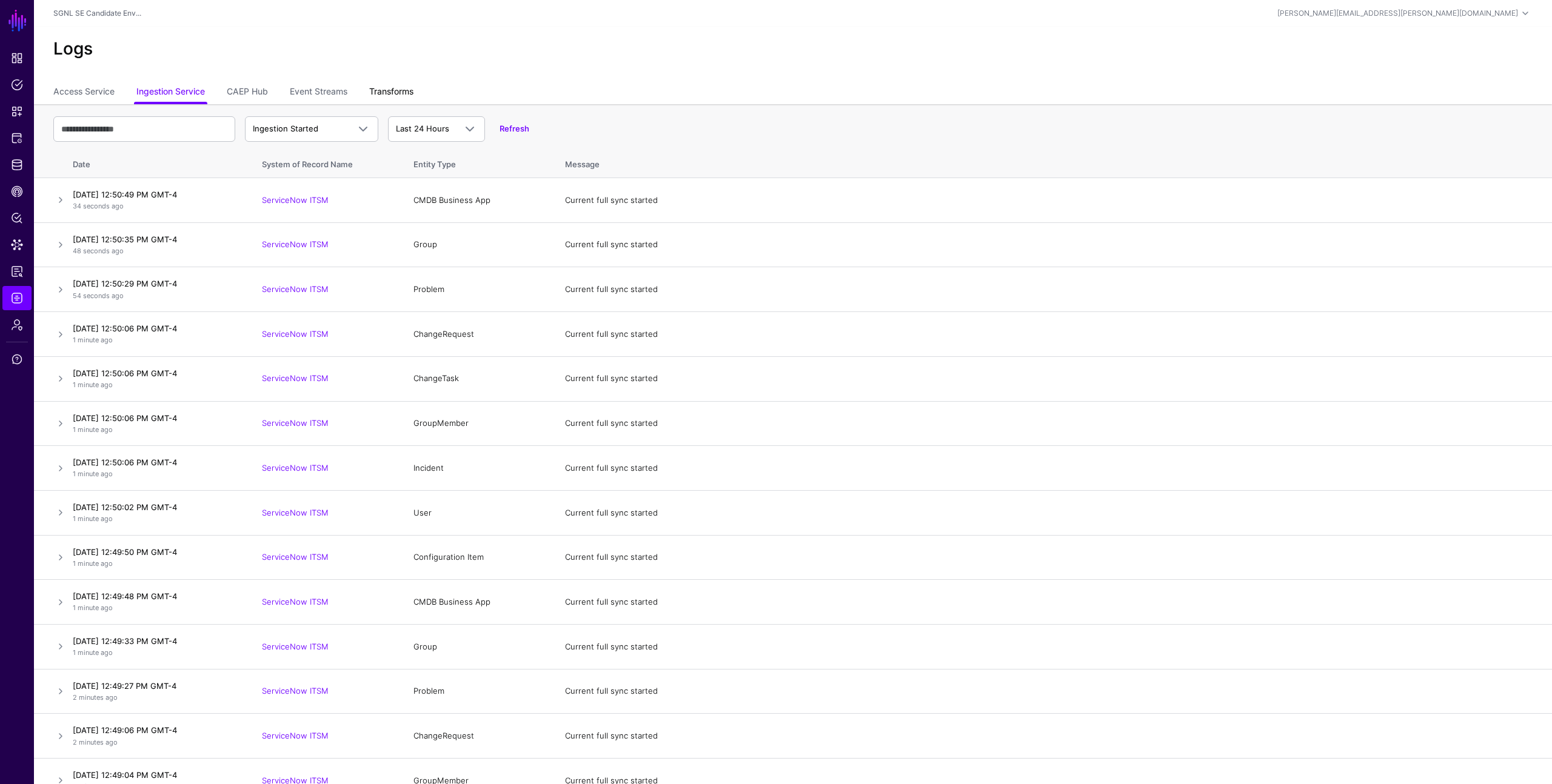
click at [388, 91] on link "Transforms" at bounding box center [391, 93] width 44 height 23
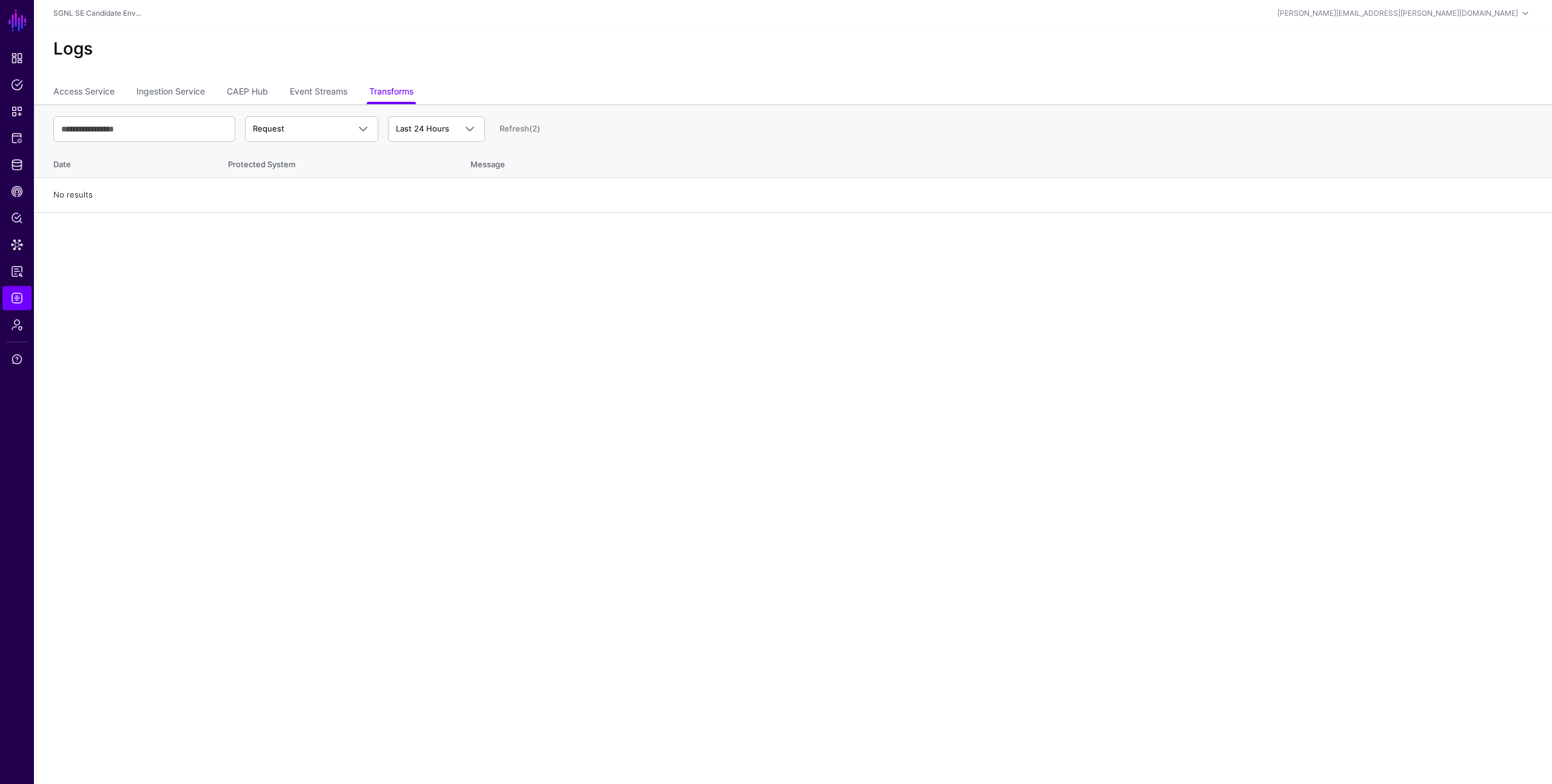
click at [271, 300] on main "SGNL Dashboard Policies Snippets Protected Systems Identity Data Fabric CAEP Hu…" at bounding box center [776, 392] width 1552 height 784
click at [17, 315] on link "Admin" at bounding box center [17, 325] width 29 height 24
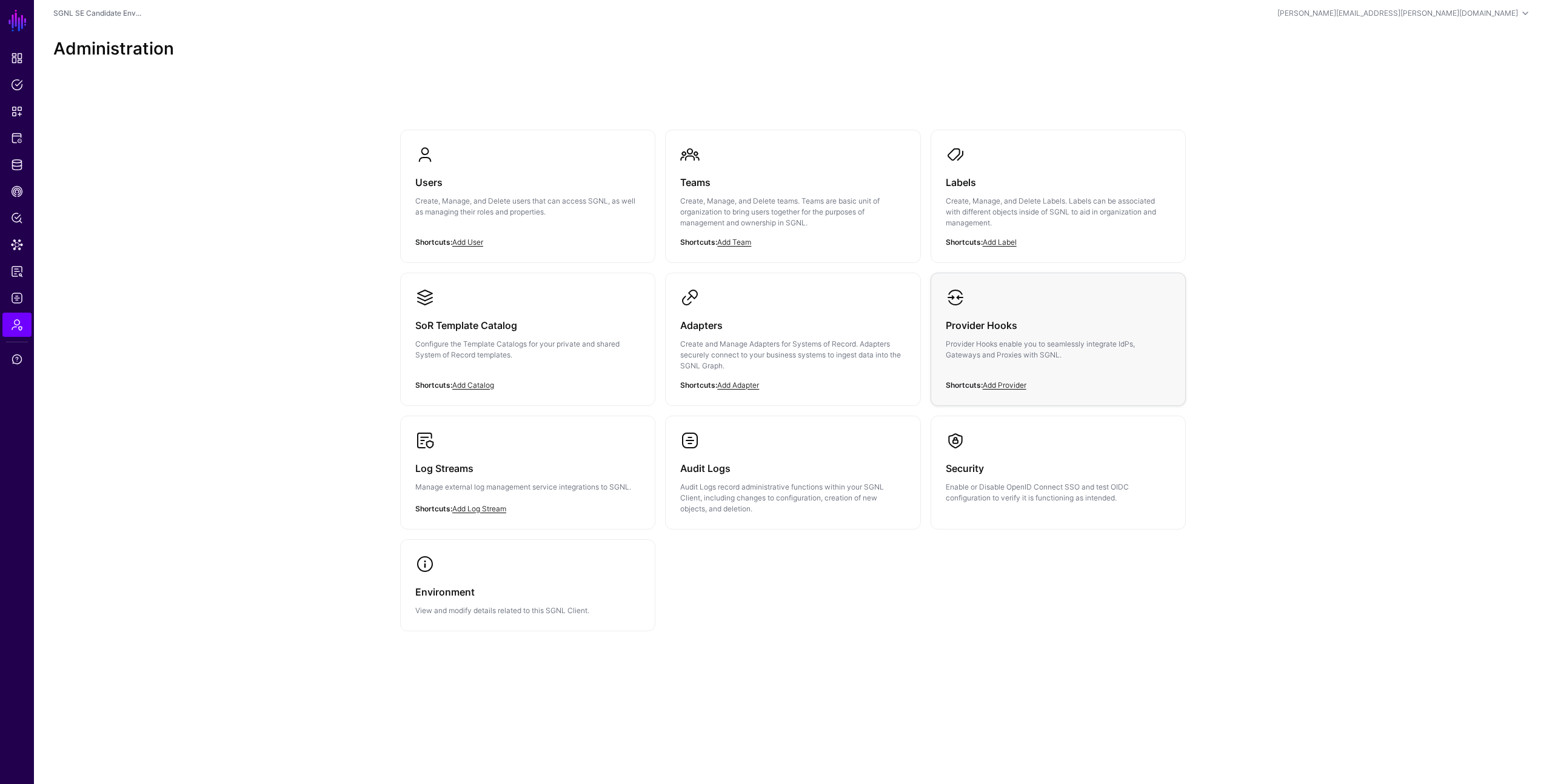
click at [1007, 347] on p "Provider Hooks enable you to seamlessly integrate IdPs, Gateways and Proxies wi…" at bounding box center [1057, 350] width 225 height 22
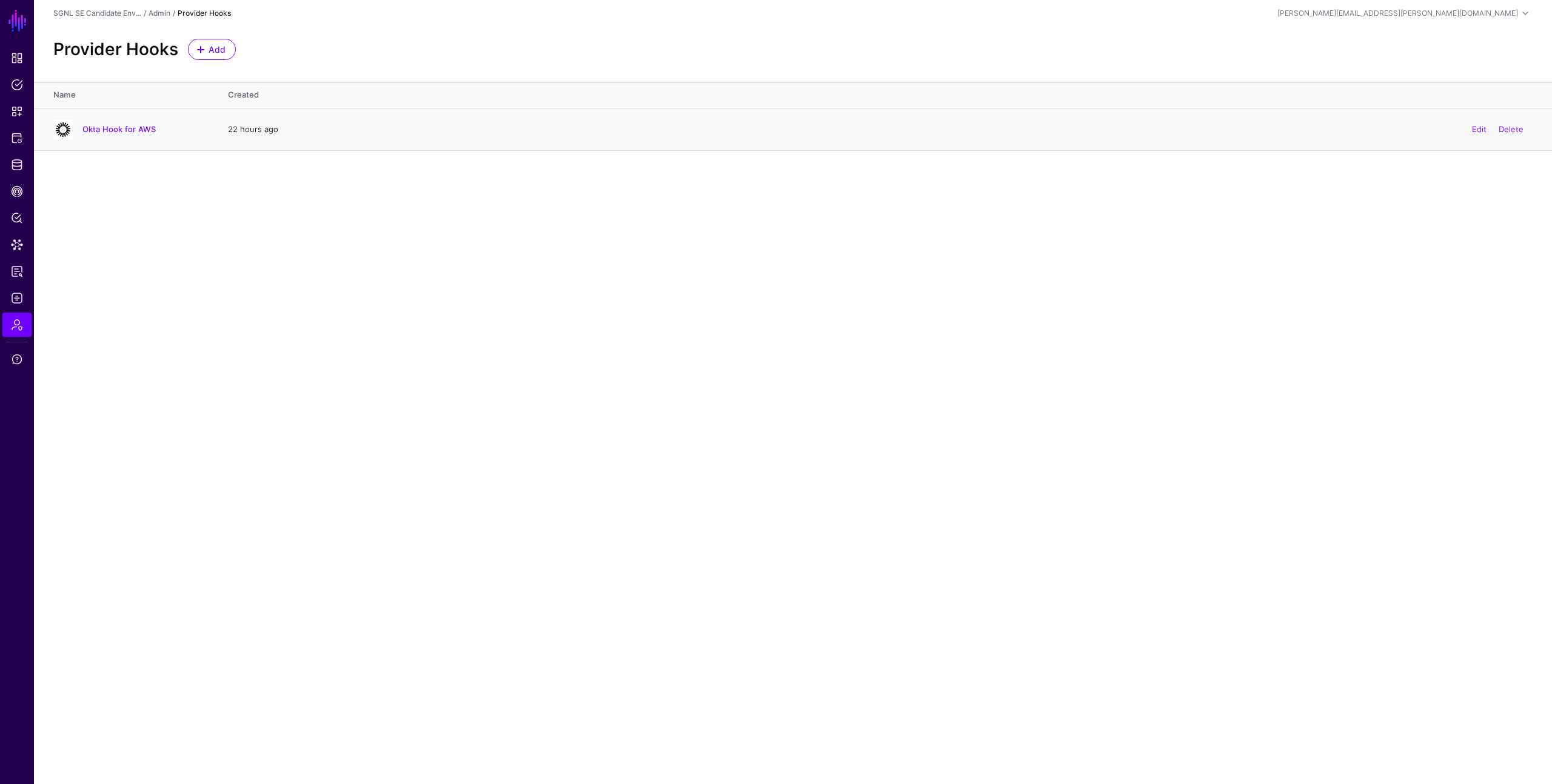
click at [118, 135] on div "Okta Hook for AWS" at bounding box center [128, 130] width 160 height 20
click at [117, 127] on link "Okta Hook for AWS" at bounding box center [119, 129] width 74 height 10
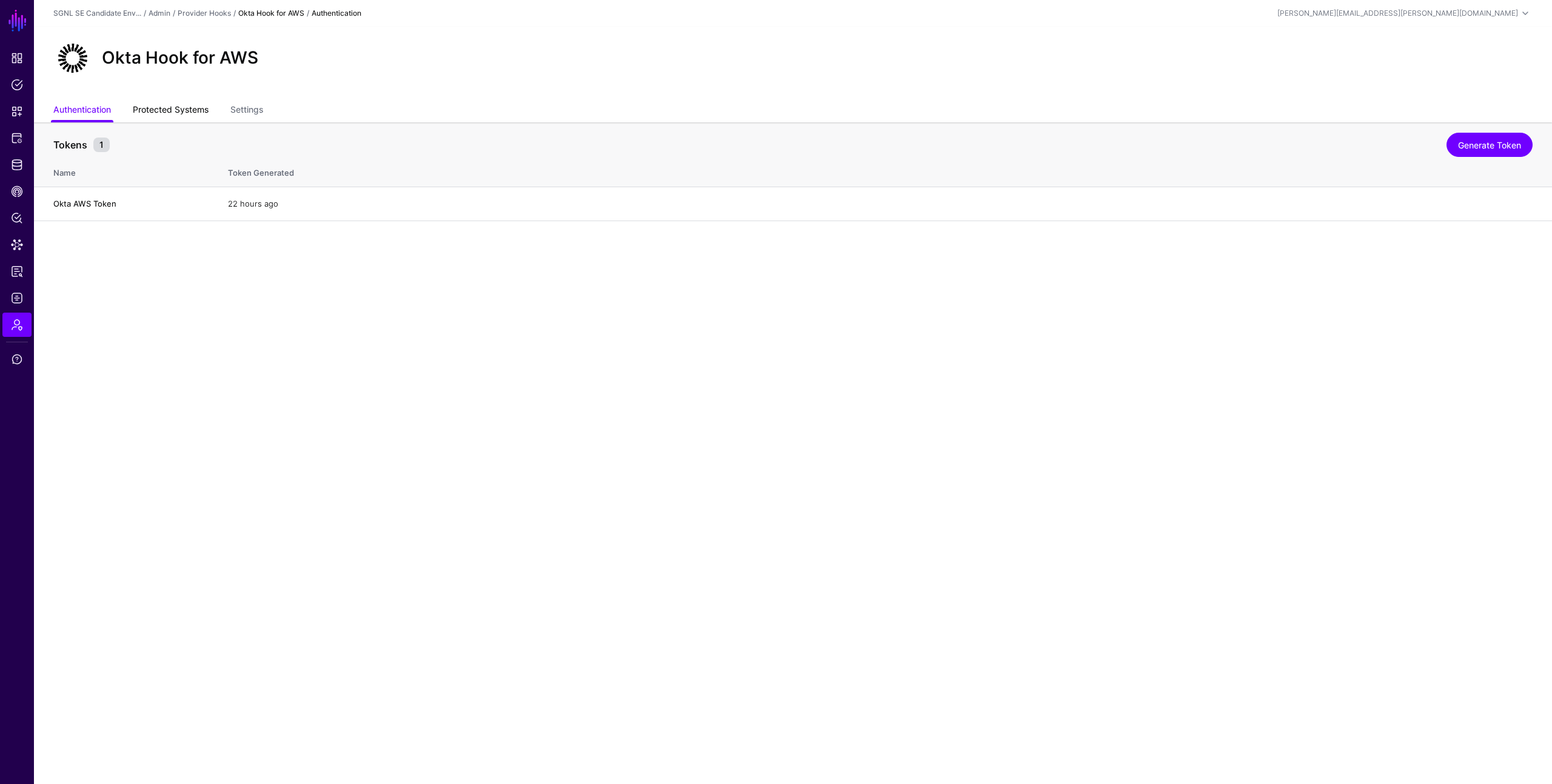
click at [182, 111] on link "Protected Systems" at bounding box center [171, 111] width 76 height 23
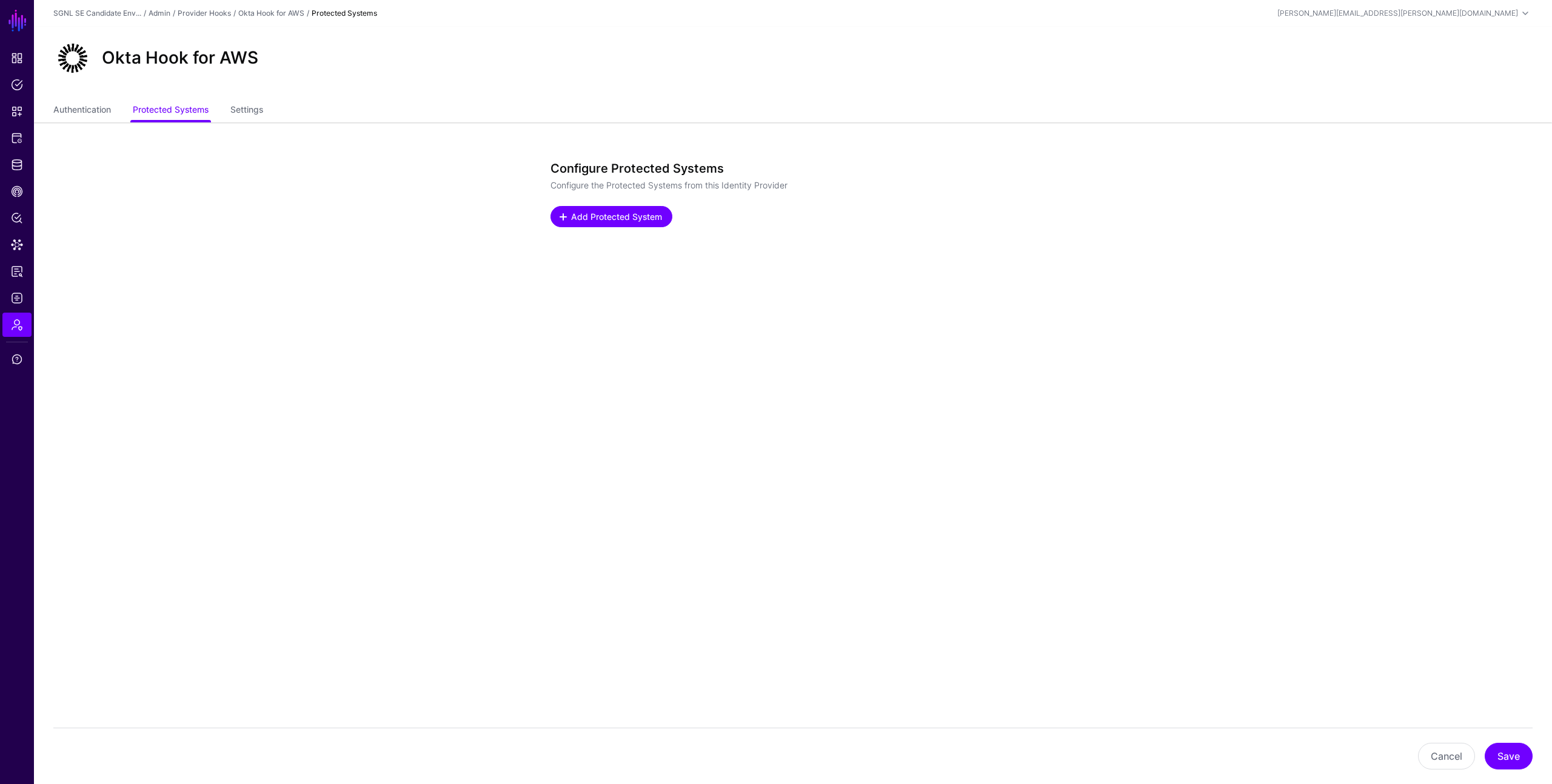
click at [589, 215] on span "Add Protected System" at bounding box center [617, 216] width 94 height 13
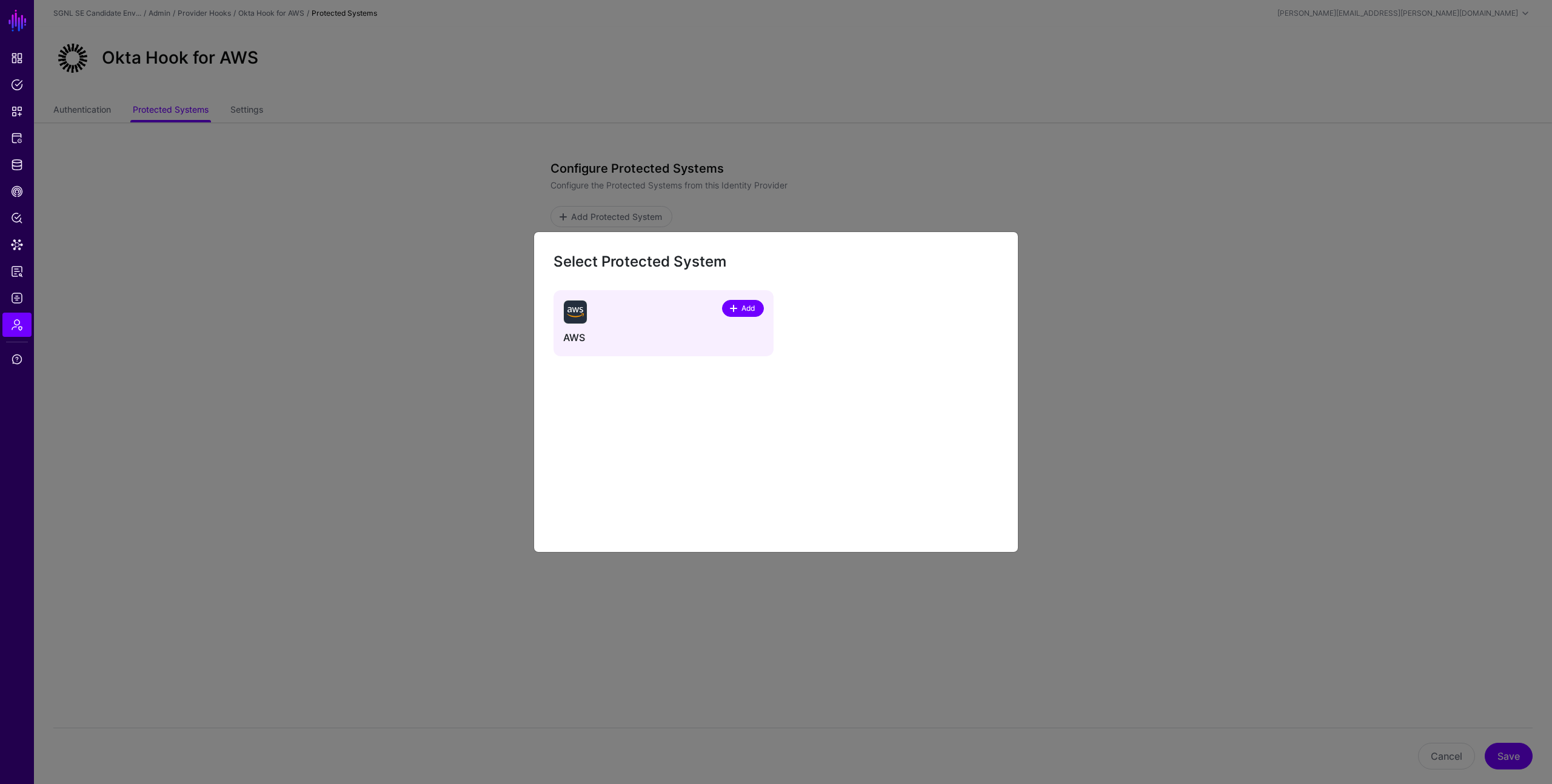
click at [743, 307] on span "Add" at bounding box center [749, 309] width 17 height 11
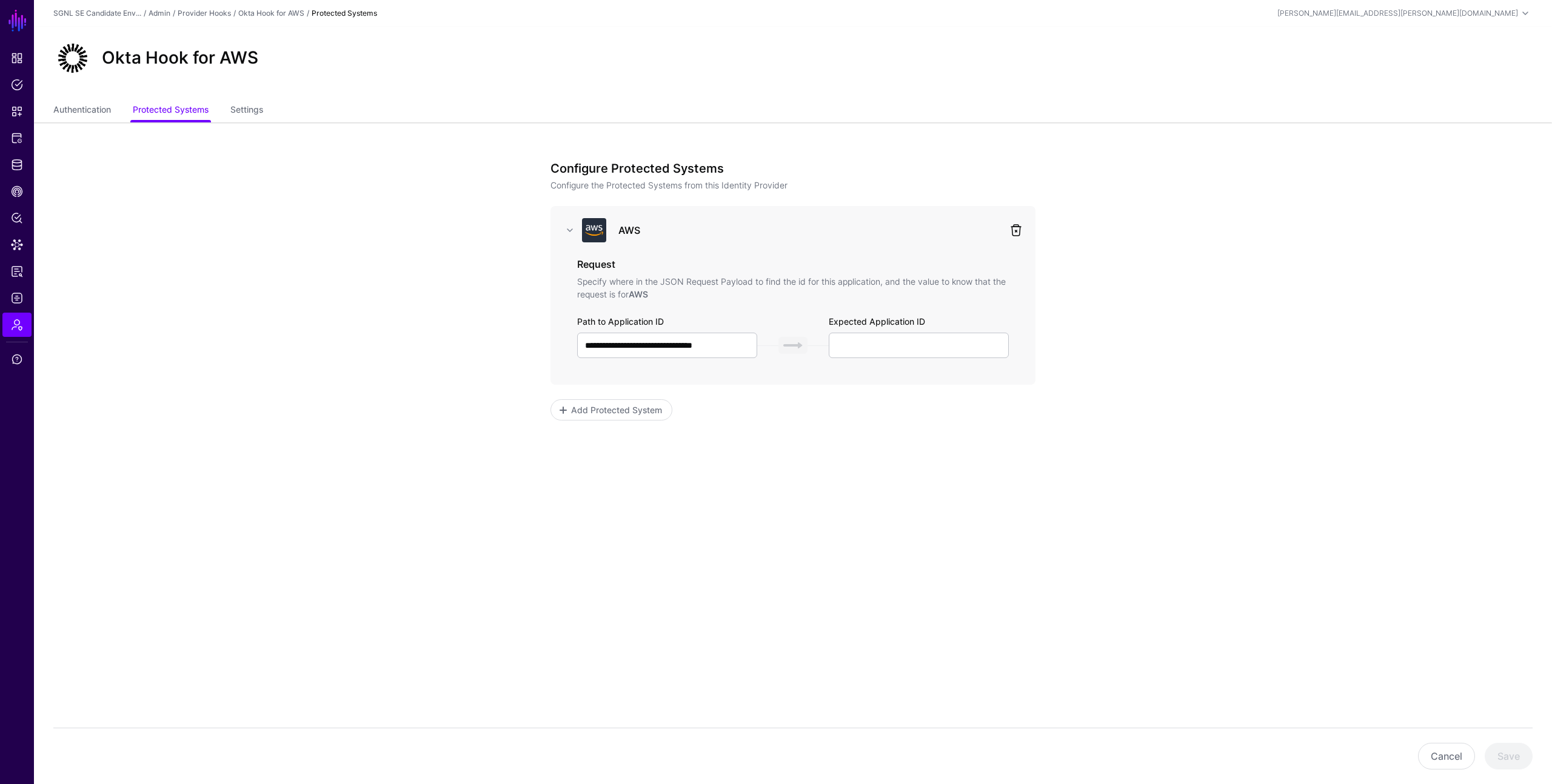
click at [1017, 232] on link at bounding box center [1016, 230] width 14 height 14
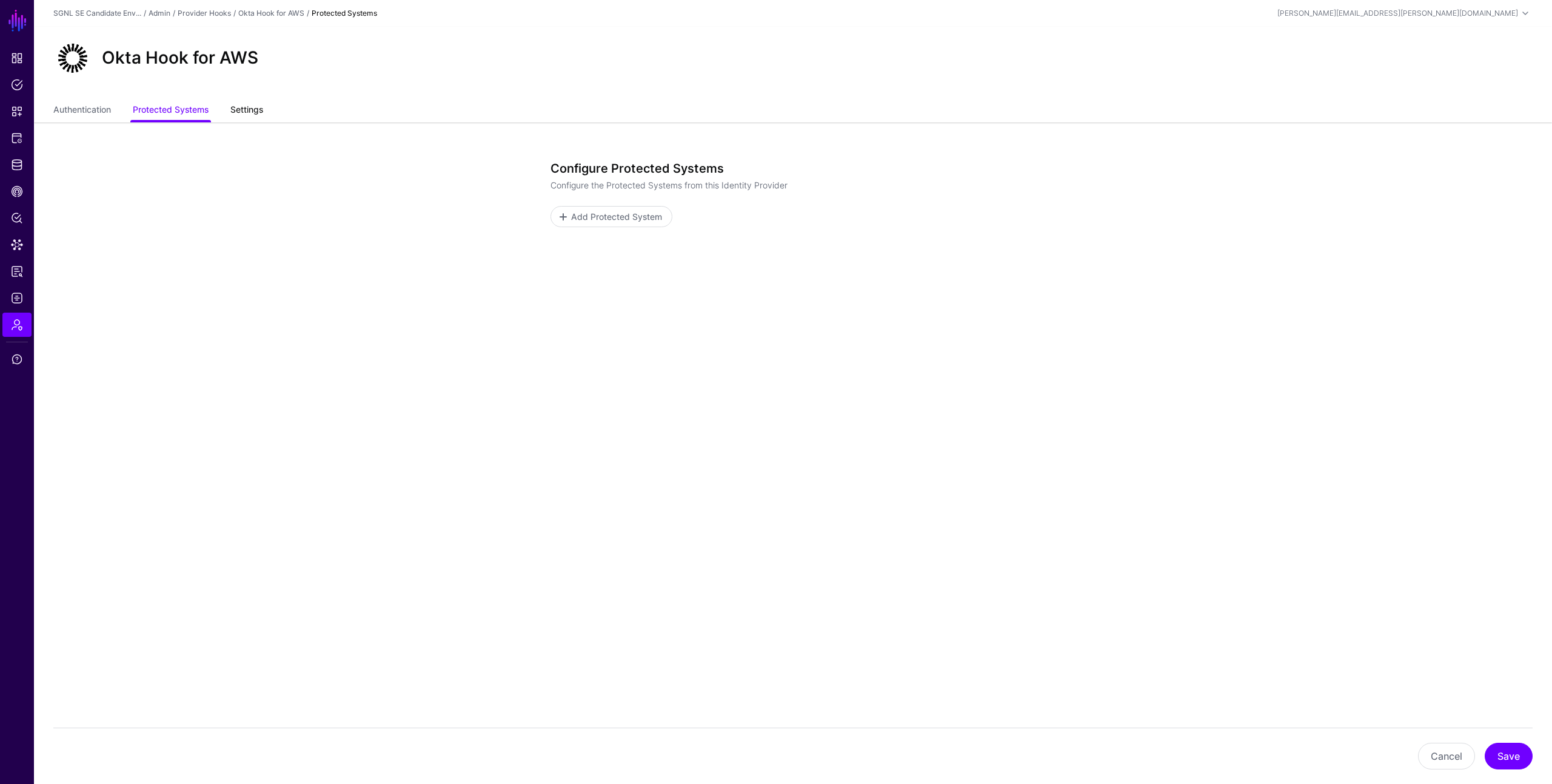
click at [255, 108] on link "Settings" at bounding box center [247, 111] width 33 height 23
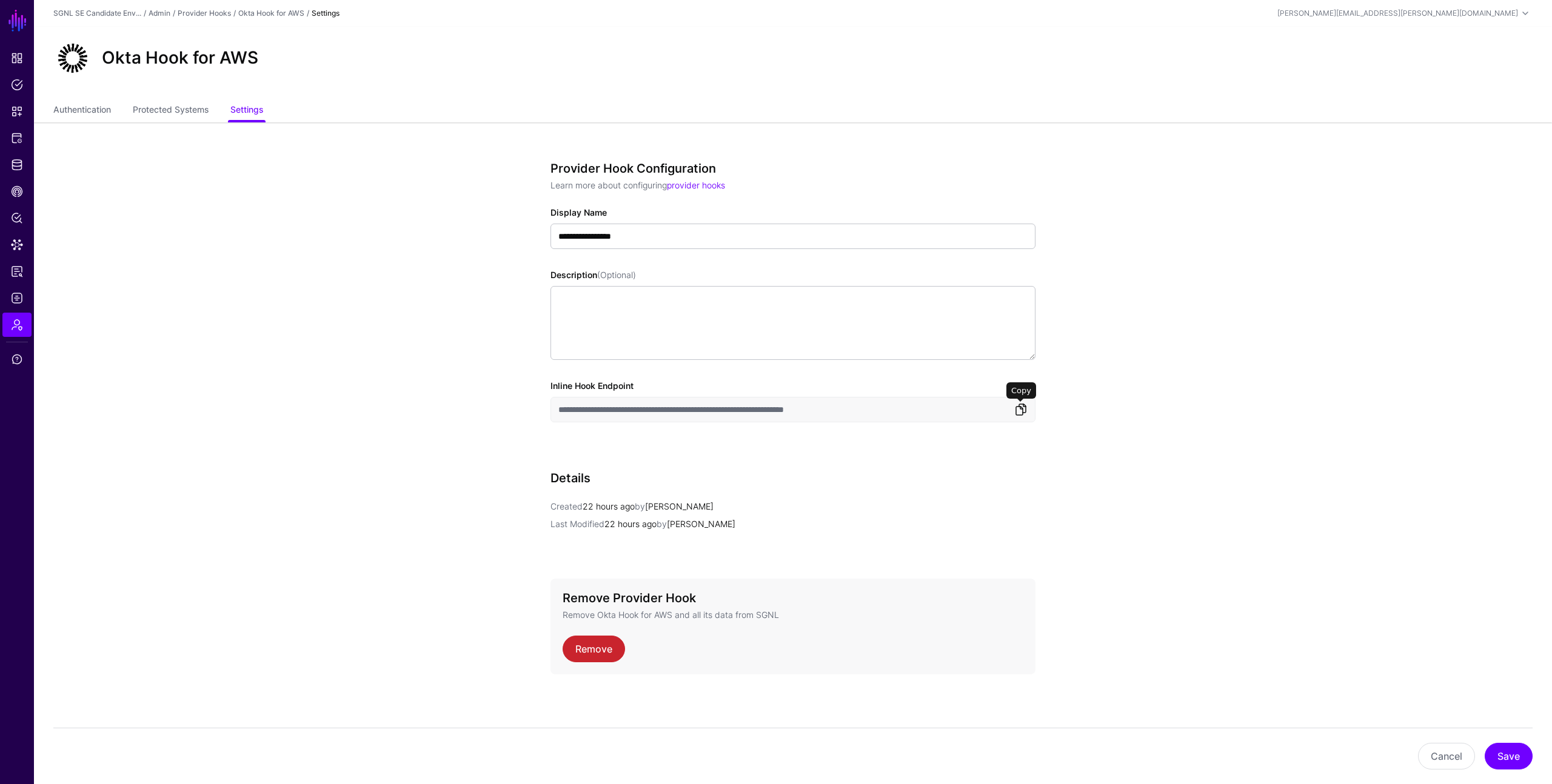
click at [1022, 409] on link at bounding box center [1020, 409] width 14 height 14
click at [11, 249] on span "Data Lens" at bounding box center [17, 245] width 12 height 12
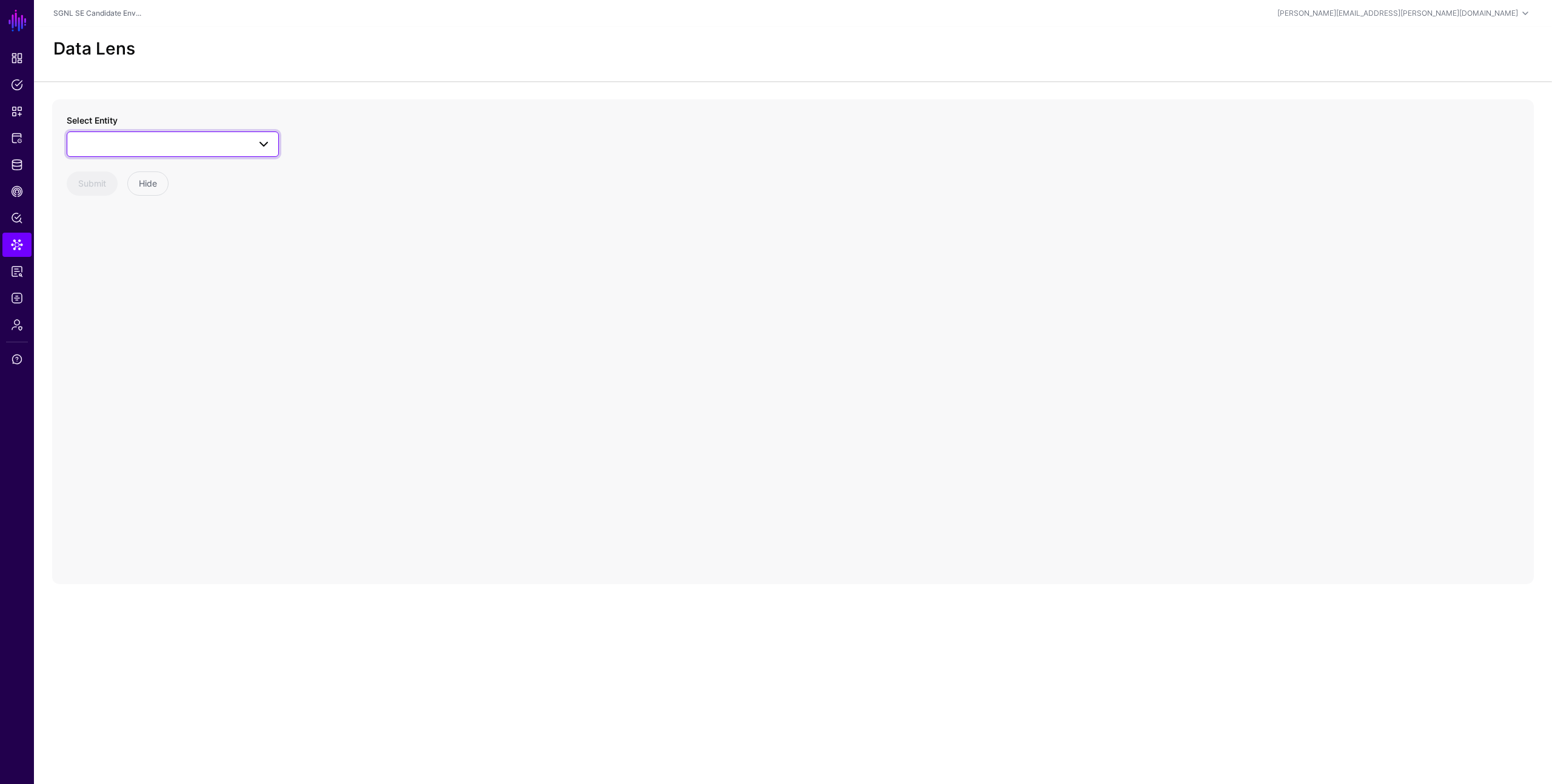
click at [250, 146] on span at bounding box center [259, 144] width 22 height 14
click at [175, 375] on div "User" at bounding box center [179, 375] width 181 height 12
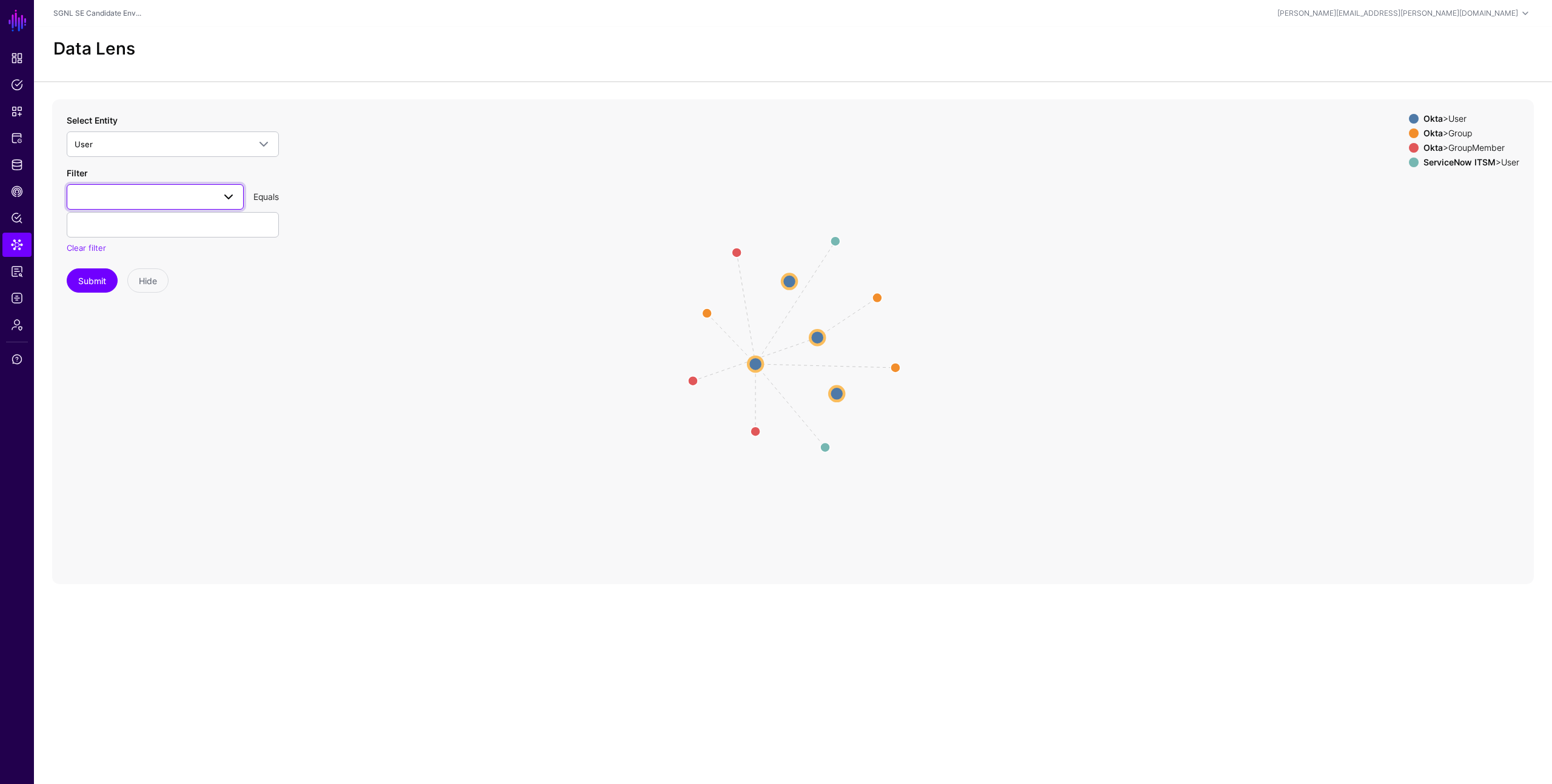
click at [214, 198] on span at bounding box center [225, 196] width 22 height 14
click at [130, 369] on div "profile__login" at bounding box center [156, 365] width 158 height 12
click at [130, 218] on input "text" at bounding box center [173, 225] width 212 height 26
type input "**********"
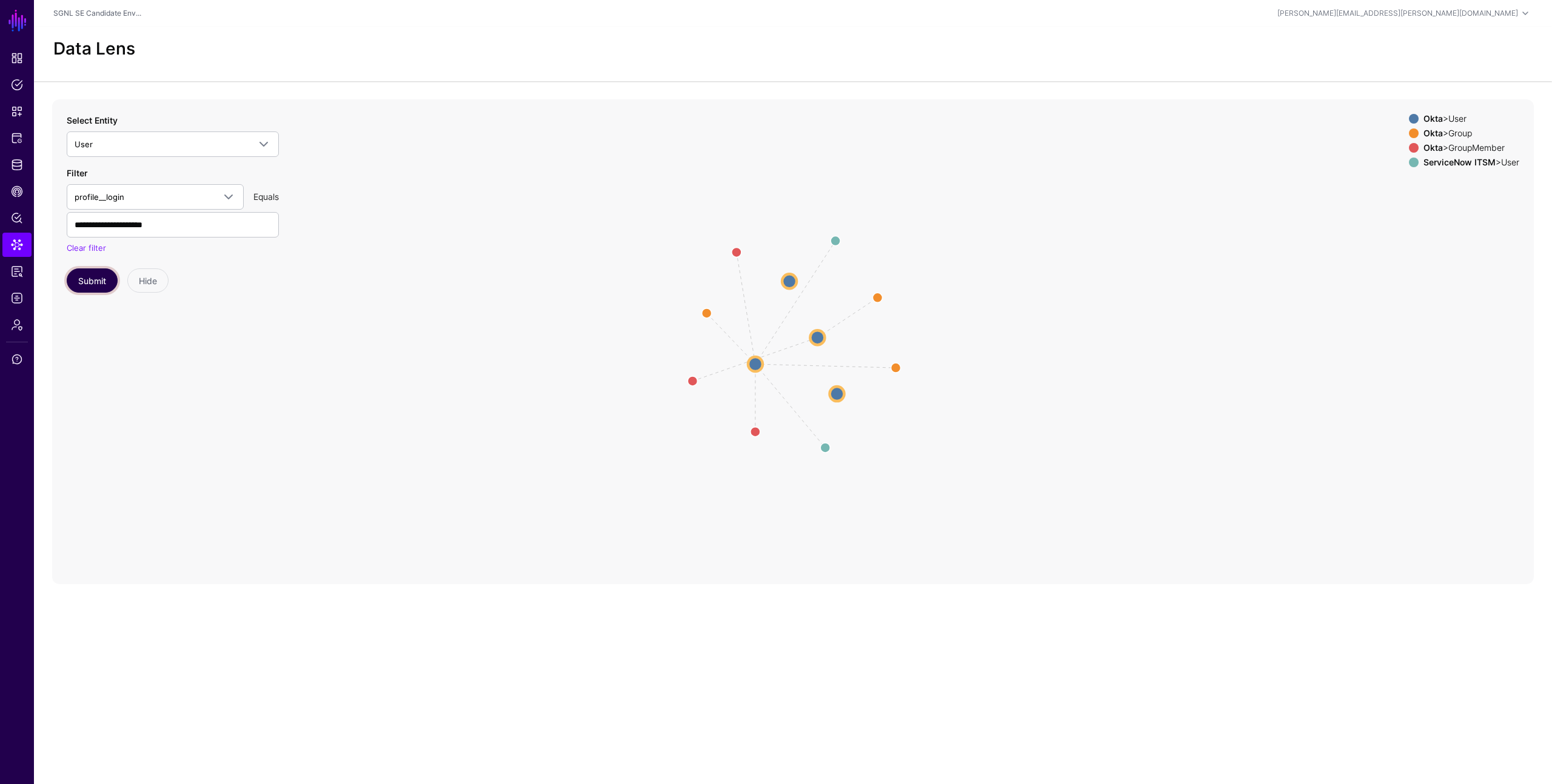
click at [87, 278] on button "Submit" at bounding box center [92, 281] width 51 height 24
click at [817, 339] on circle at bounding box center [817, 337] width 14 height 14
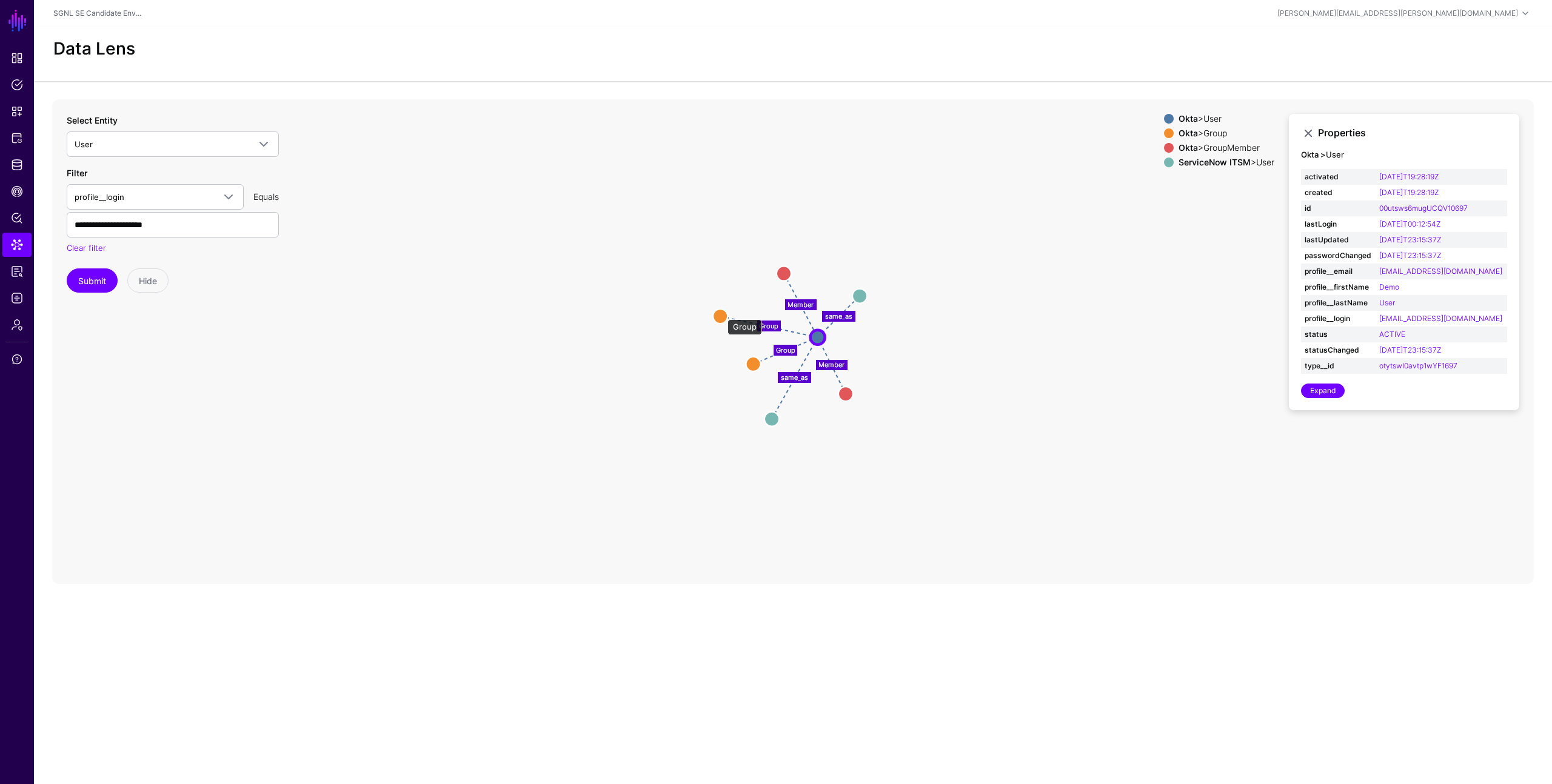
click at [721, 313] on circle at bounding box center [720, 316] width 14 height 14
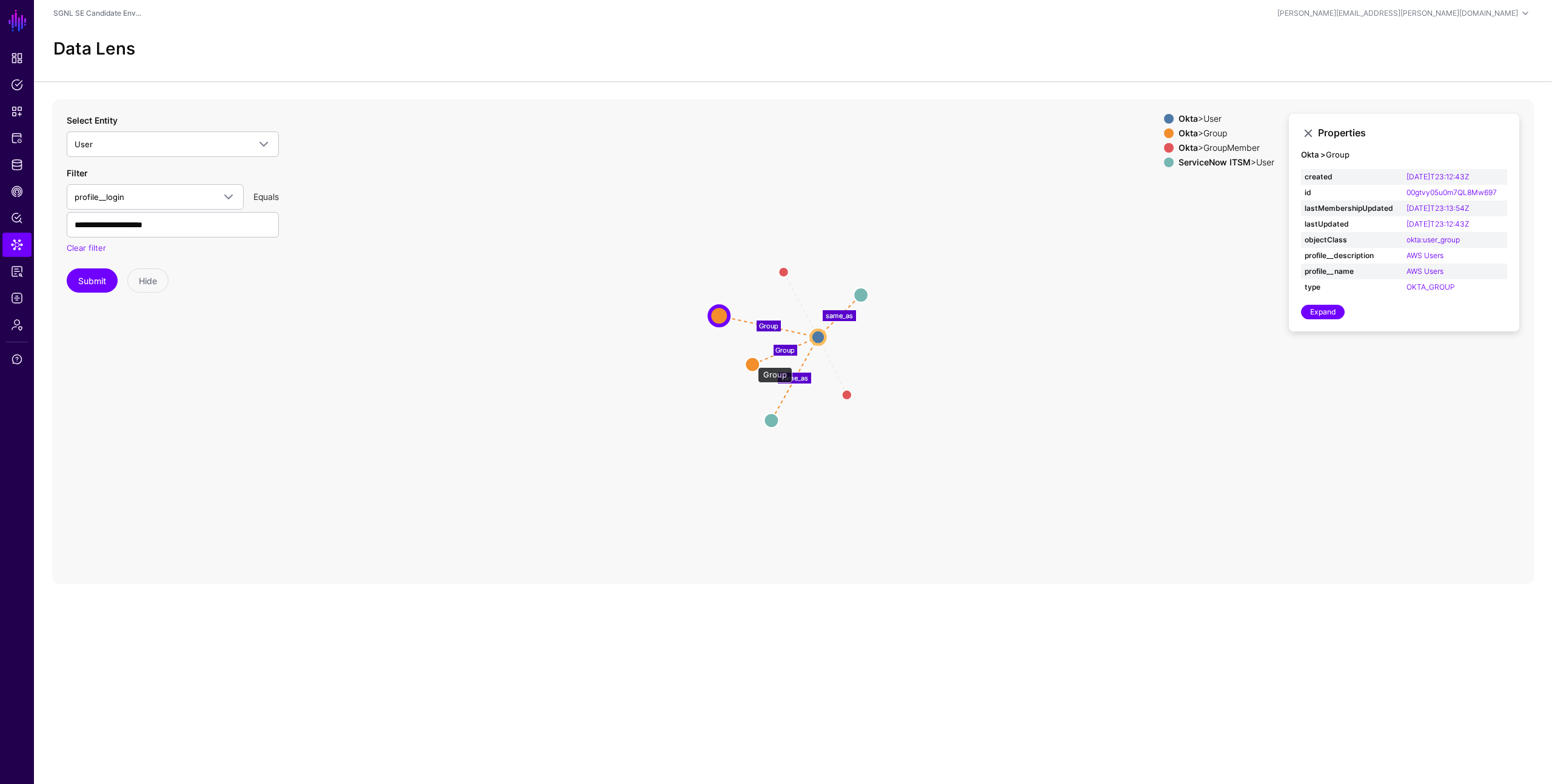
click at [752, 361] on circle at bounding box center [752, 364] width 14 height 14
click at [769, 423] on circle at bounding box center [771, 422] width 14 height 14
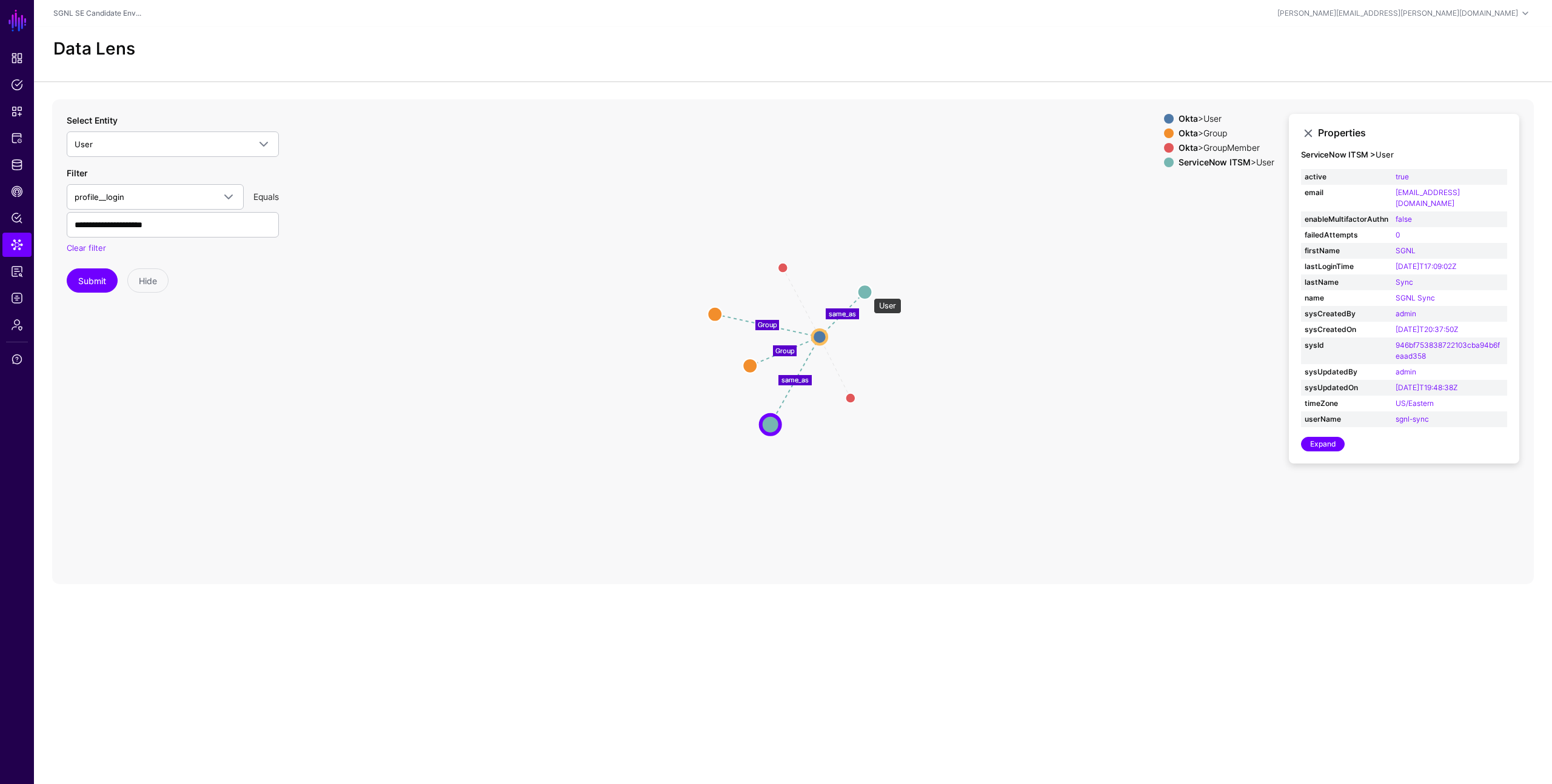
click at [867, 292] on circle at bounding box center [865, 292] width 14 height 14
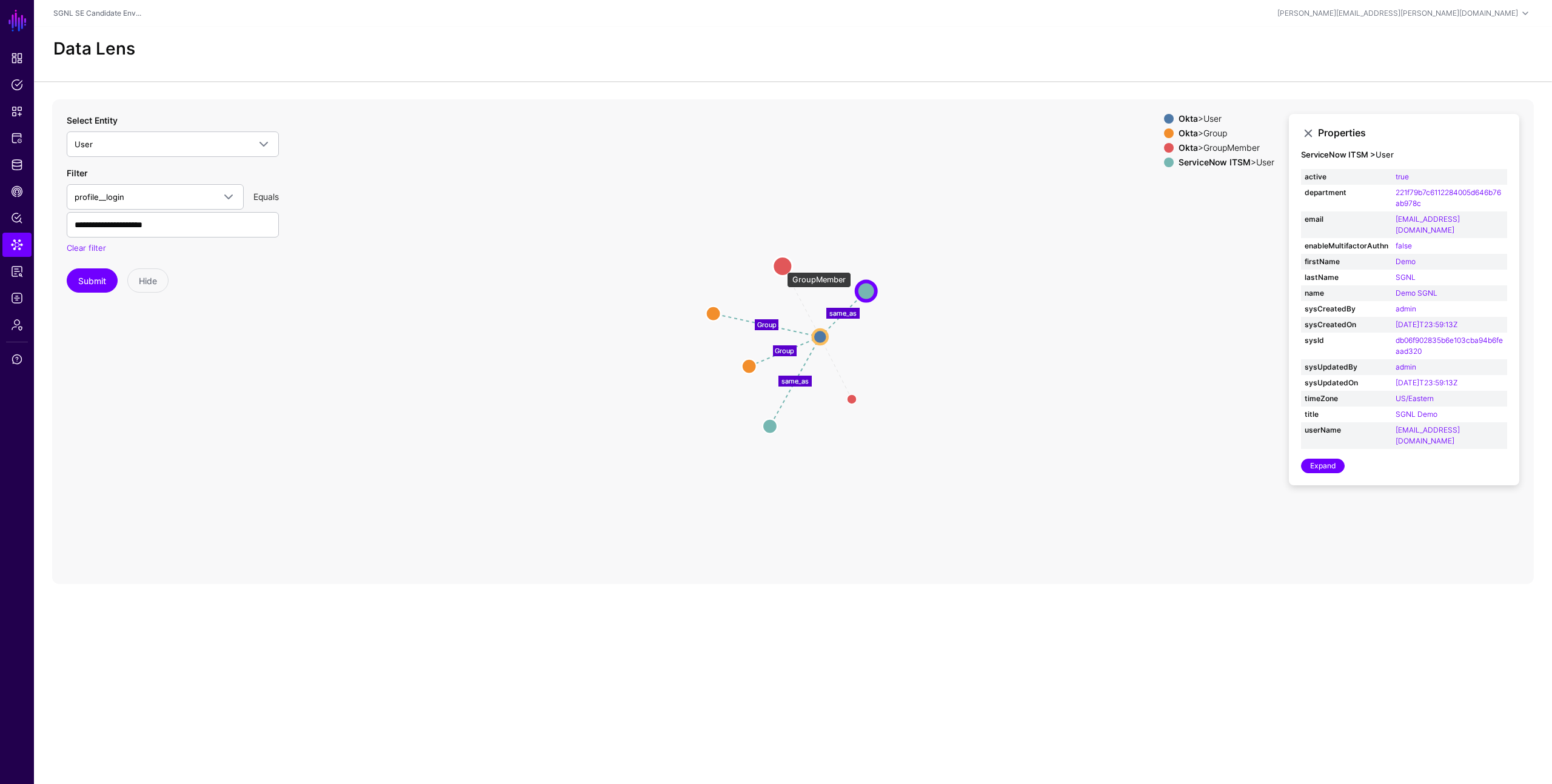
click at [781, 266] on circle at bounding box center [783, 266] width 20 height 20
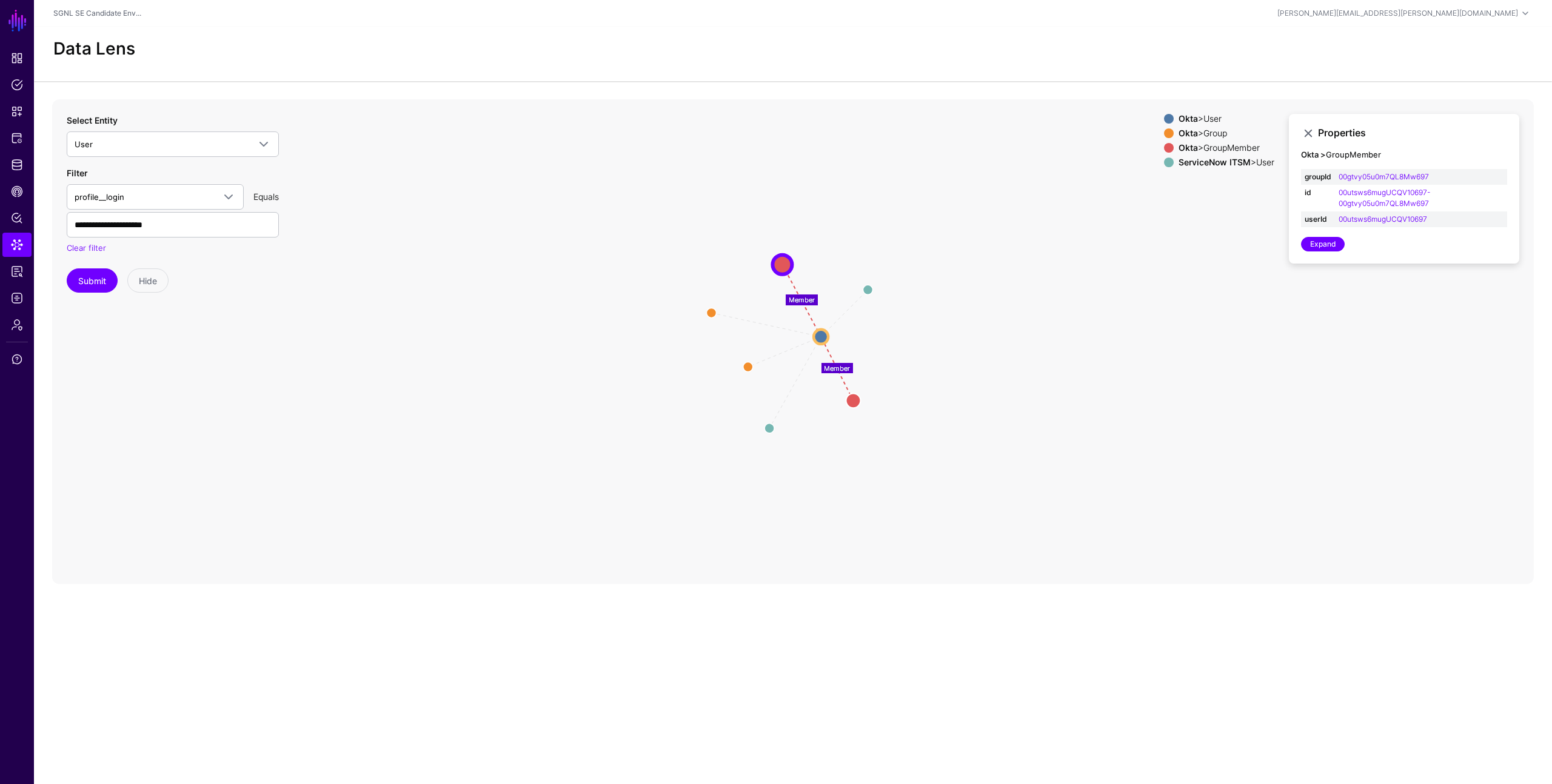
click at [879, 324] on icon "Group Group same_as same_as Member Member Group Group Group Group User User Use…" at bounding box center [793, 341] width 1481 height 485
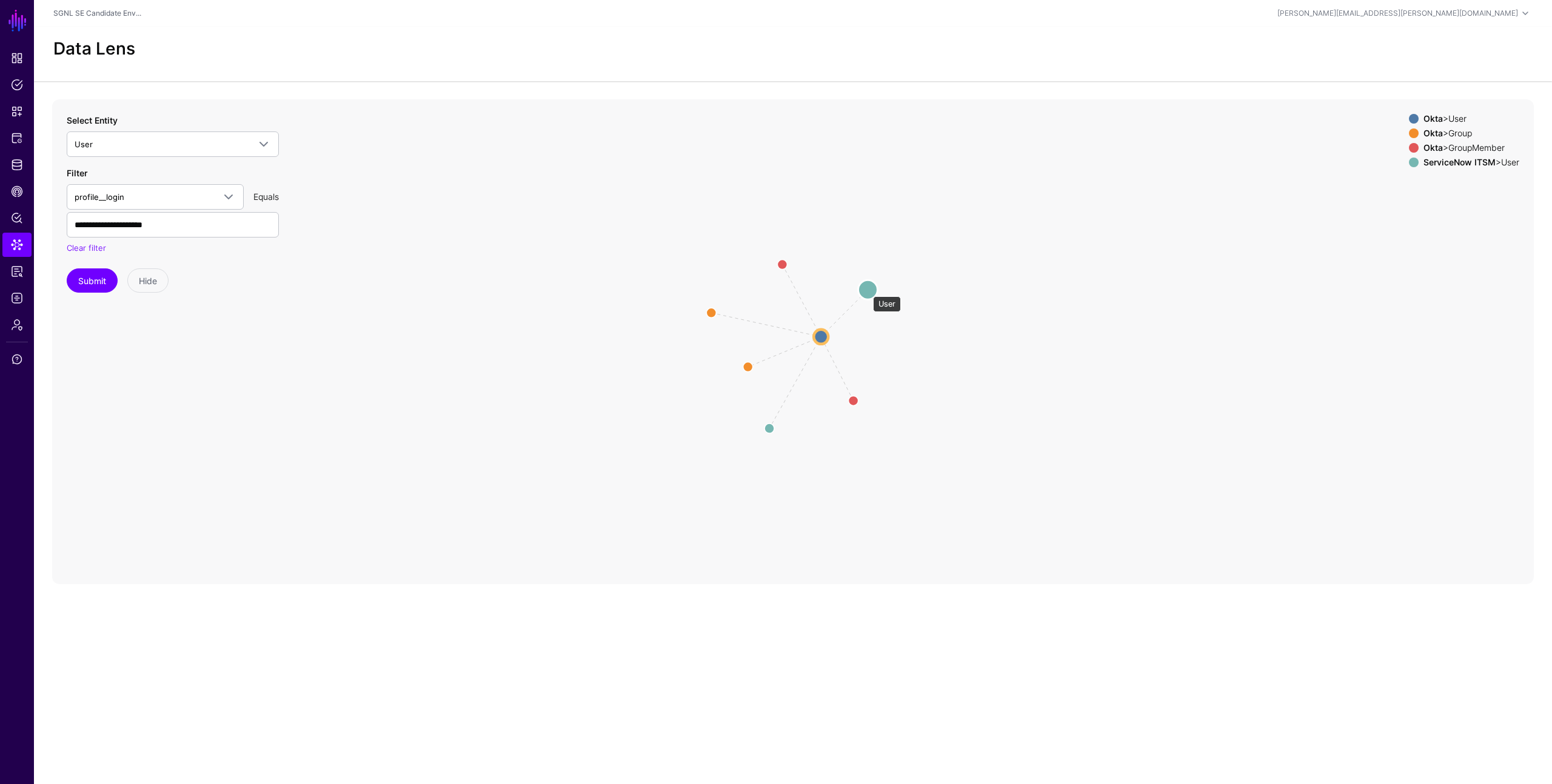
click at [867, 290] on circle at bounding box center [868, 290] width 20 height 20
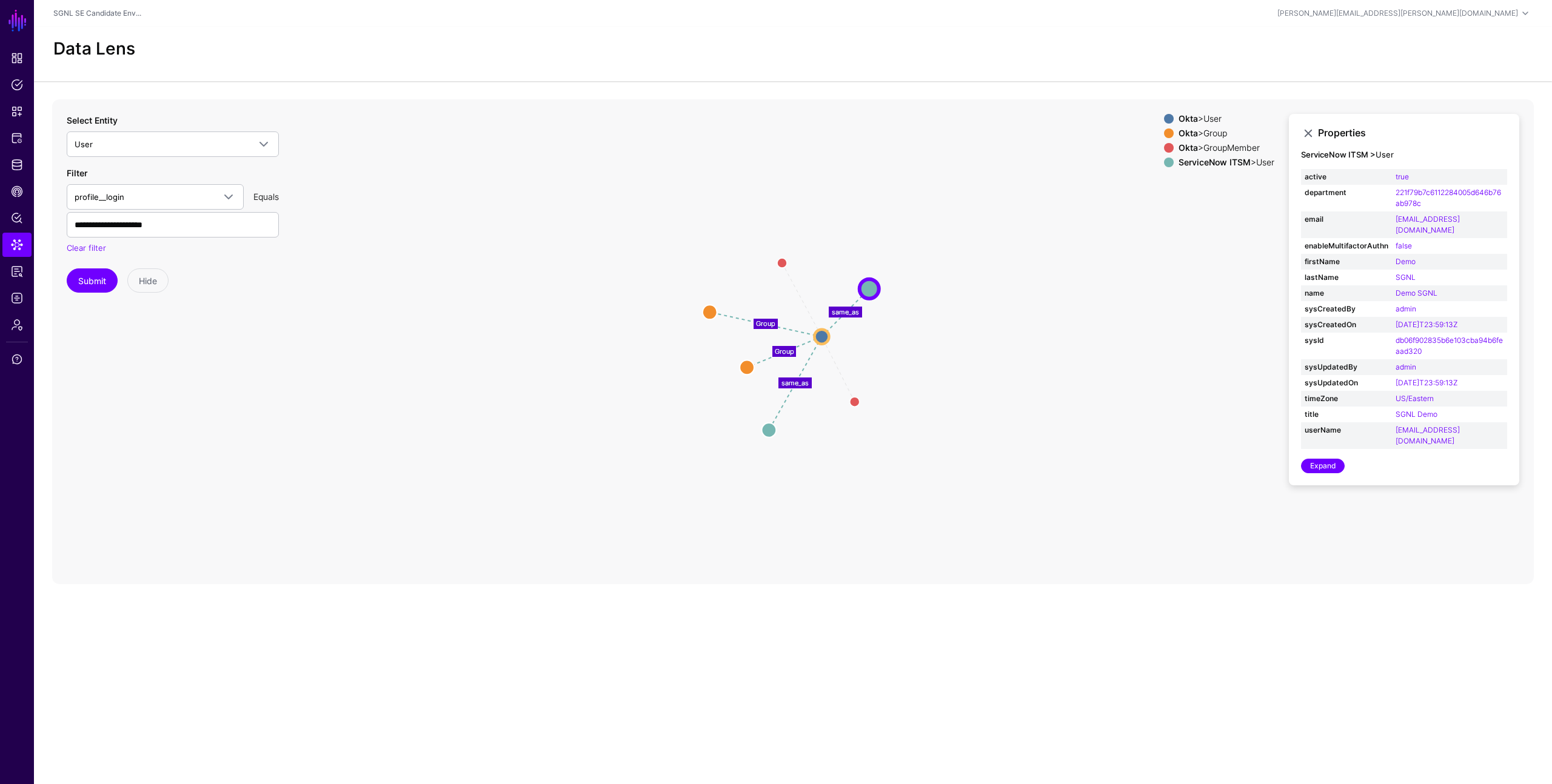
click at [495, 385] on icon "Member Member same_as same_as Group Group GroupMember GroupMember GroupMember G…" at bounding box center [793, 341] width 1481 height 485
